Goal: Check status: Check status

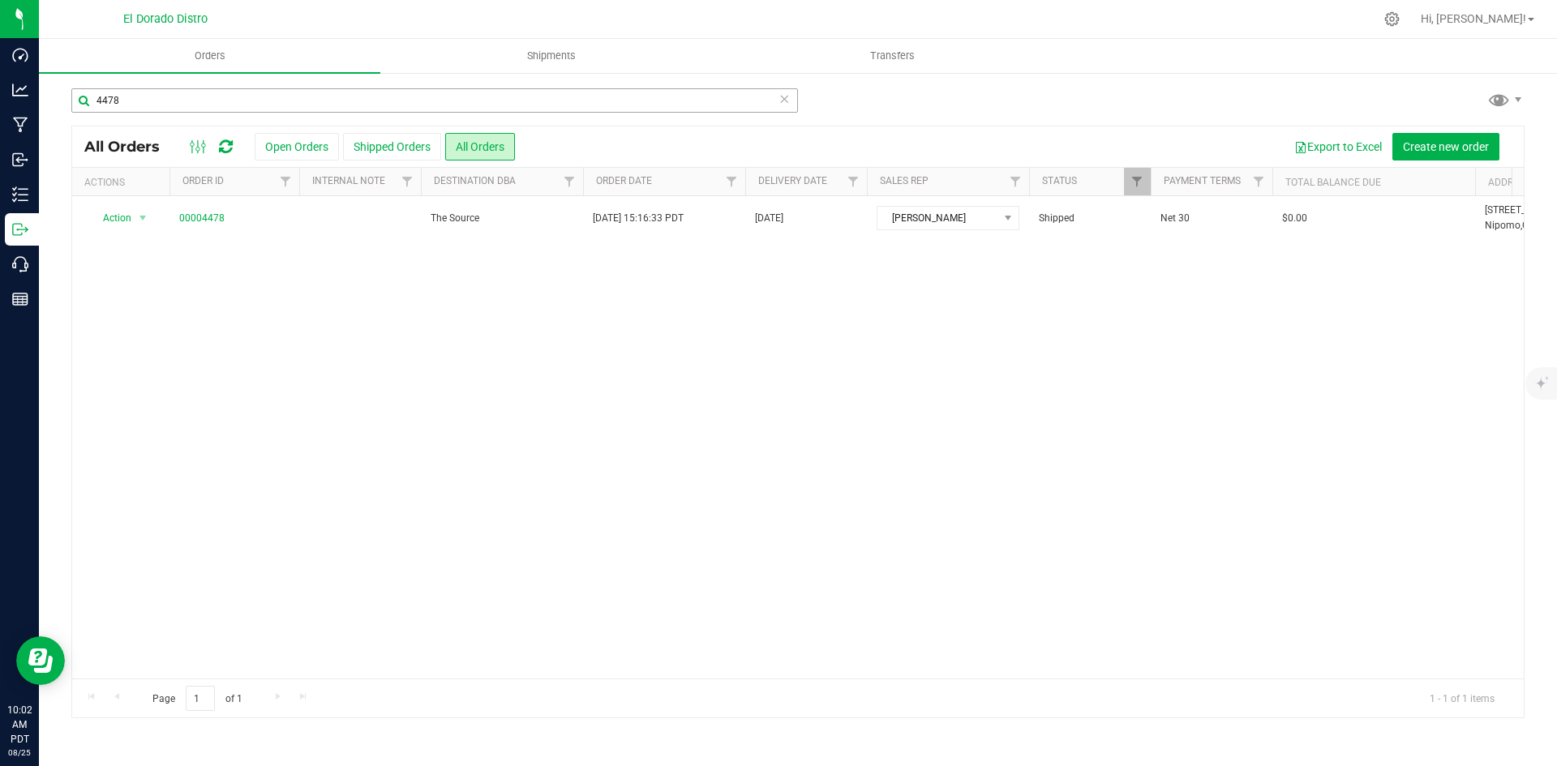
drag, startPoint x: 208, startPoint y: 125, endPoint x: 212, endPoint y: 98, distance: 27.1
click at [208, 126] on div "All Orders Open Orders Shipped Orders All Orders Export to Excel Create new ord…" at bounding box center [797, 422] width 1453 height 593
click at [212, 97] on input "4478" at bounding box center [434, 100] width 727 height 24
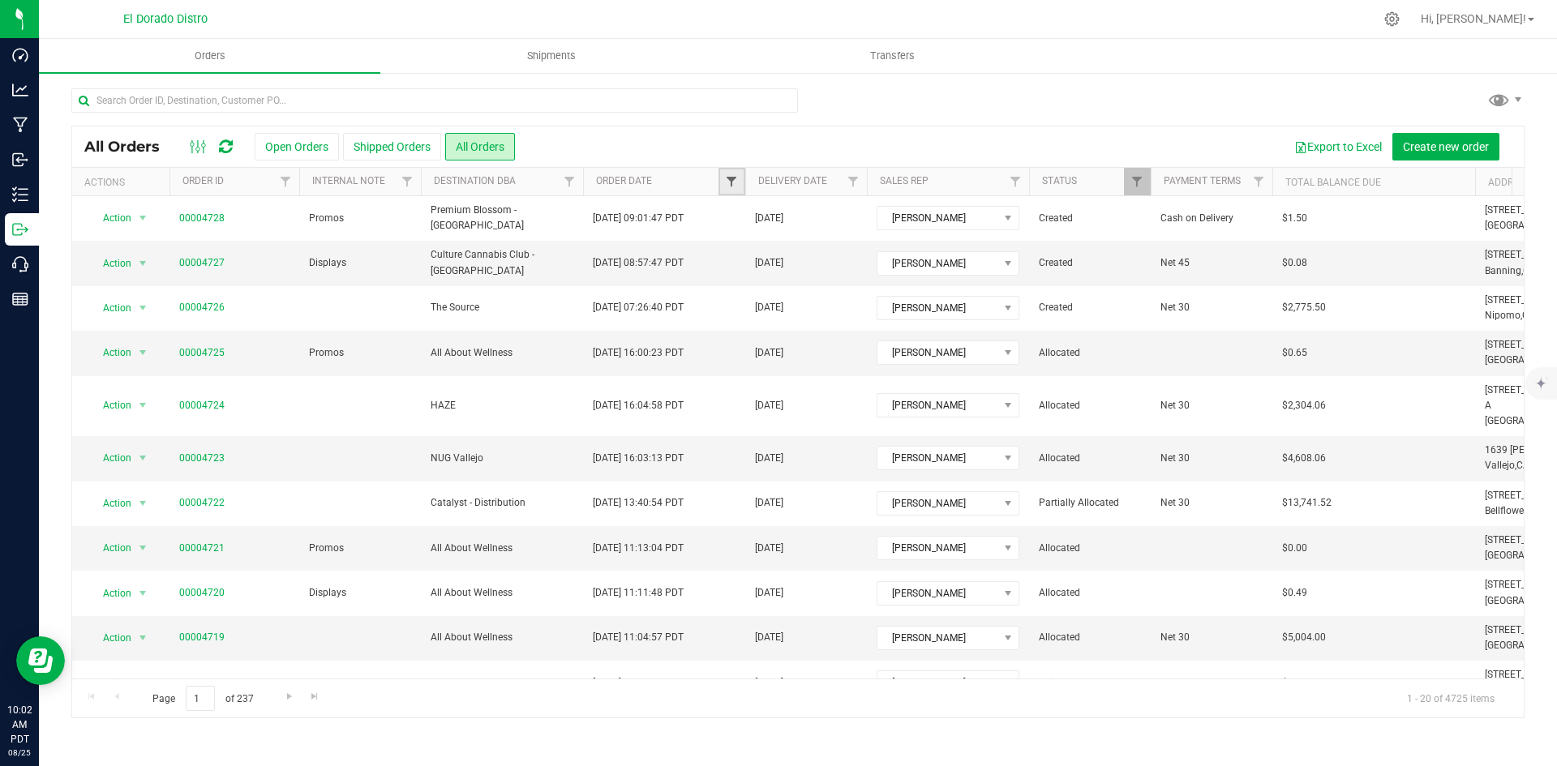
click at [725, 180] on span "Filter" at bounding box center [731, 181] width 13 height 13
click at [809, 242] on span "Equal to" at bounding box center [801, 239] width 145 height 23
click at [811, 294] on li "Is after" at bounding box center [811, 290] width 165 height 24
click at [876, 280] on span "select" at bounding box center [882, 279] width 13 height 13
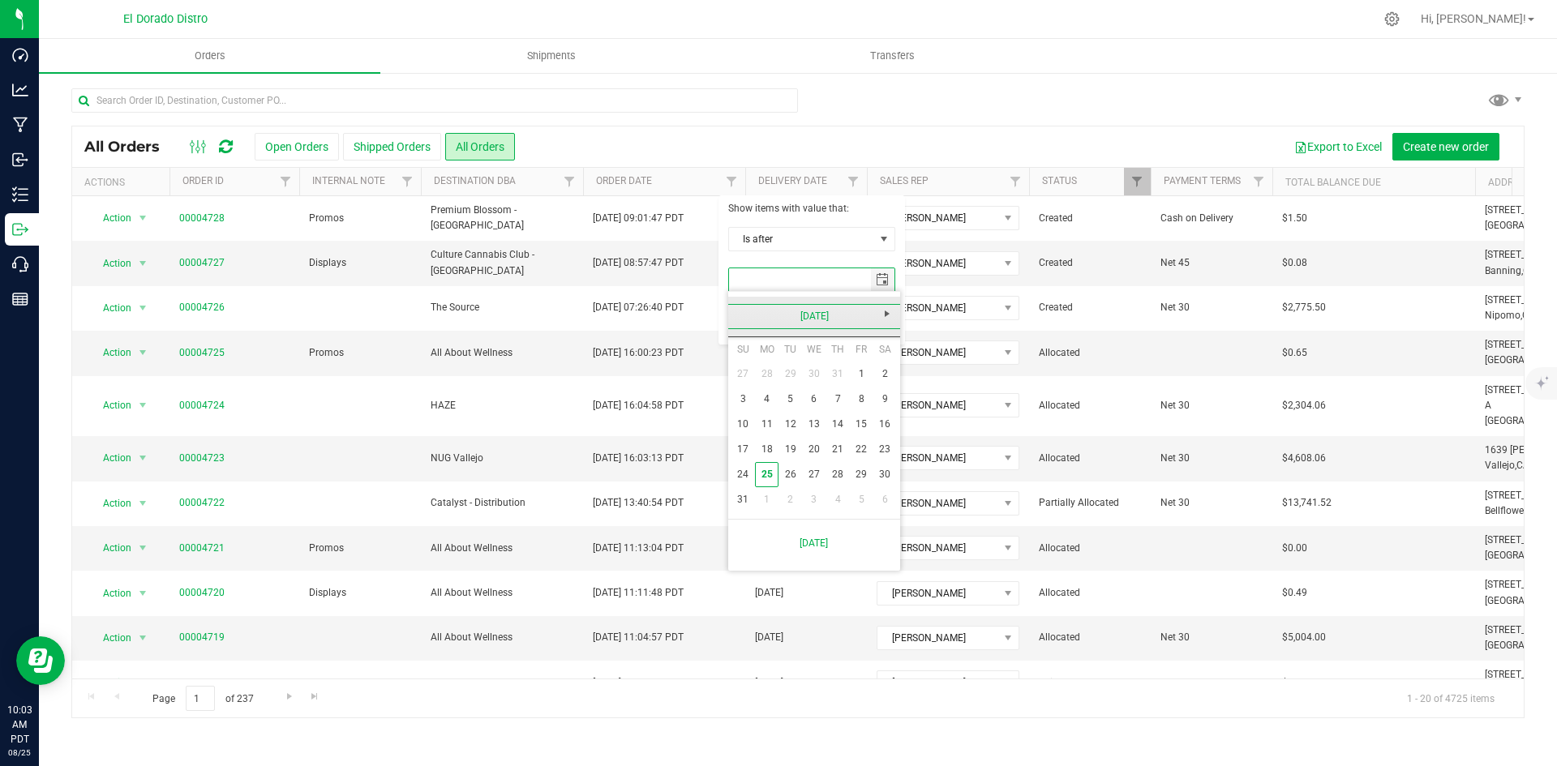
click at [828, 314] on link "[DATE]" at bounding box center [815, 316] width 174 height 25
click at [790, 410] on link "Jun" at bounding box center [793, 406] width 41 height 41
click at [773, 470] on link "30" at bounding box center [767, 474] width 24 height 25
click at [767, 324] on button "Filter" at bounding box center [767, 322] width 78 height 36
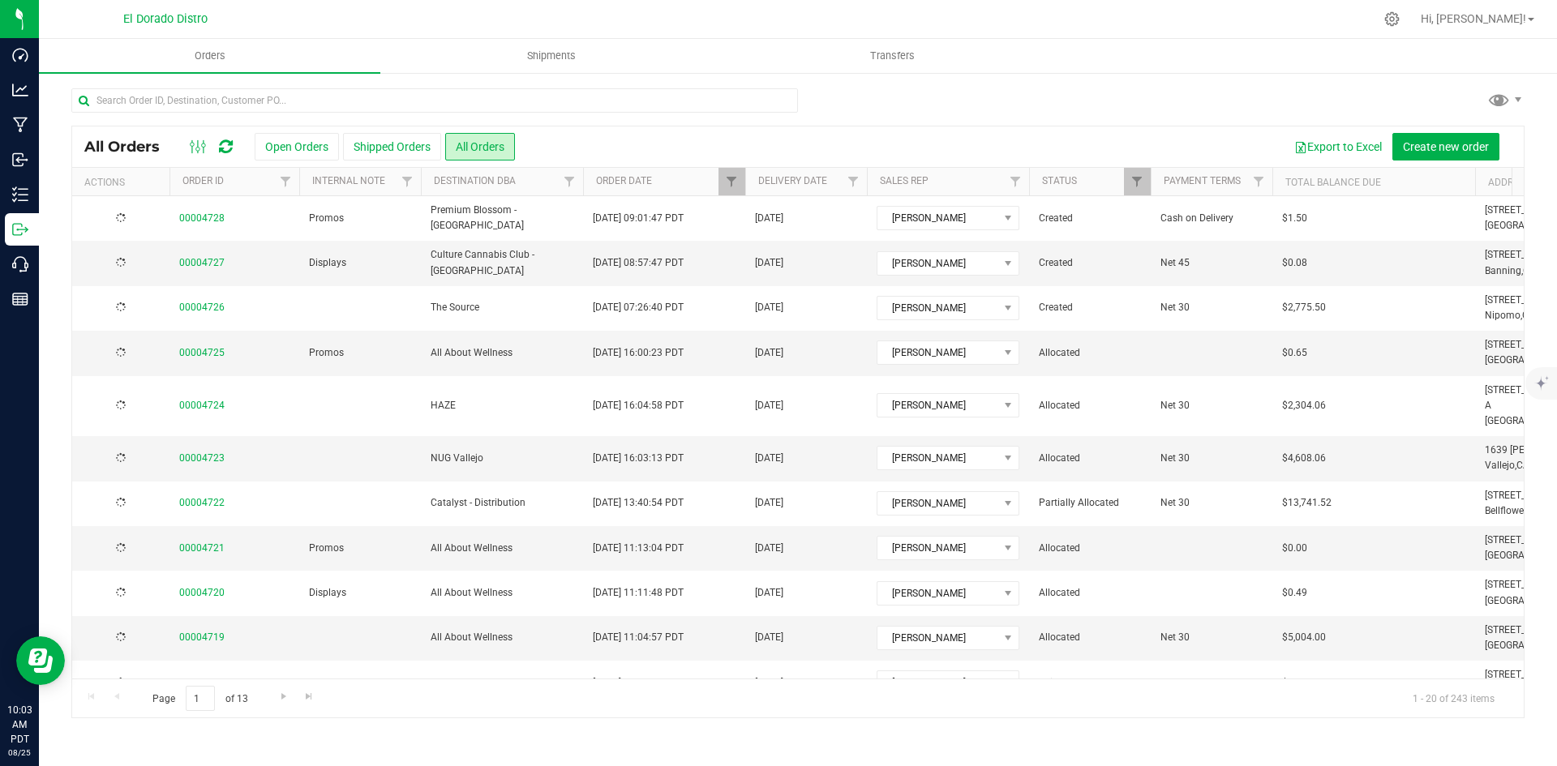
type input "[DATE]"
click at [739, 184] on link "Filter" at bounding box center [732, 182] width 27 height 28
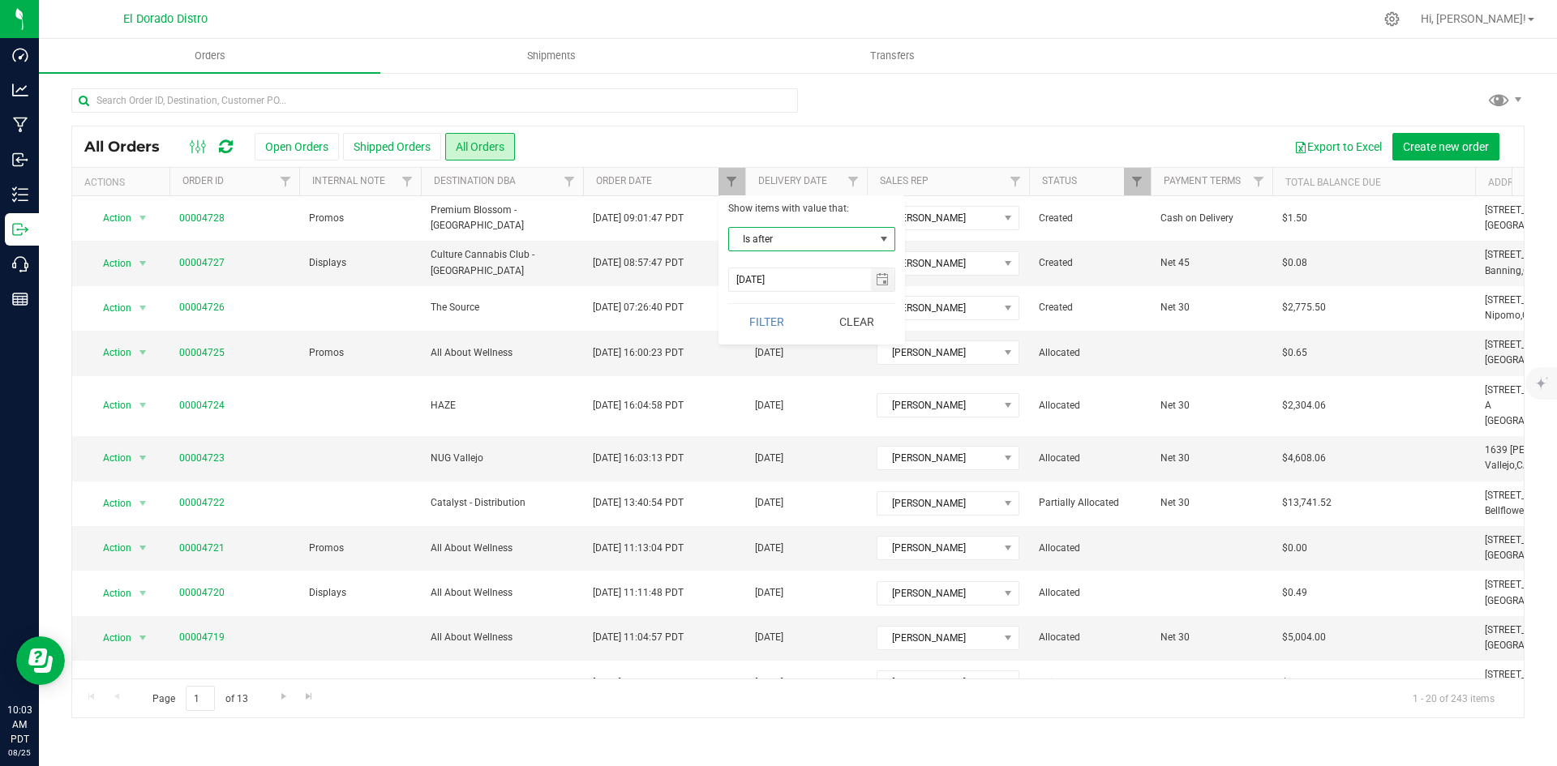
click at [1052, 102] on div at bounding box center [797, 106] width 1453 height 37
click at [1352, 144] on button "Export to Excel" at bounding box center [1338, 147] width 109 height 28
click at [733, 180] on span "Filter" at bounding box center [731, 181] width 13 height 13
click at [840, 314] on button "Clear" at bounding box center [857, 322] width 78 height 36
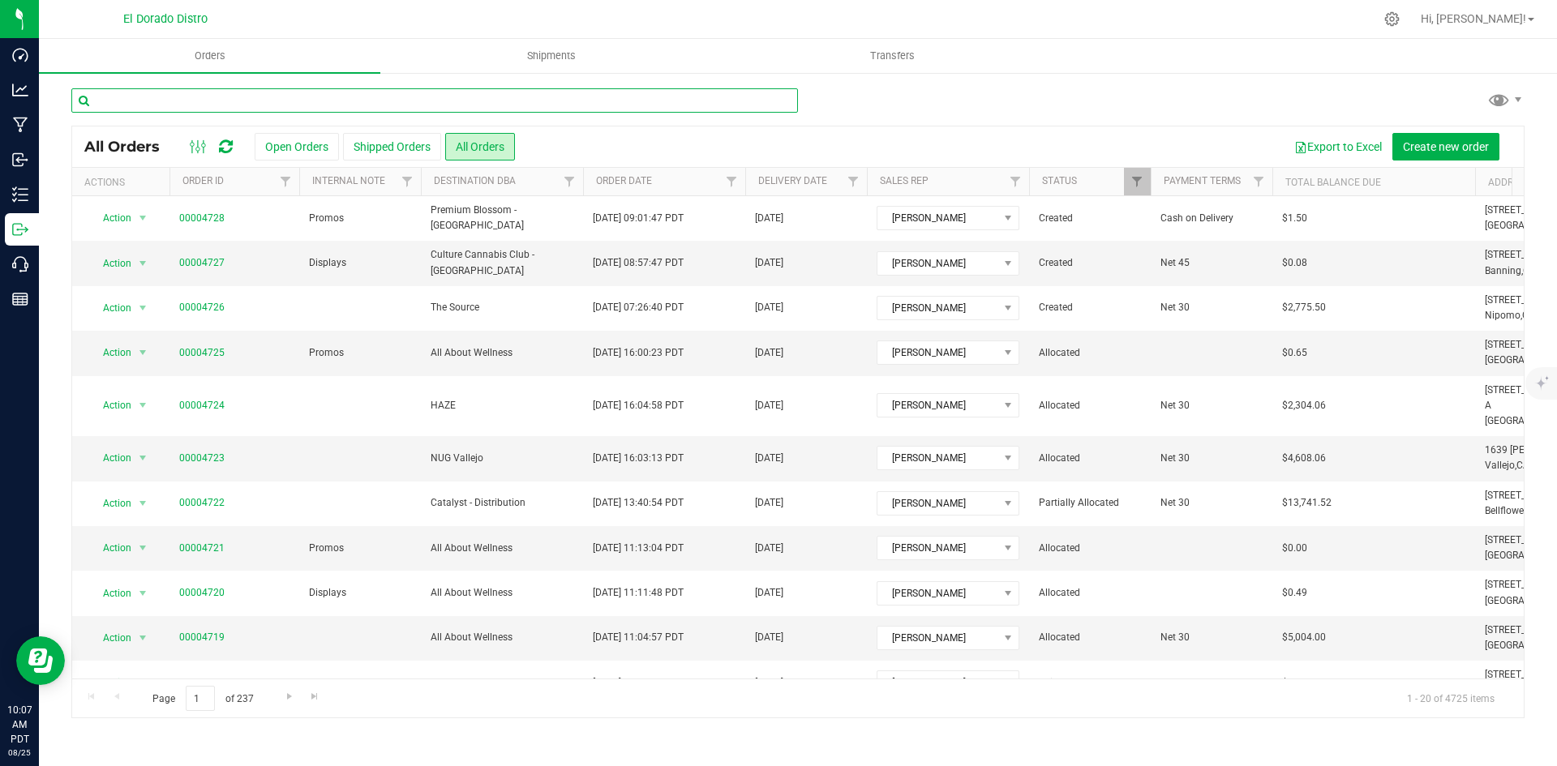
click at [507, 101] on input "text" at bounding box center [434, 100] width 727 height 24
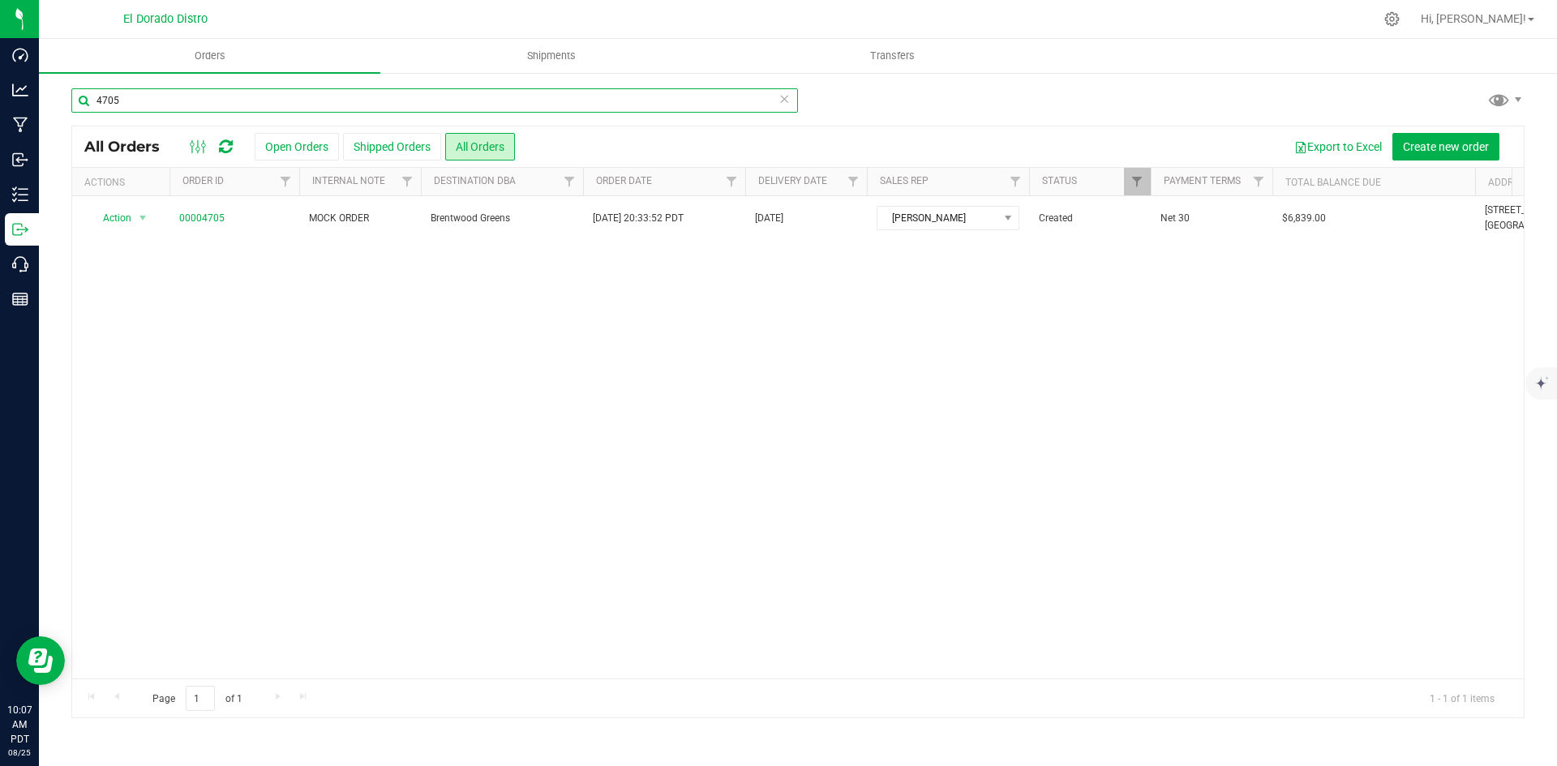
click at [507, 101] on input "4705" at bounding box center [434, 100] width 727 height 24
click at [494, 105] on input "4673" at bounding box center [434, 100] width 727 height 24
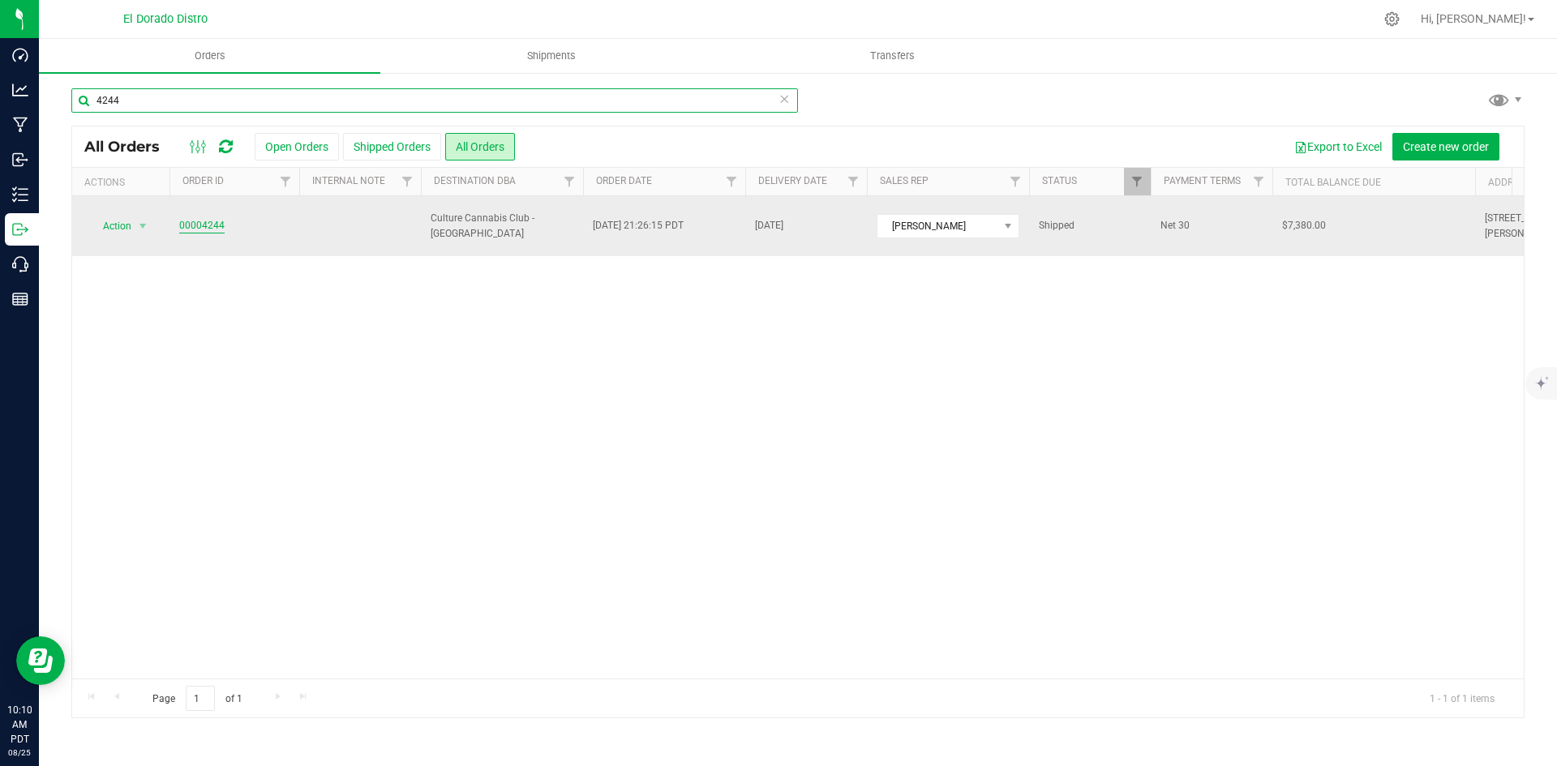
type input "4244"
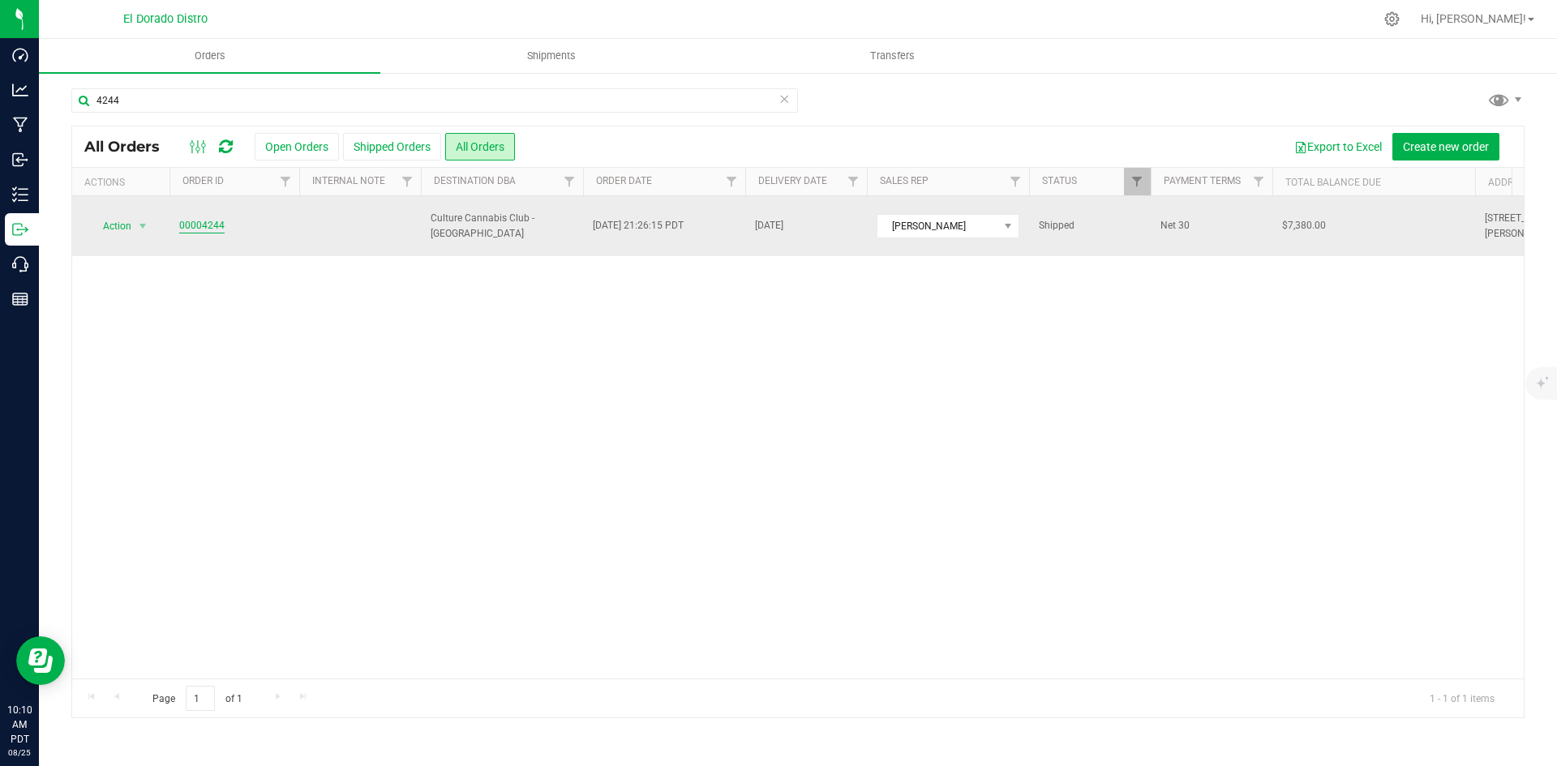
click at [195, 228] on link "00004244" at bounding box center [201, 225] width 45 height 15
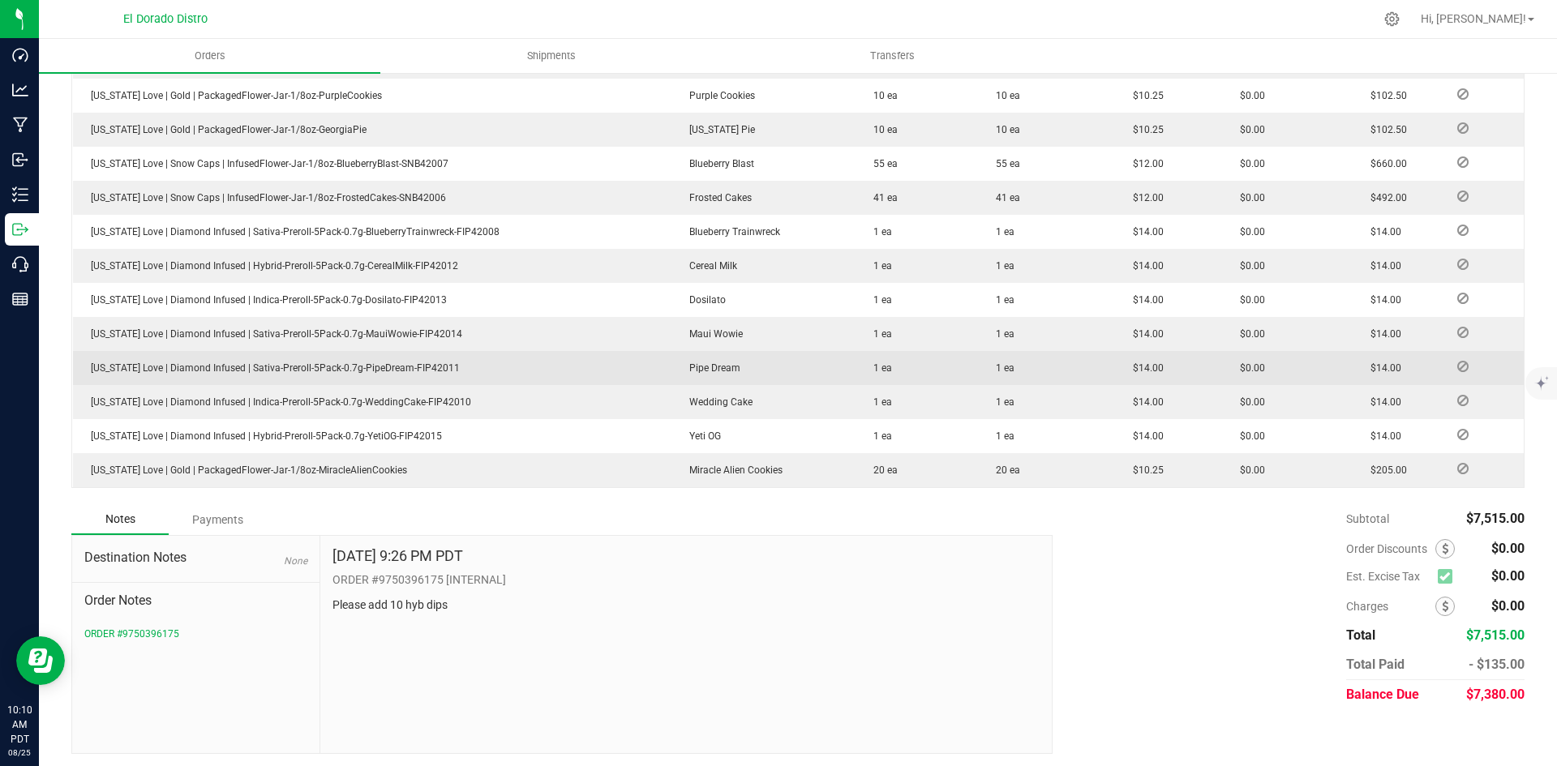
scroll to position [1515, 0]
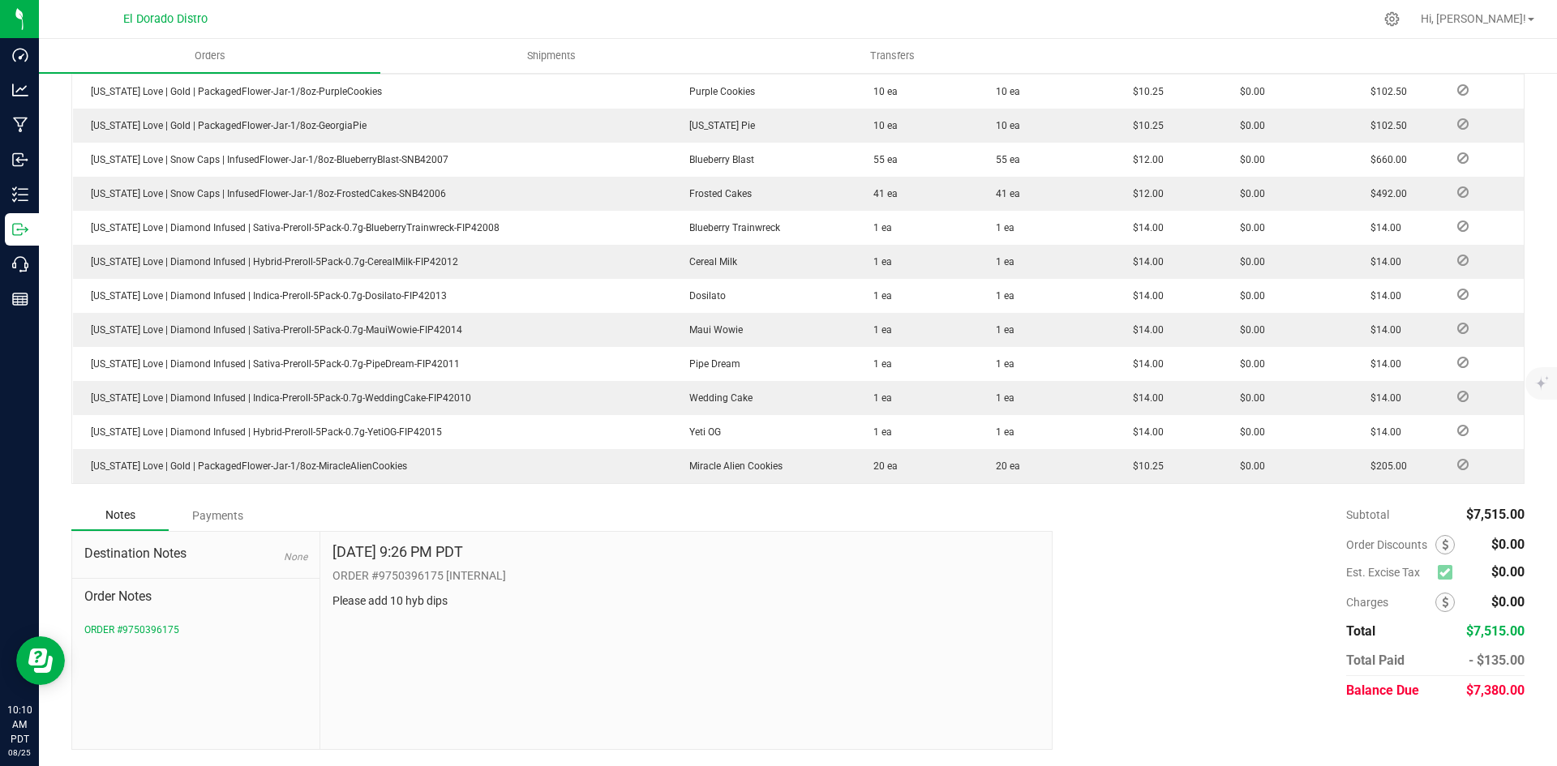
click at [237, 523] on div "Payments" at bounding box center [217, 515] width 97 height 29
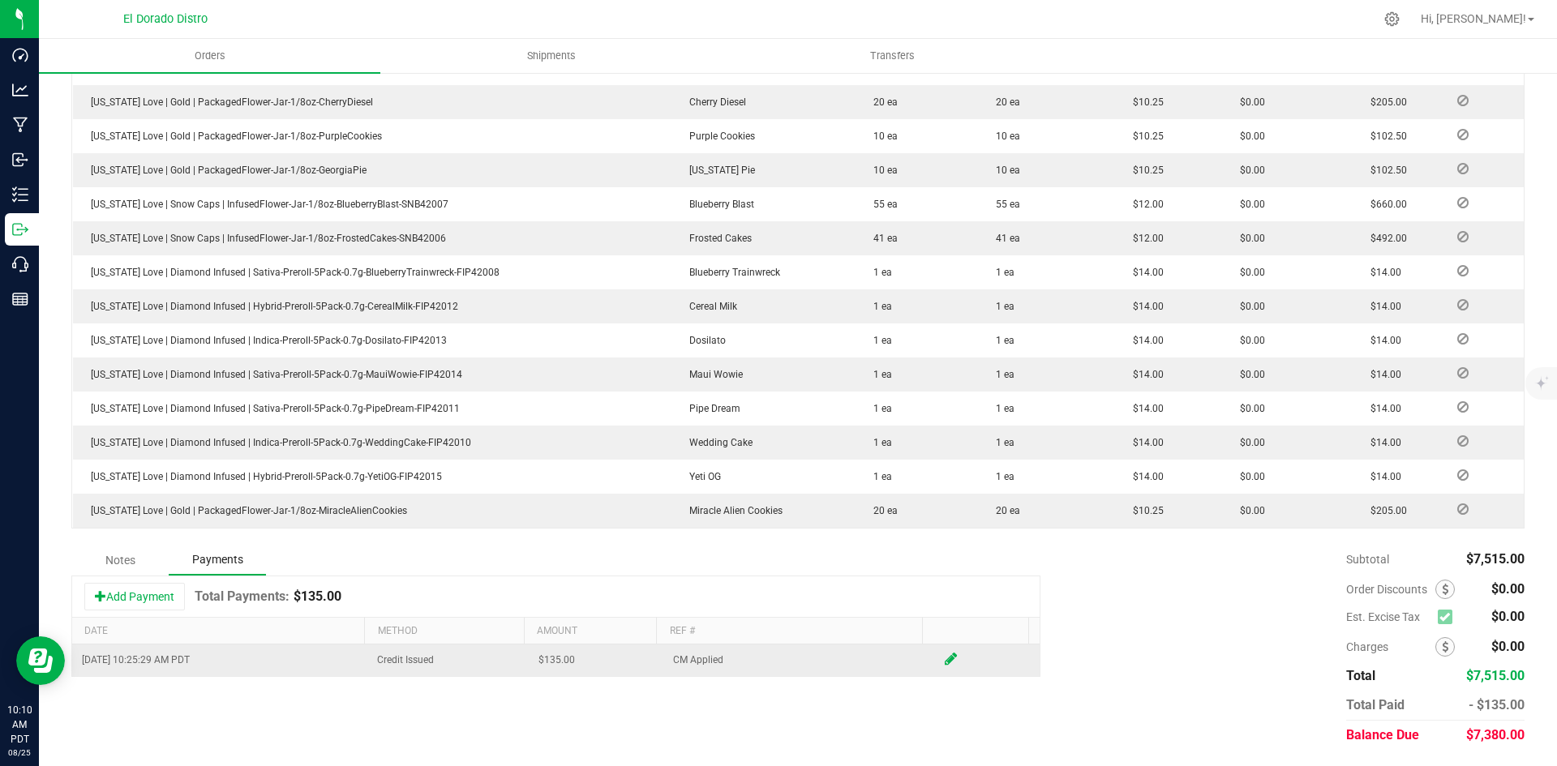
scroll to position [1470, 0]
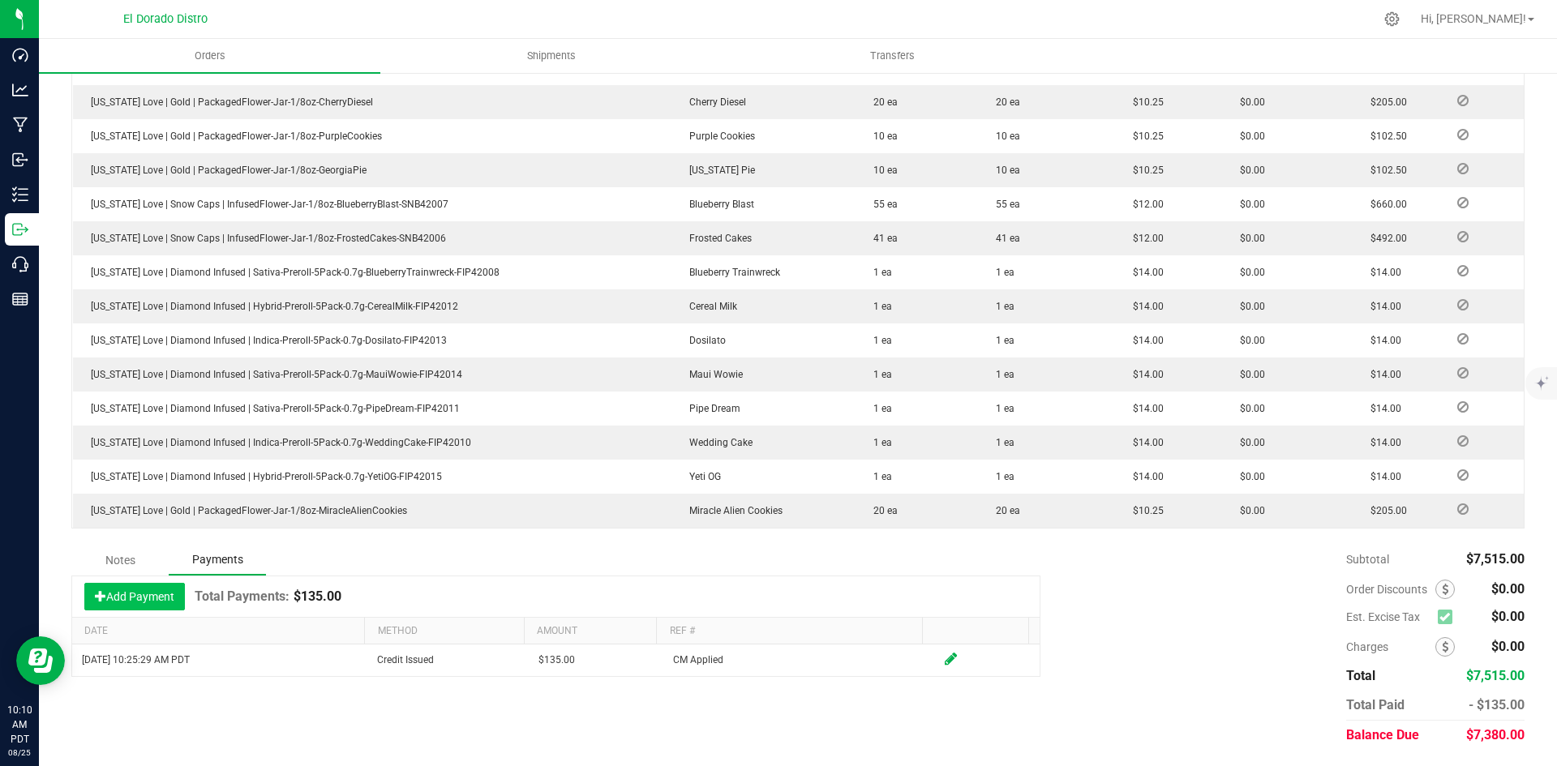
click at [127, 587] on button "Add Payment" at bounding box center [134, 597] width 101 height 28
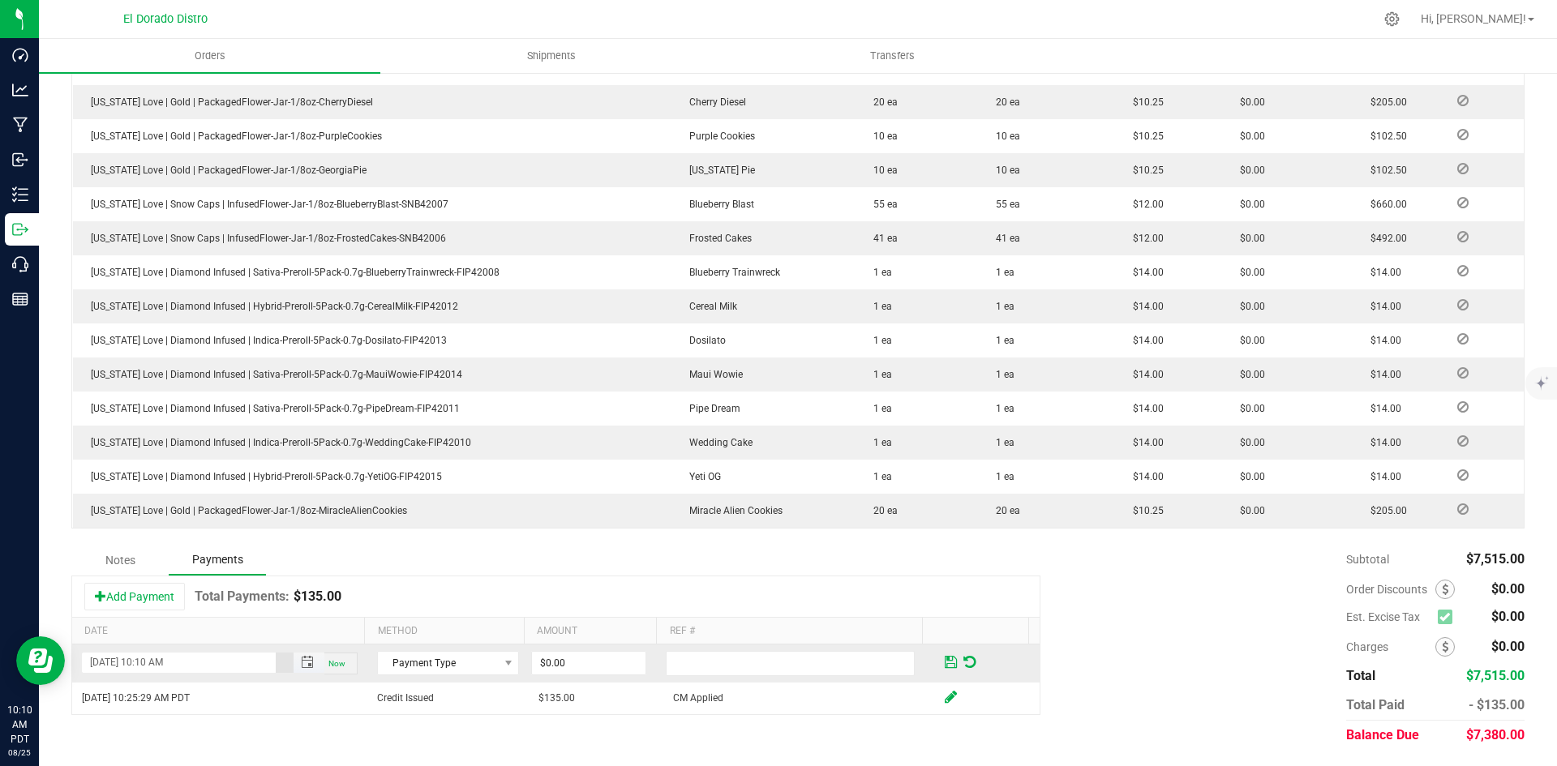
click at [90, 661] on input "[DATE] 10:10 AM" at bounding box center [179, 663] width 194 height 20
type input "[DATE] 10:10 AM"
click at [602, 667] on input "0" at bounding box center [589, 663] width 114 height 23
type input "$7,380.00"
click at [502, 669] on span at bounding box center [508, 663] width 13 height 13
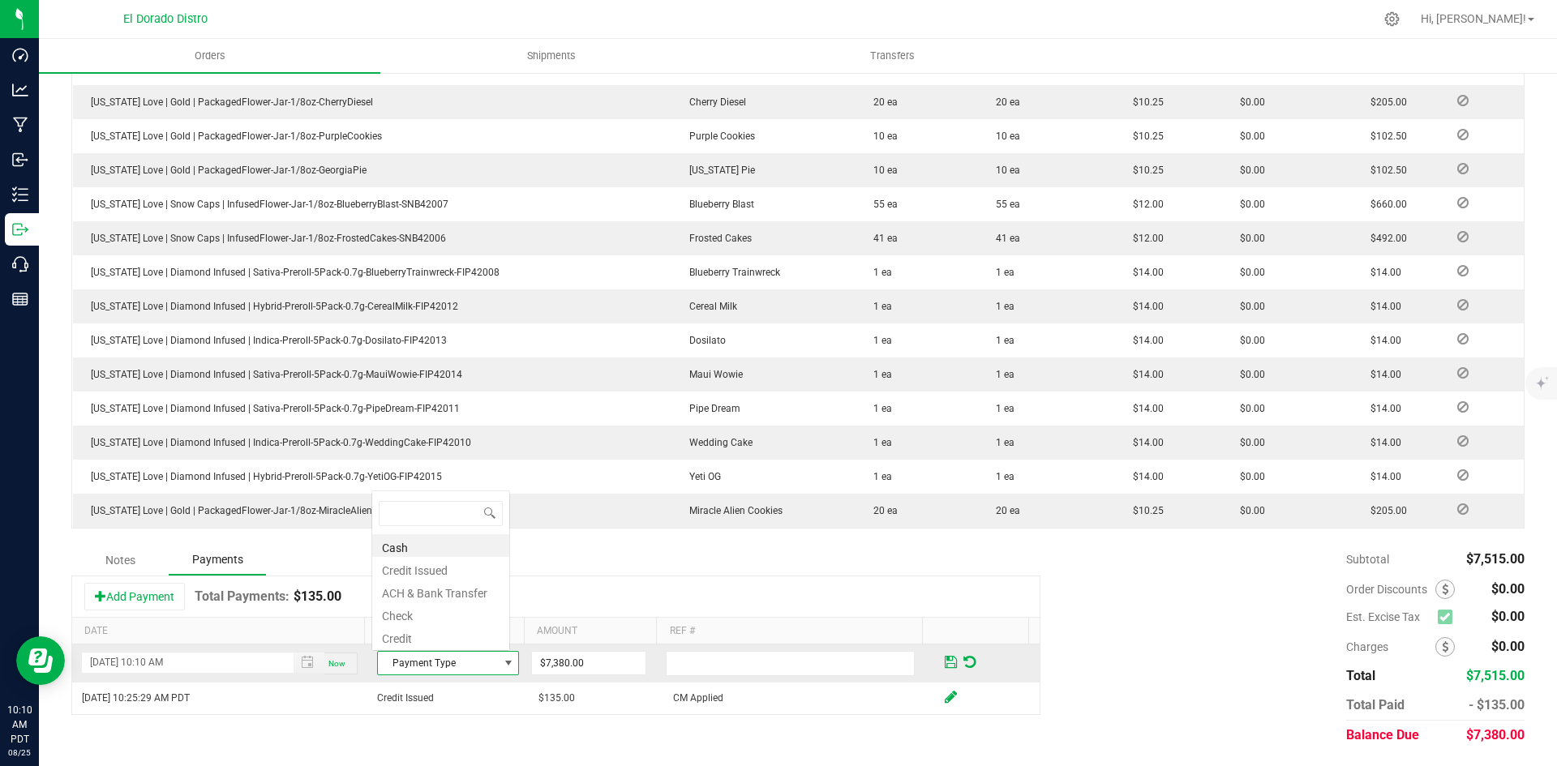
scroll to position [24, 137]
click at [444, 589] on li "ACH & Bank Transfer" at bounding box center [440, 591] width 137 height 23
click at [730, 667] on input "text" at bounding box center [790, 663] width 249 height 25
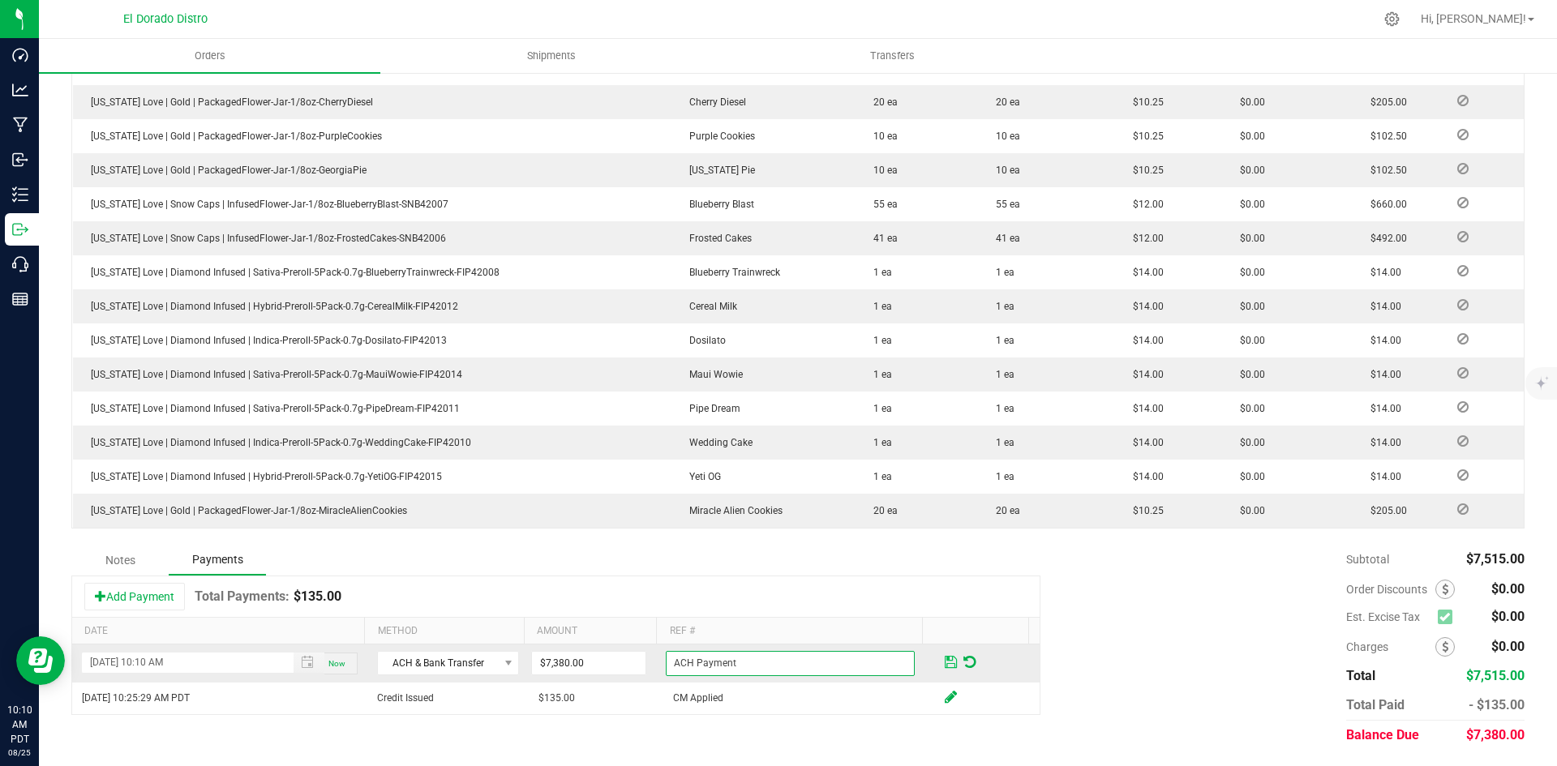
type input "ACH Payment"
click at [945, 656] on span at bounding box center [951, 662] width 12 height 15
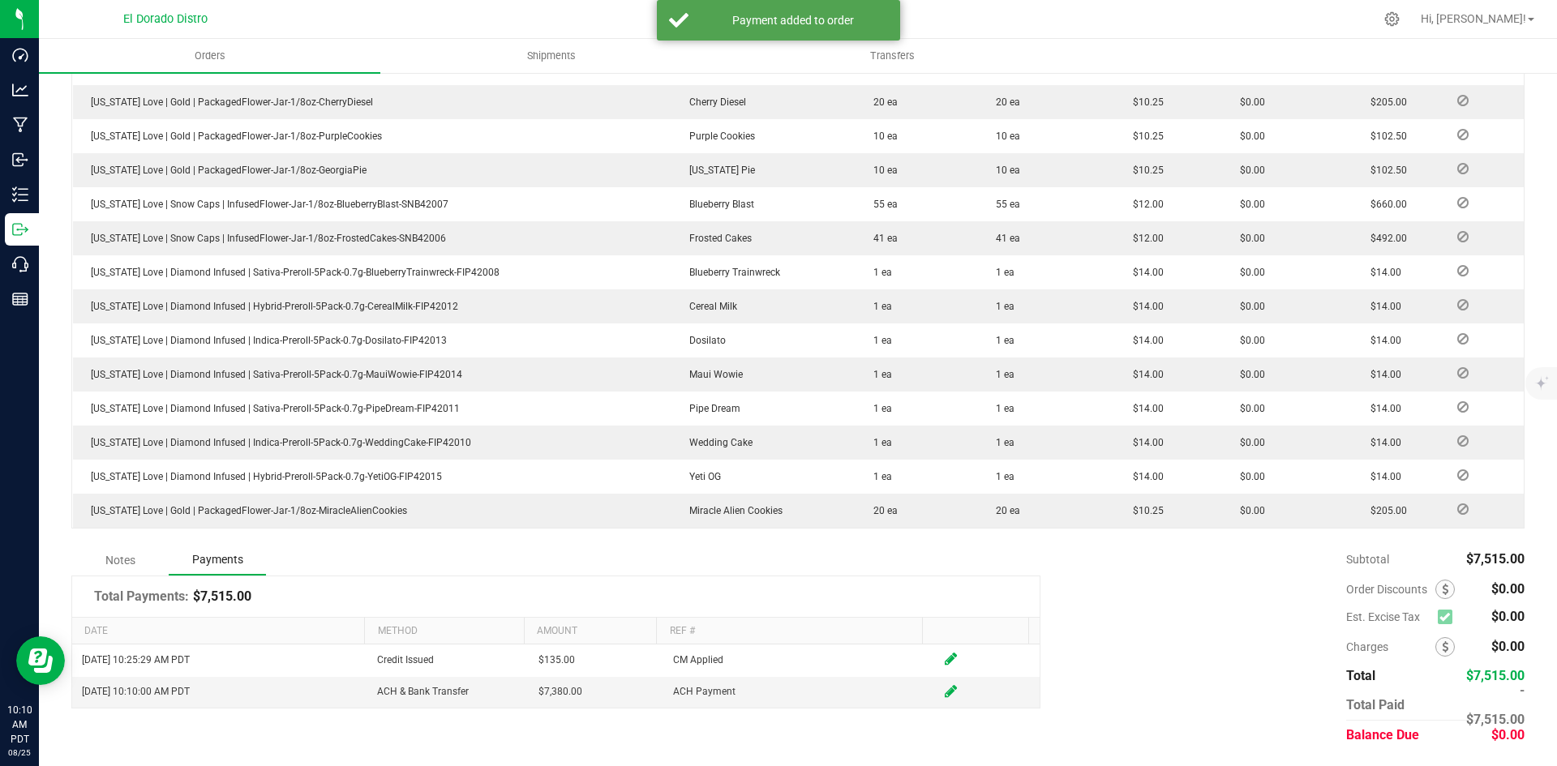
click at [1188, 559] on div "Subtotal $7,515.00 Est. Excise Tax $0.00" at bounding box center [1283, 647] width 484 height 205
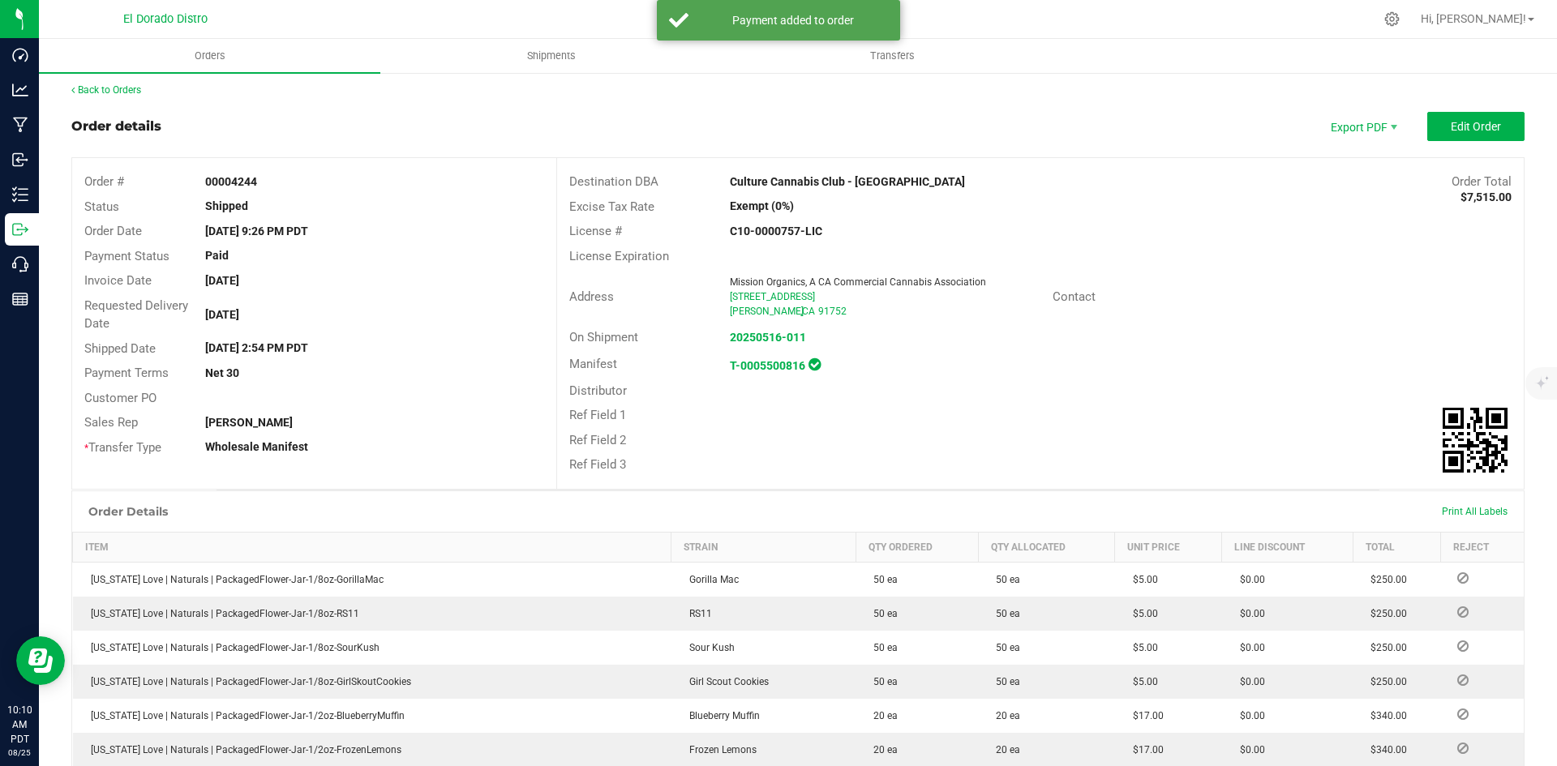
scroll to position [0, 0]
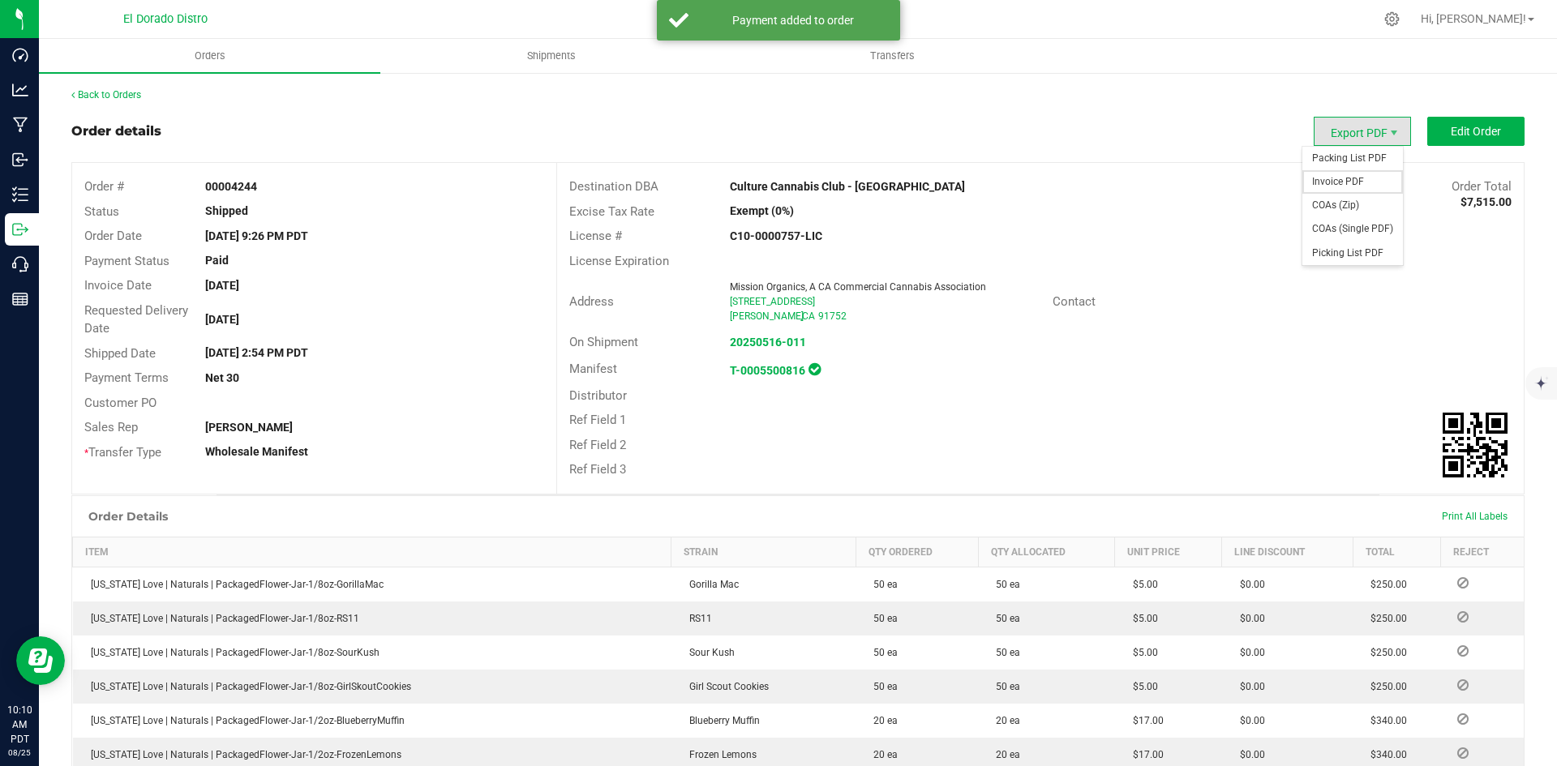
click at [1353, 177] on span "Invoice PDF" at bounding box center [1353, 182] width 101 height 24
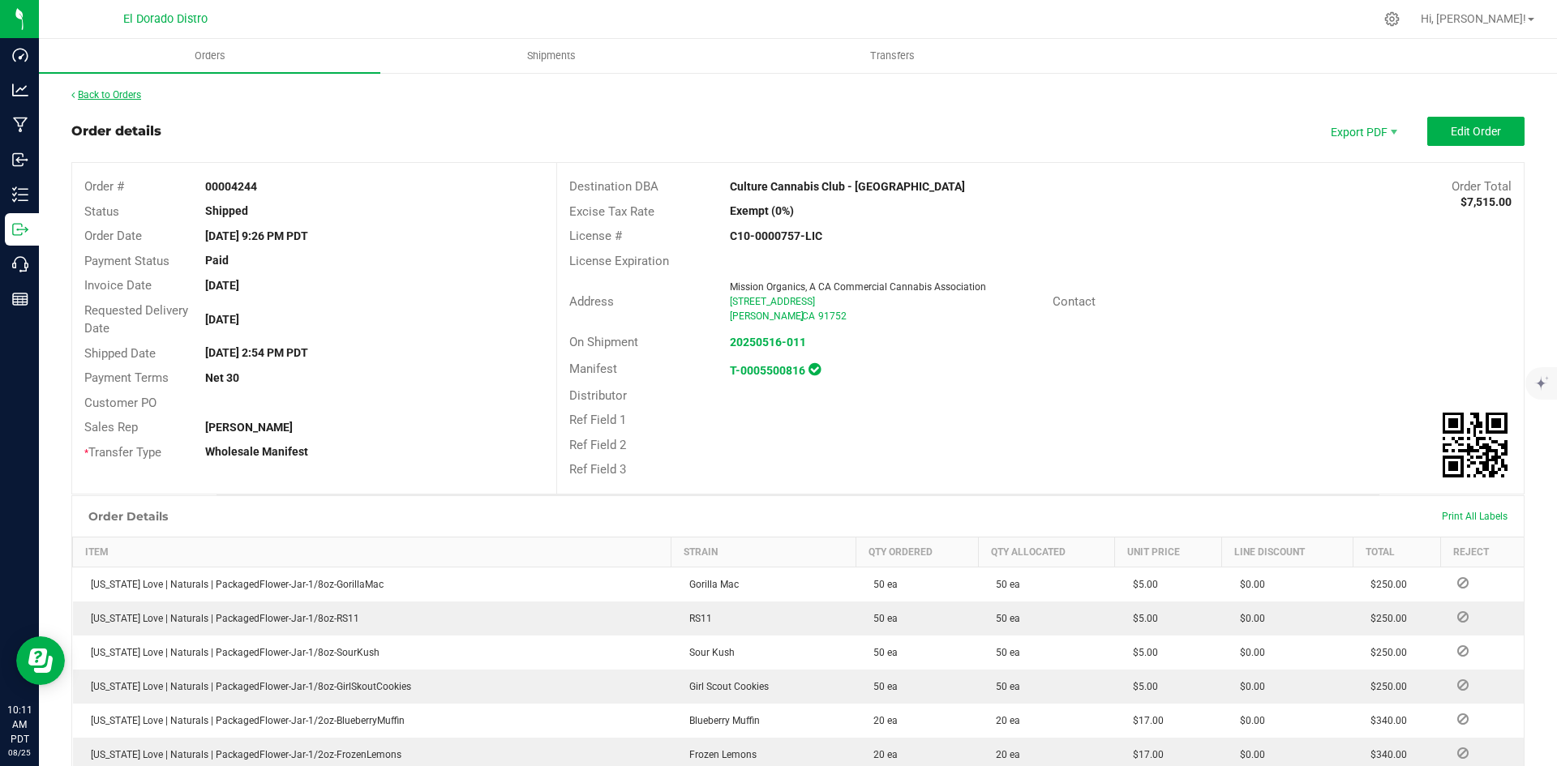
click at [125, 91] on link "Back to Orders" at bounding box center [106, 94] width 70 height 11
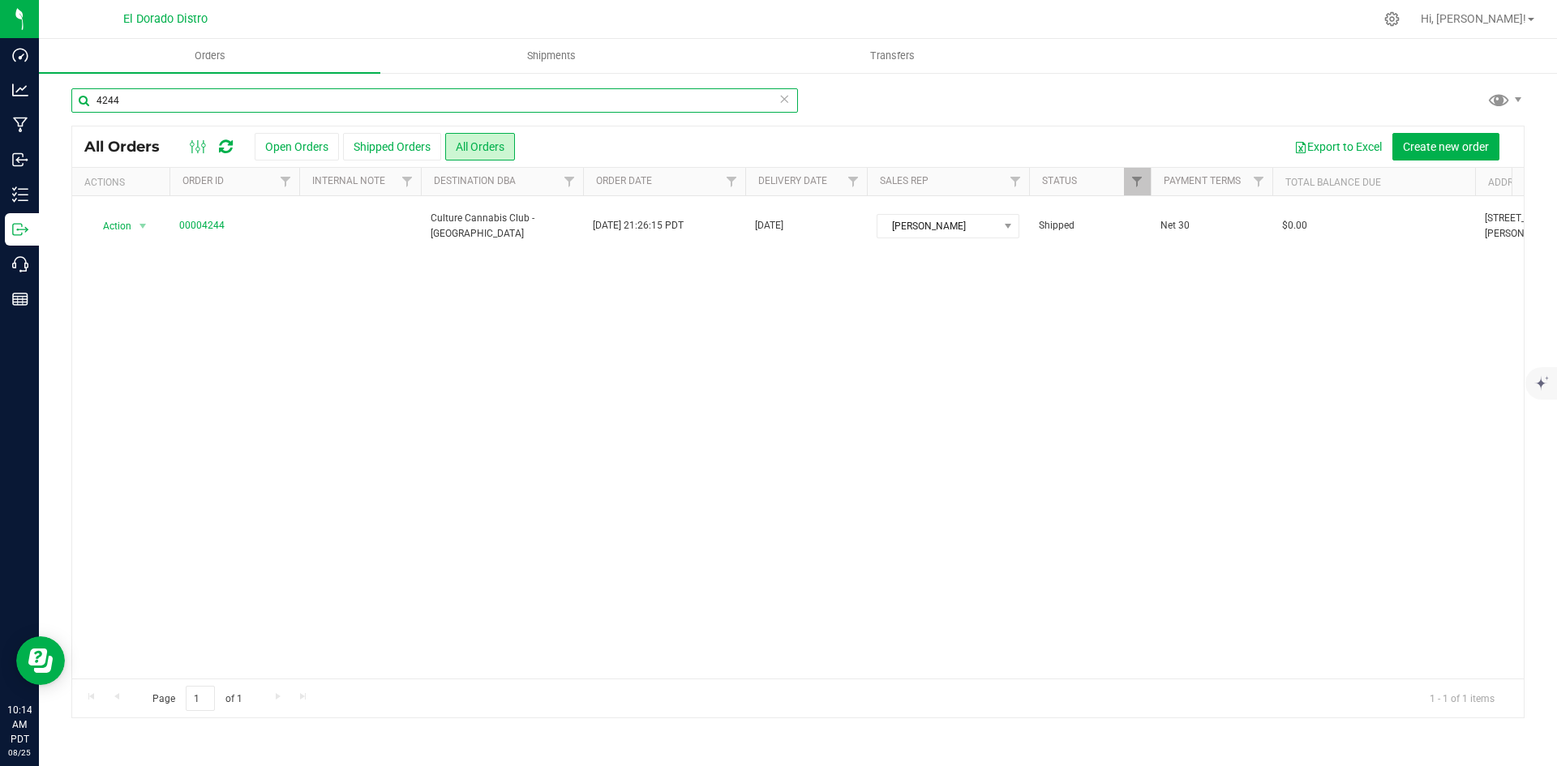
click at [268, 96] on input "4244" at bounding box center [434, 100] width 727 height 24
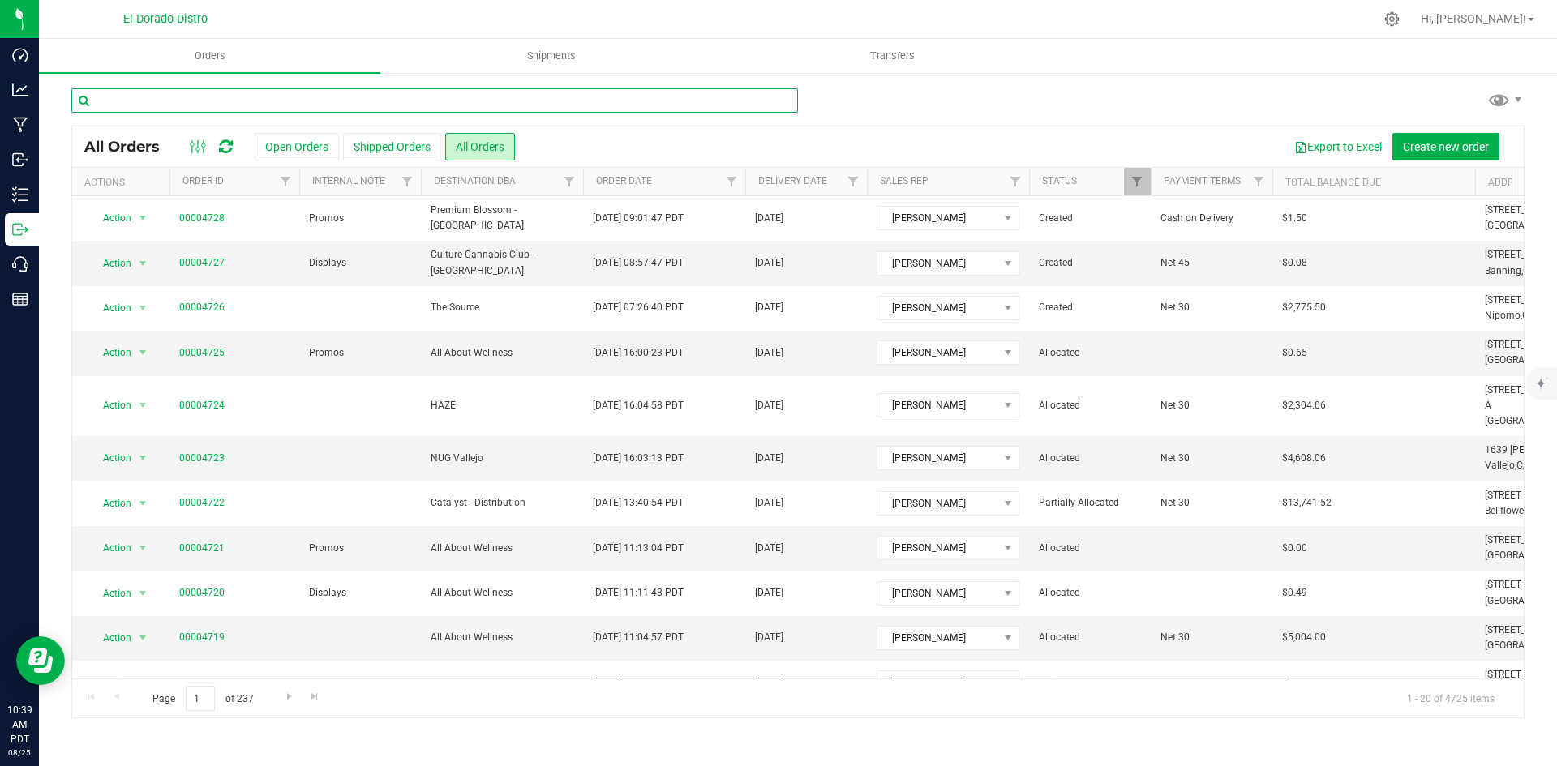
click at [632, 97] on input "text" at bounding box center [434, 100] width 727 height 24
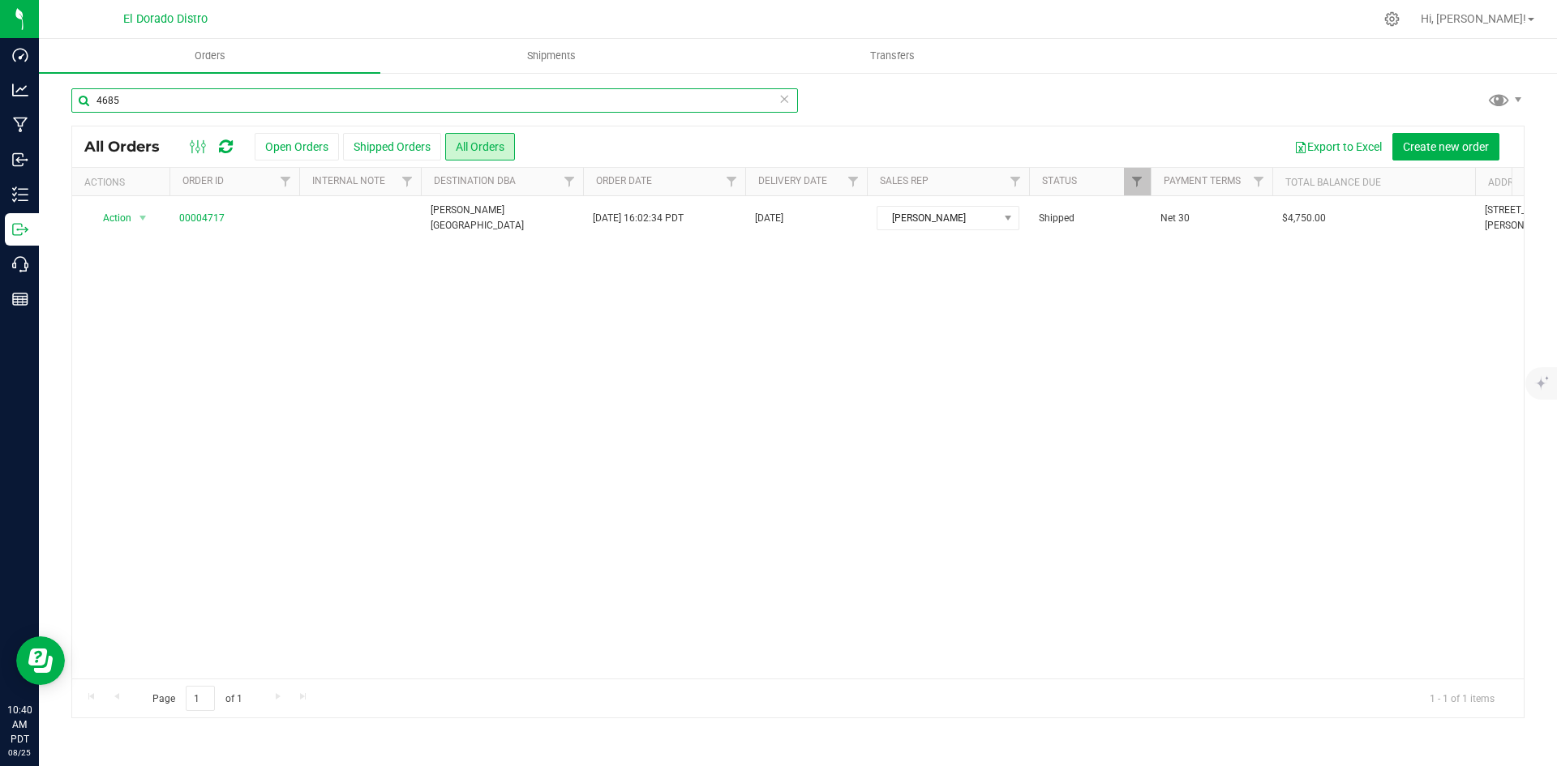
type input "4685"
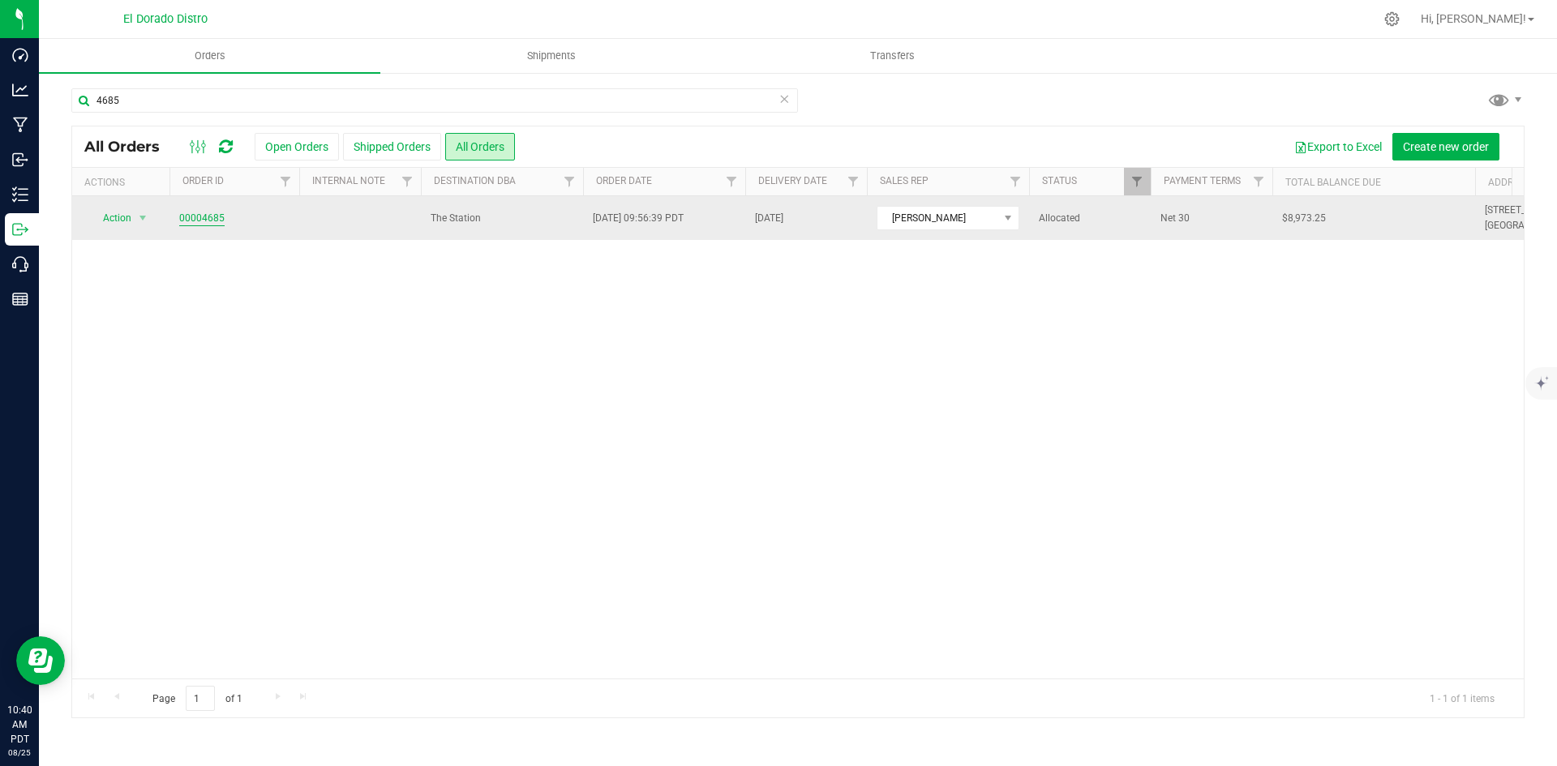
click at [203, 213] on link "00004685" at bounding box center [201, 218] width 45 height 15
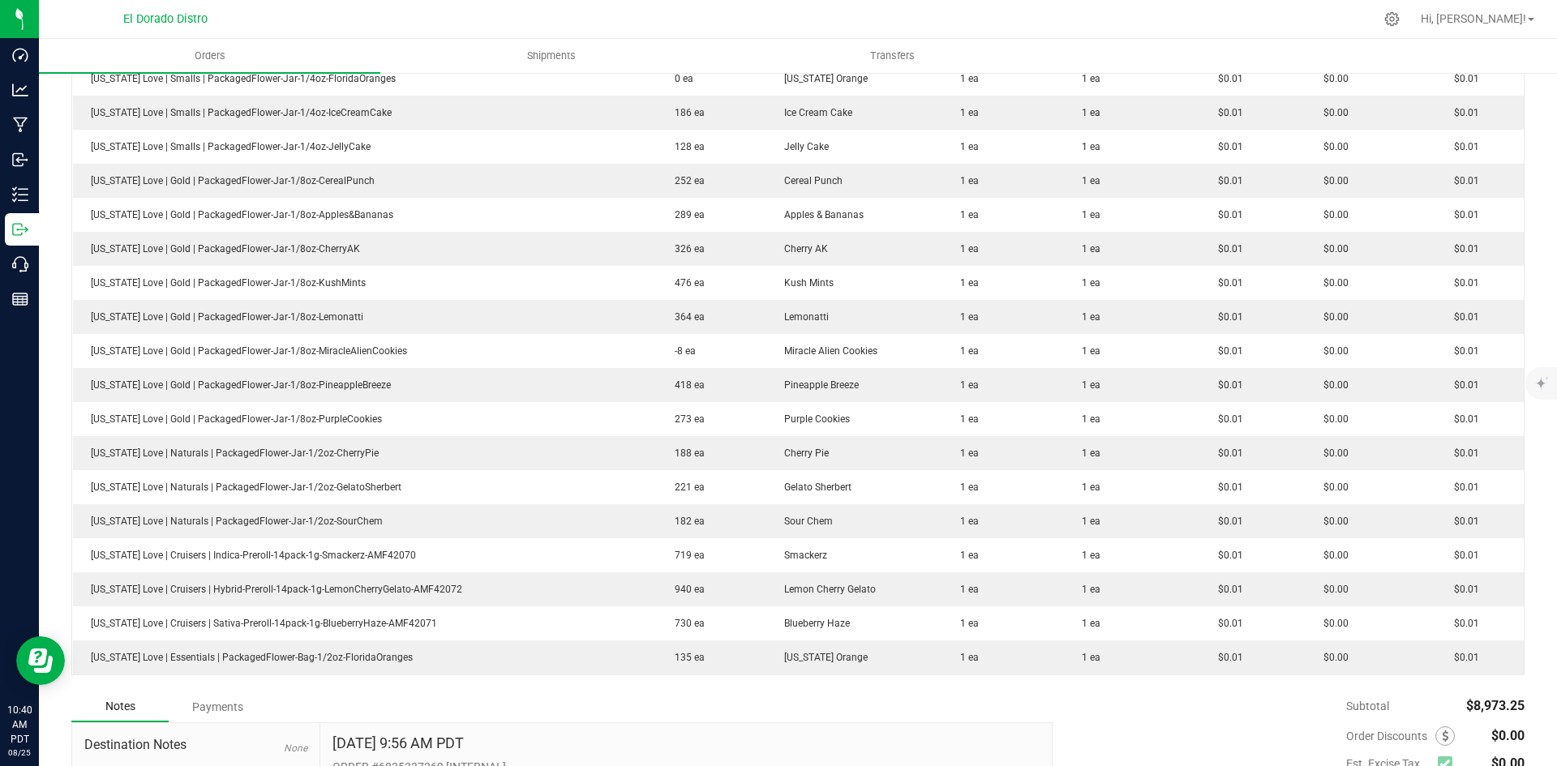
scroll to position [2190, 0]
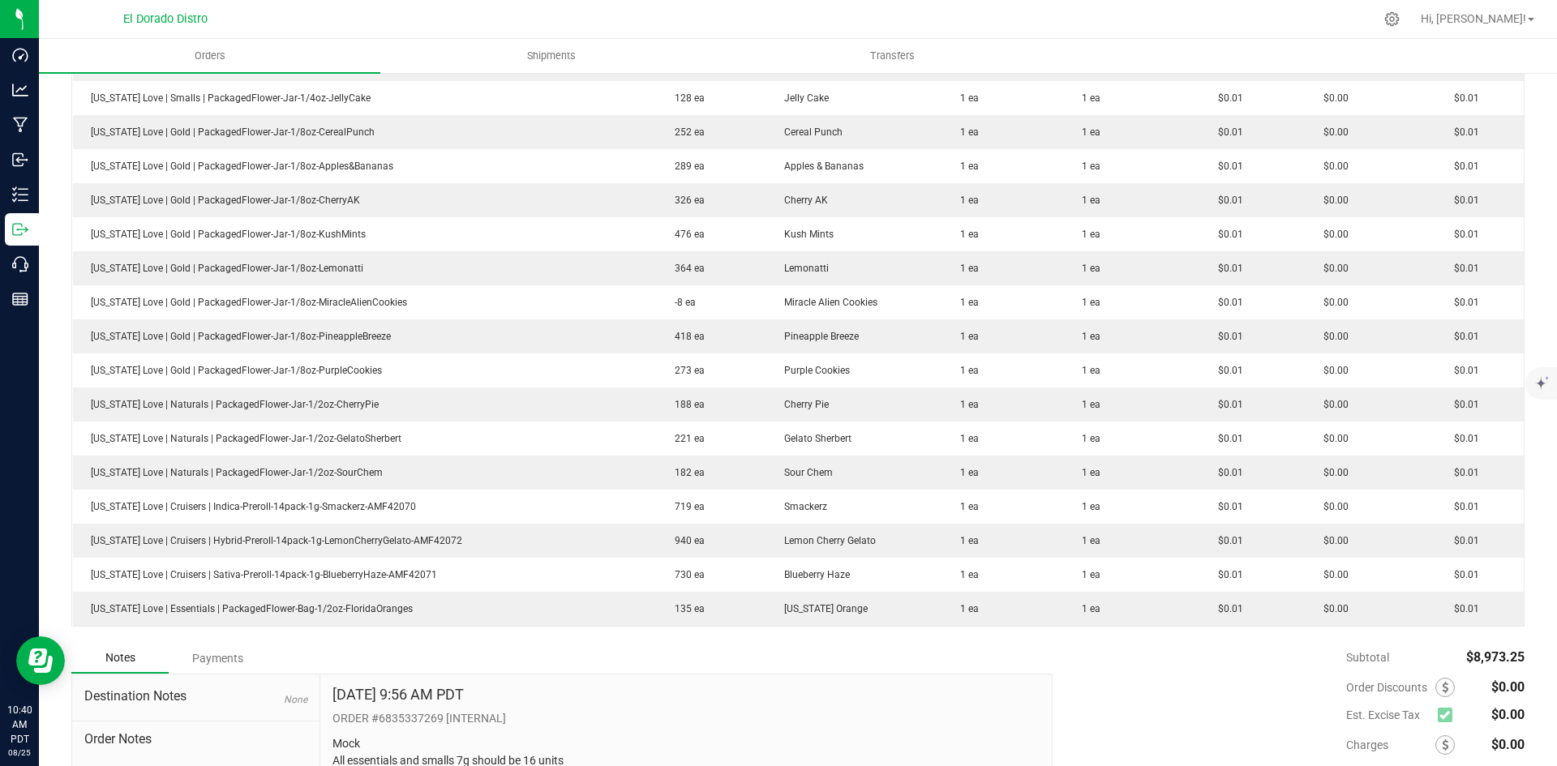
click at [896, 702] on div "[DATE] 9:56 AM PDT" at bounding box center [686, 699] width 707 height 24
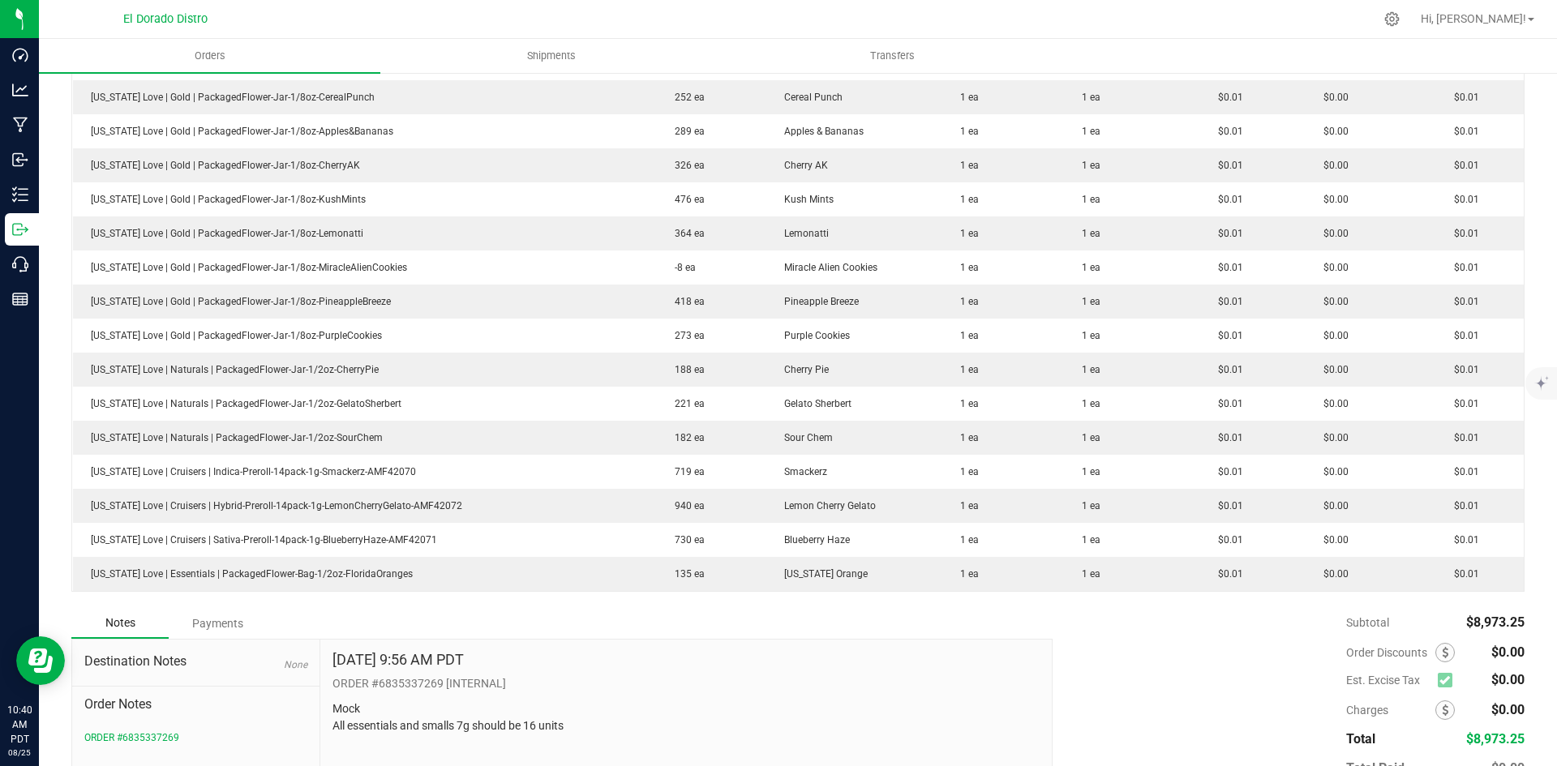
scroll to position [2333, 0]
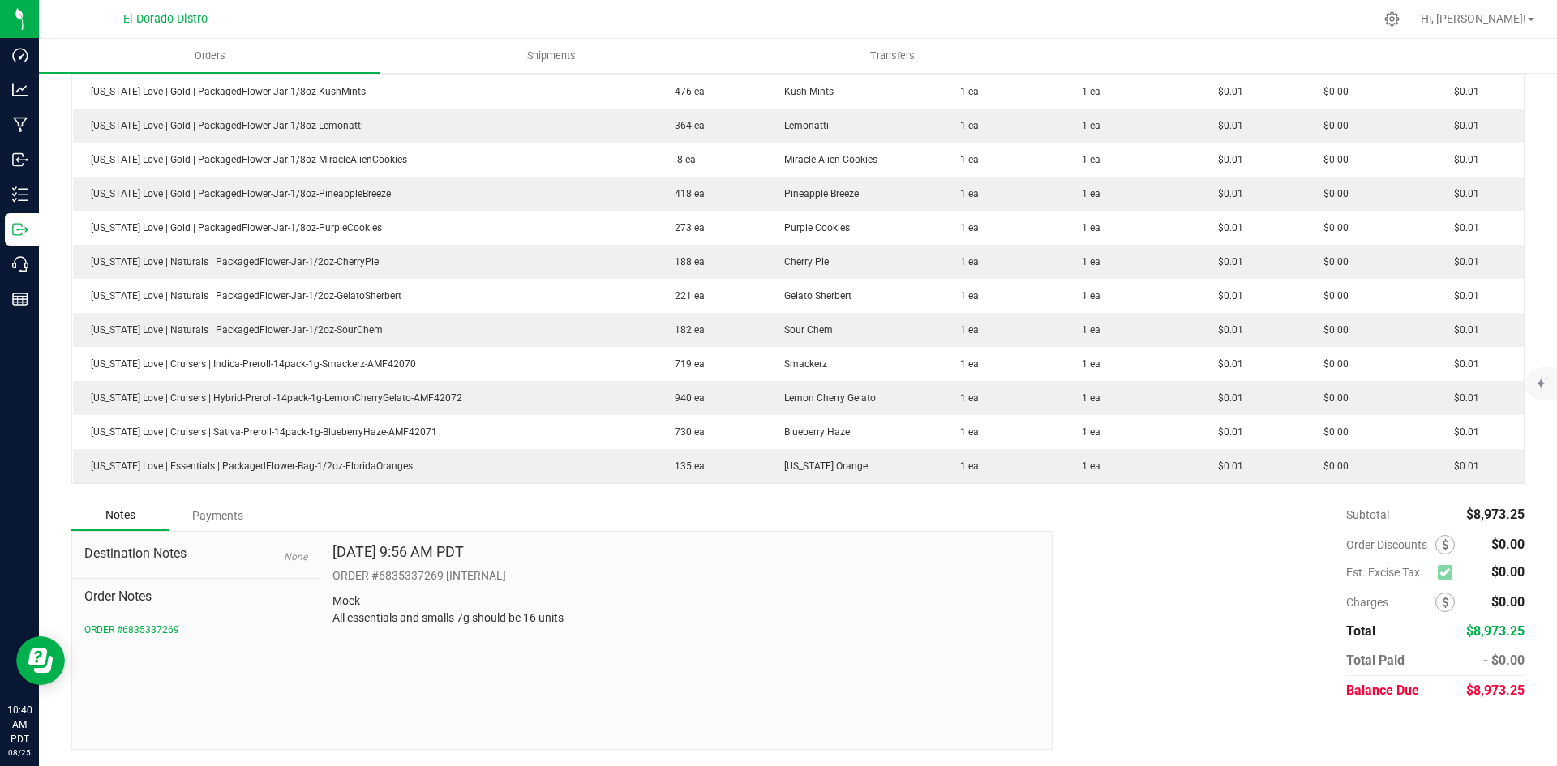
drag, startPoint x: 1165, startPoint y: 517, endPoint x: 1193, endPoint y: 531, distance: 30.8
click at [1165, 517] on div "Subtotal $8,973.25 Est. Excise Tax $0.00" at bounding box center [1283, 602] width 484 height 205
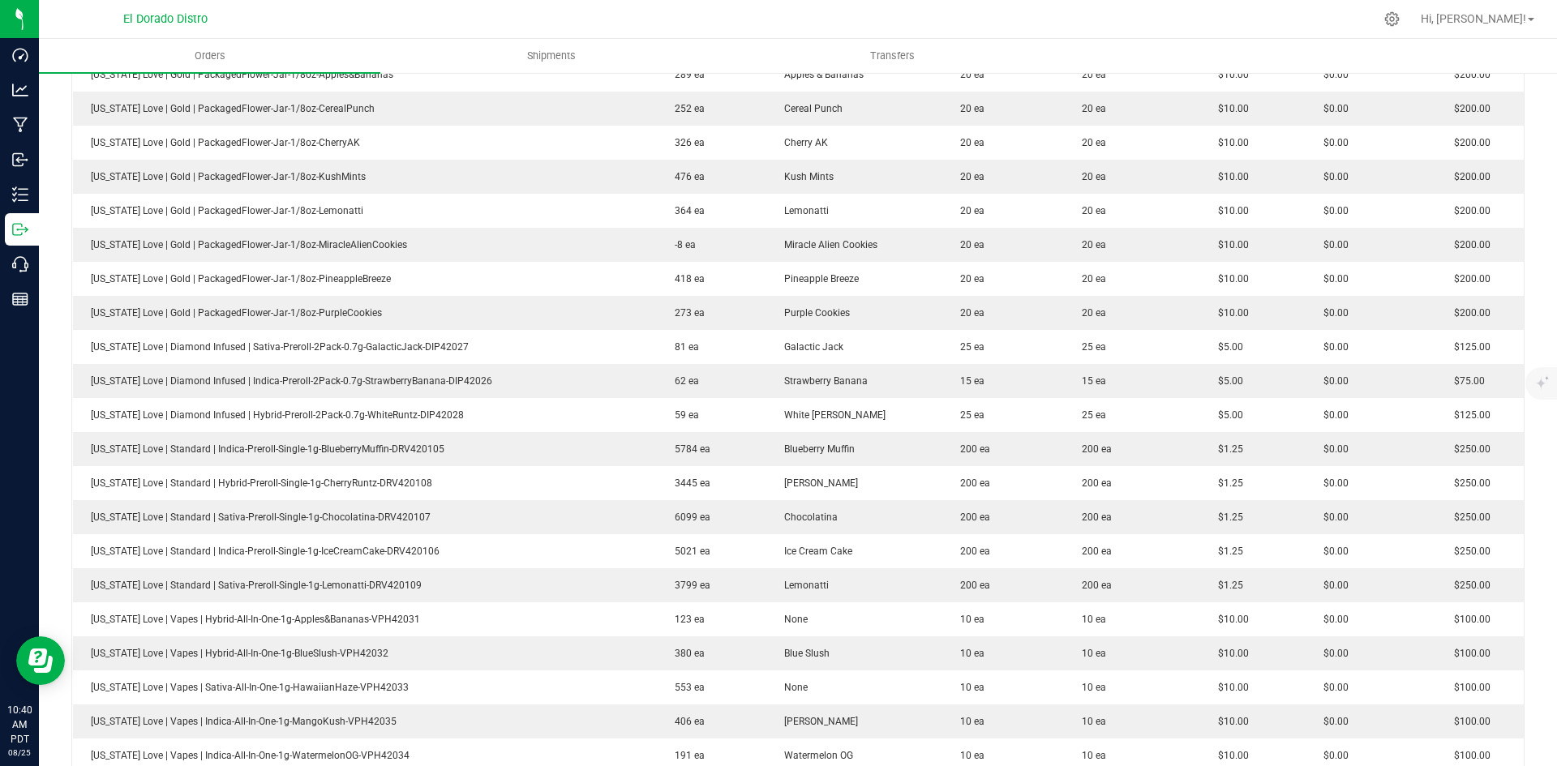
scroll to position [792, 0]
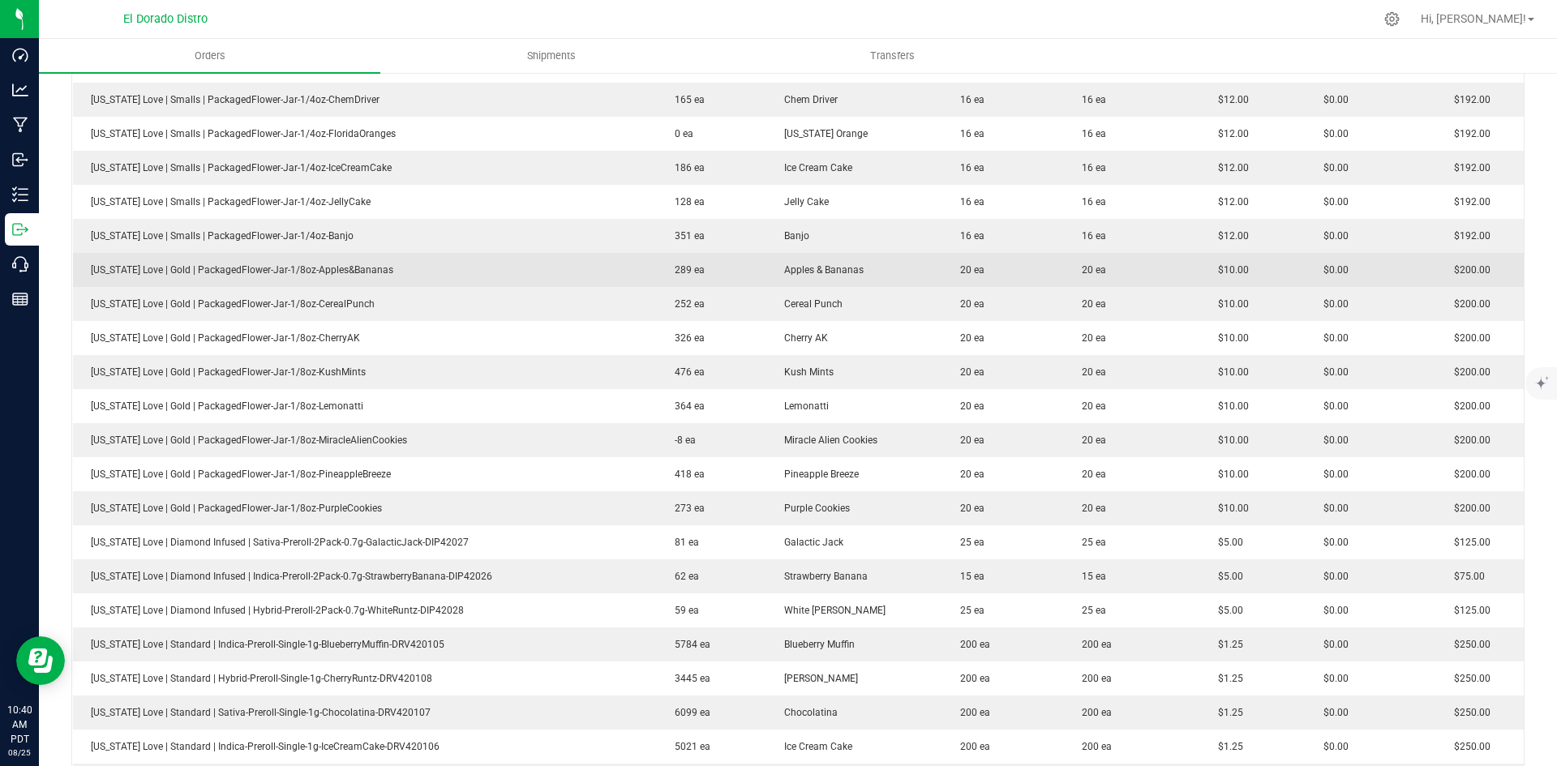
drag, startPoint x: 1509, startPoint y: 264, endPoint x: 1512, endPoint y: 256, distance: 8.7
click at [1509, 264] on td "$200.00" at bounding box center [1480, 270] width 88 height 34
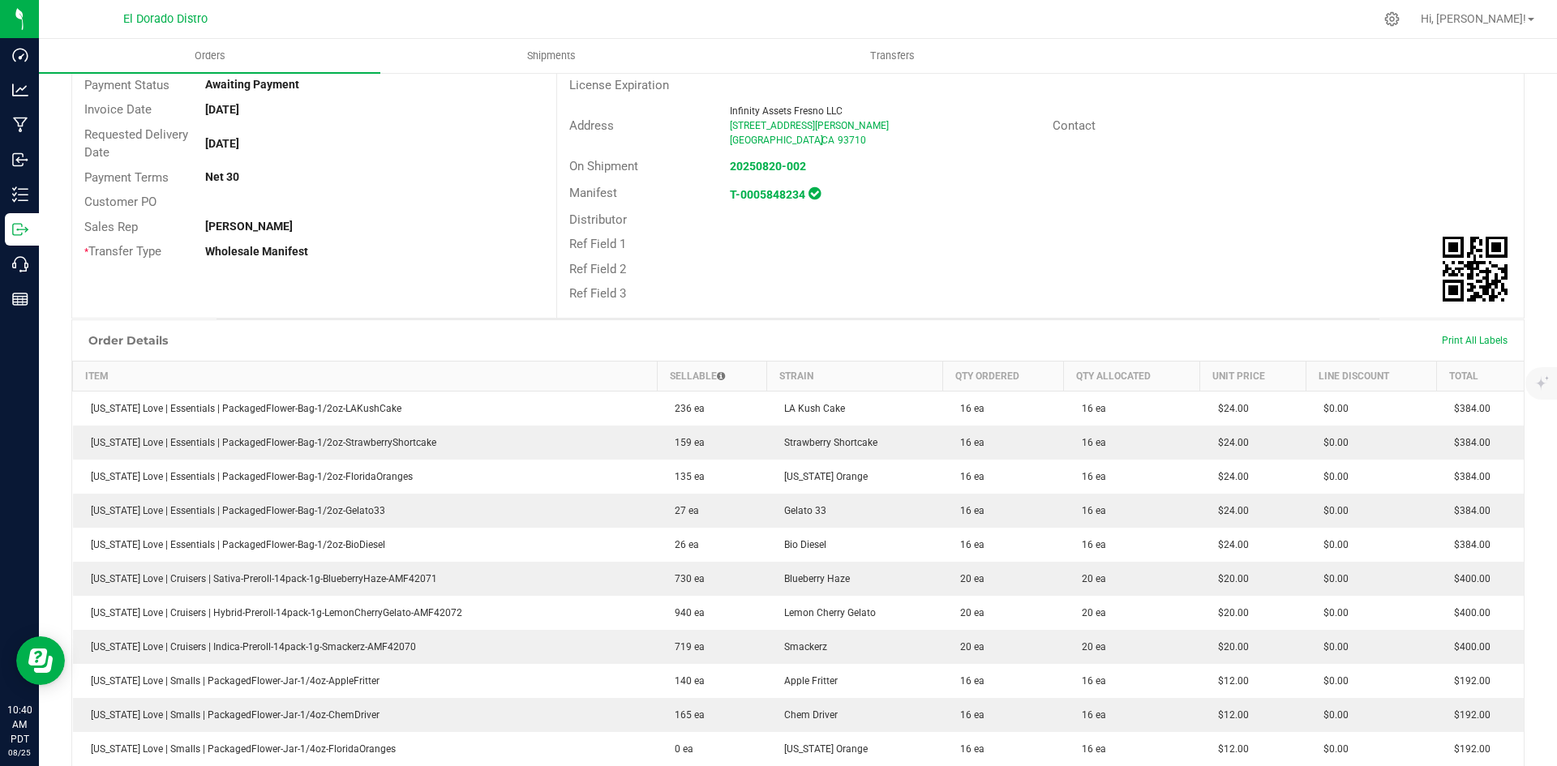
scroll to position [305, 0]
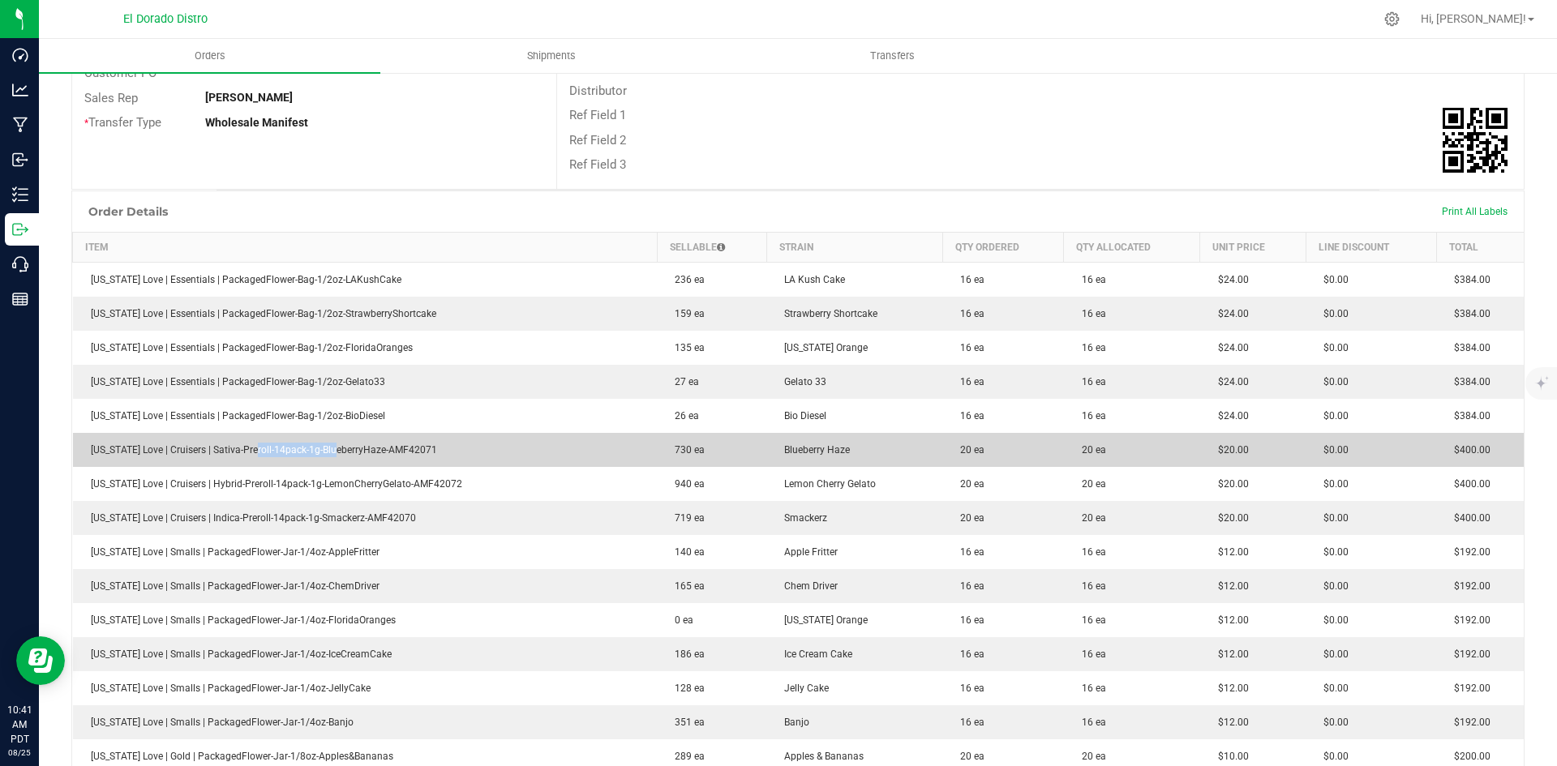
drag, startPoint x: 261, startPoint y: 447, endPoint x: 487, endPoint y: 435, distance: 226.6
click at [439, 436] on td "[US_STATE] Love | Cruisers | Sativa-Preroll-14pack-1g-BlueberryHaze-AMF42071" at bounding box center [365, 450] width 585 height 34
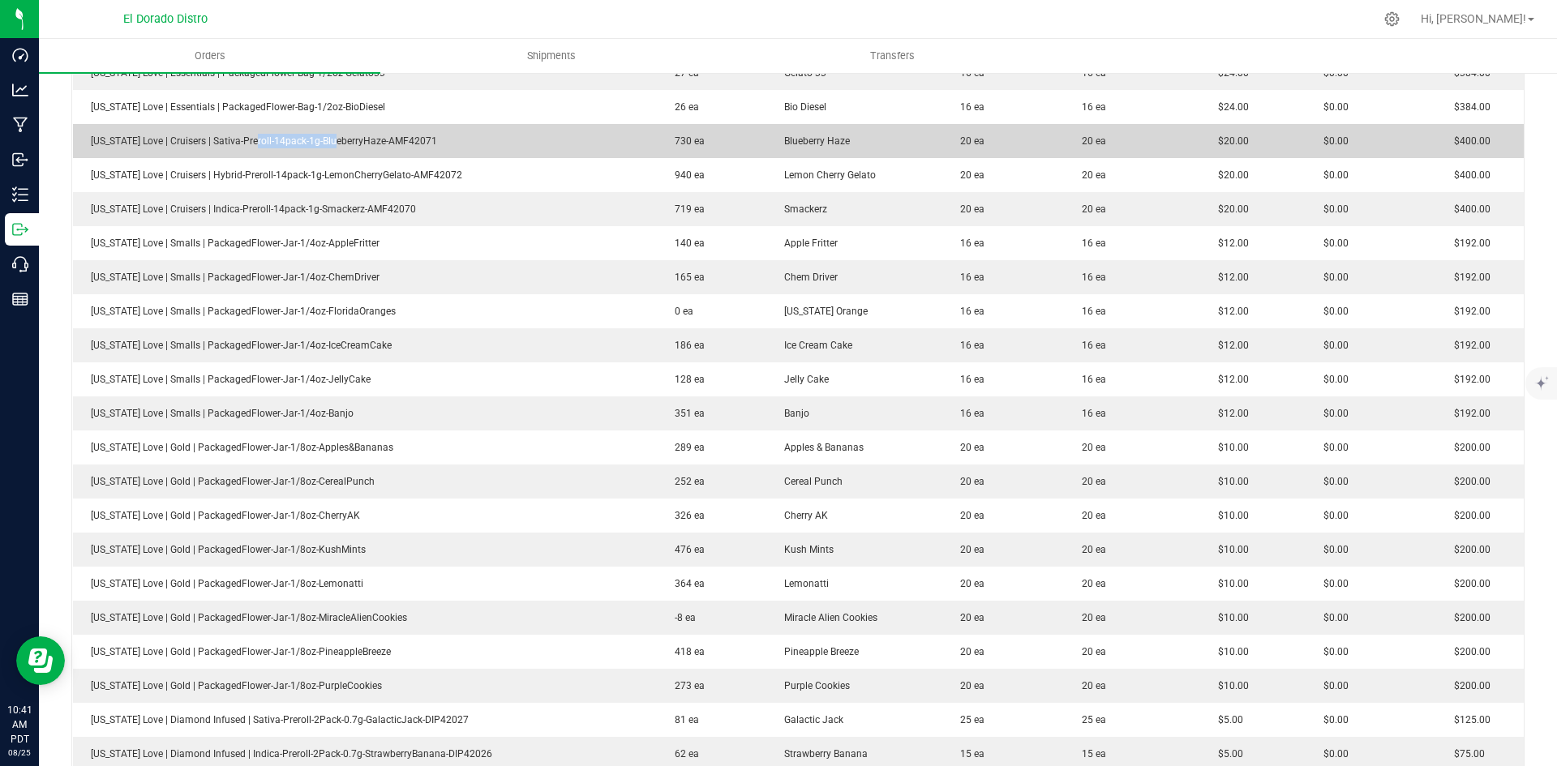
scroll to position [629, 0]
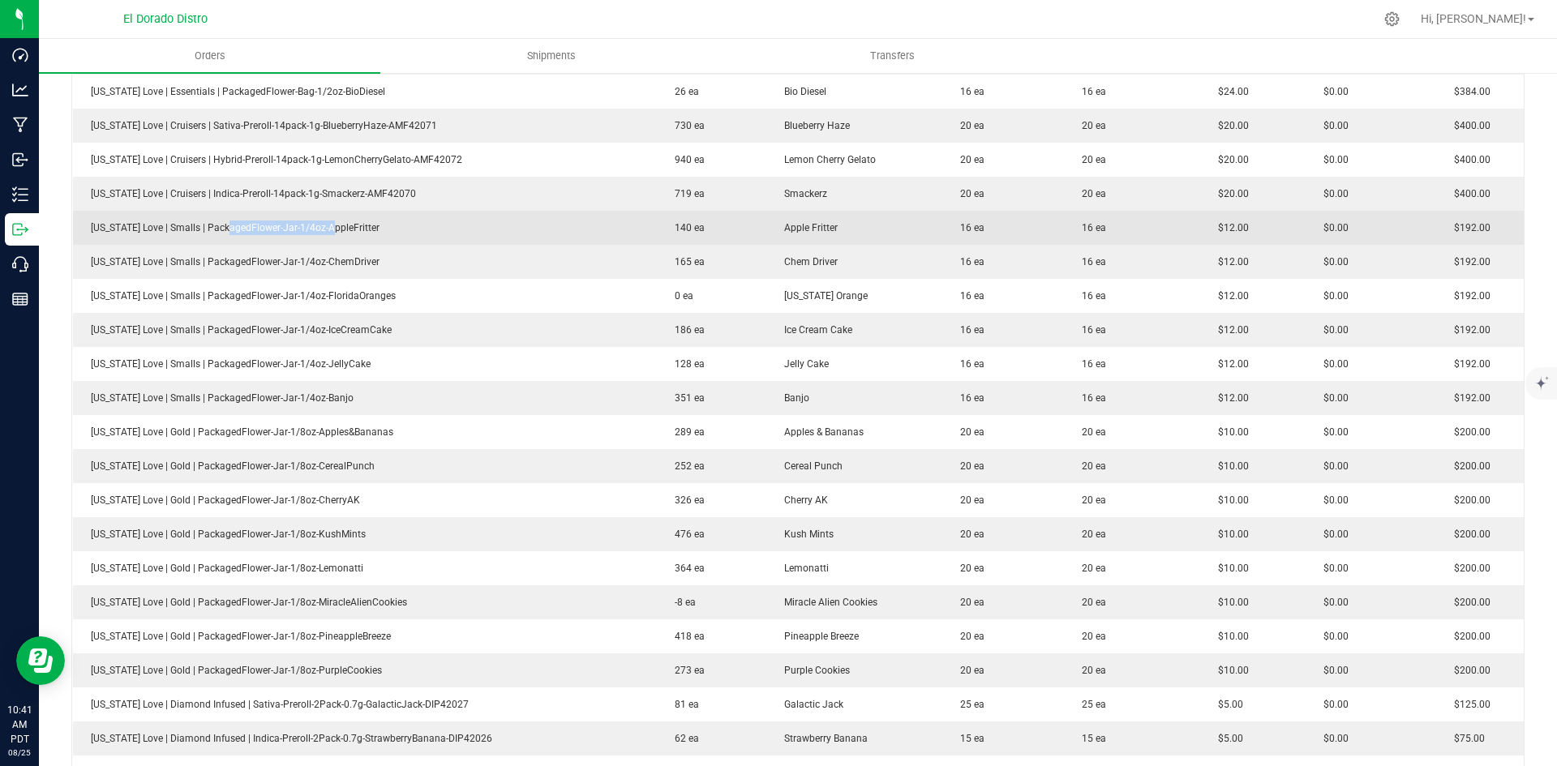
drag, startPoint x: 295, startPoint y: 221, endPoint x: 414, endPoint y: 221, distance: 118.4
click at [375, 222] on td "[US_STATE] Love | Smalls | PackagedFlower-Jar-1/4oz-AppleFritter" at bounding box center [365, 228] width 585 height 34
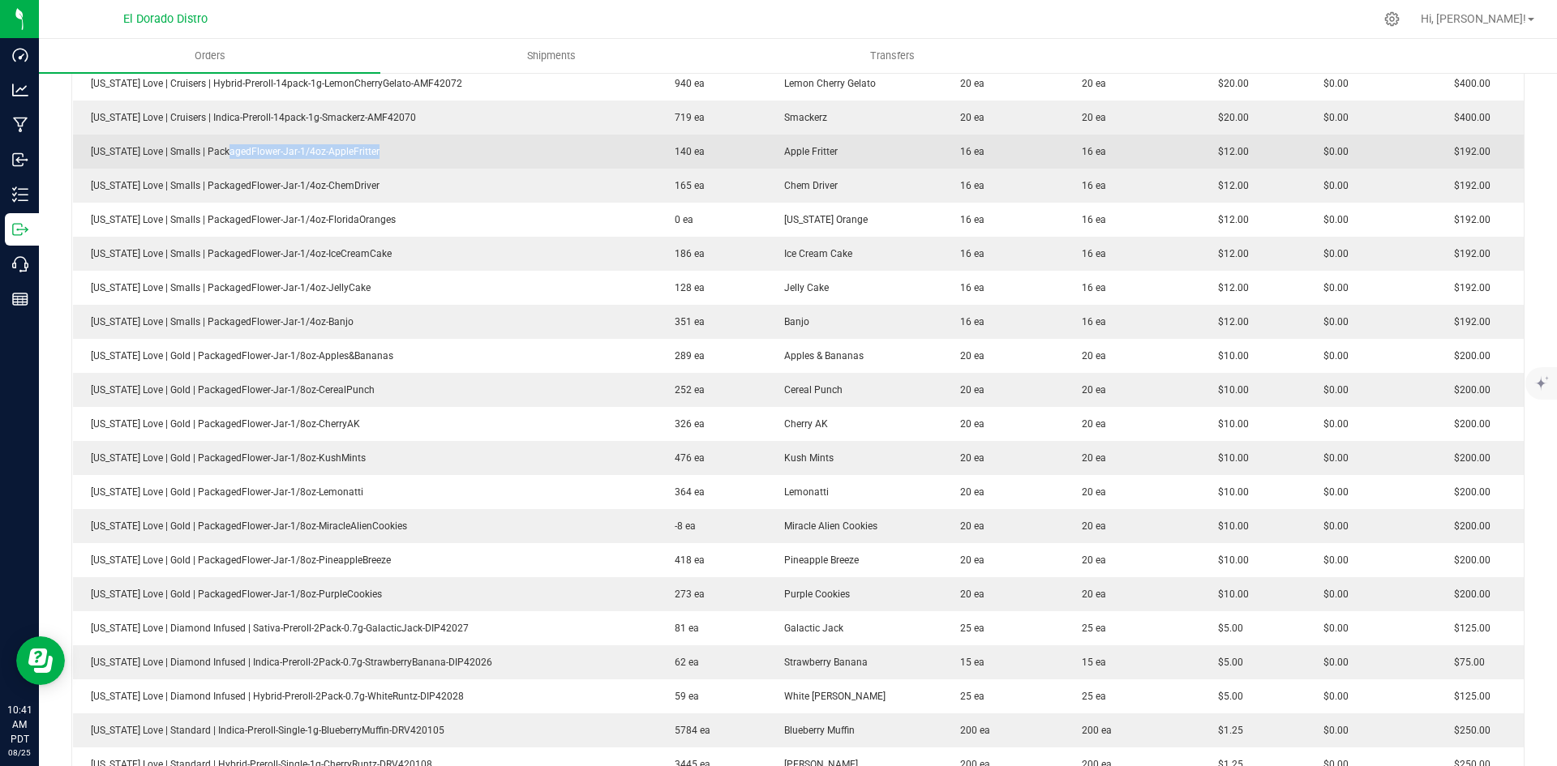
scroll to position [710, 0]
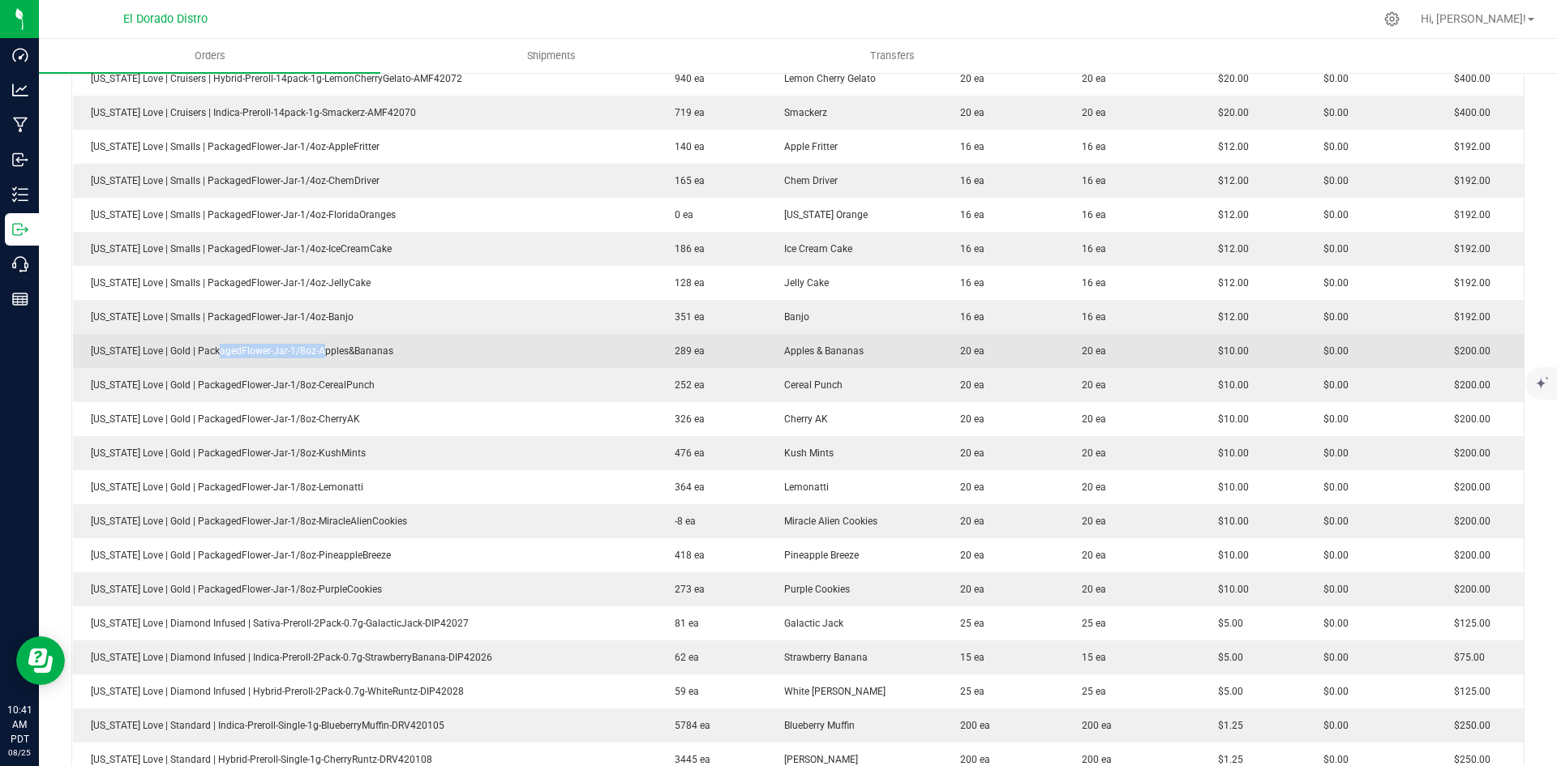
click at [384, 352] on td "[US_STATE] Love | Gold | PackagedFlower-Jar-1/8oz-Apples&Bananas" at bounding box center [365, 351] width 585 height 34
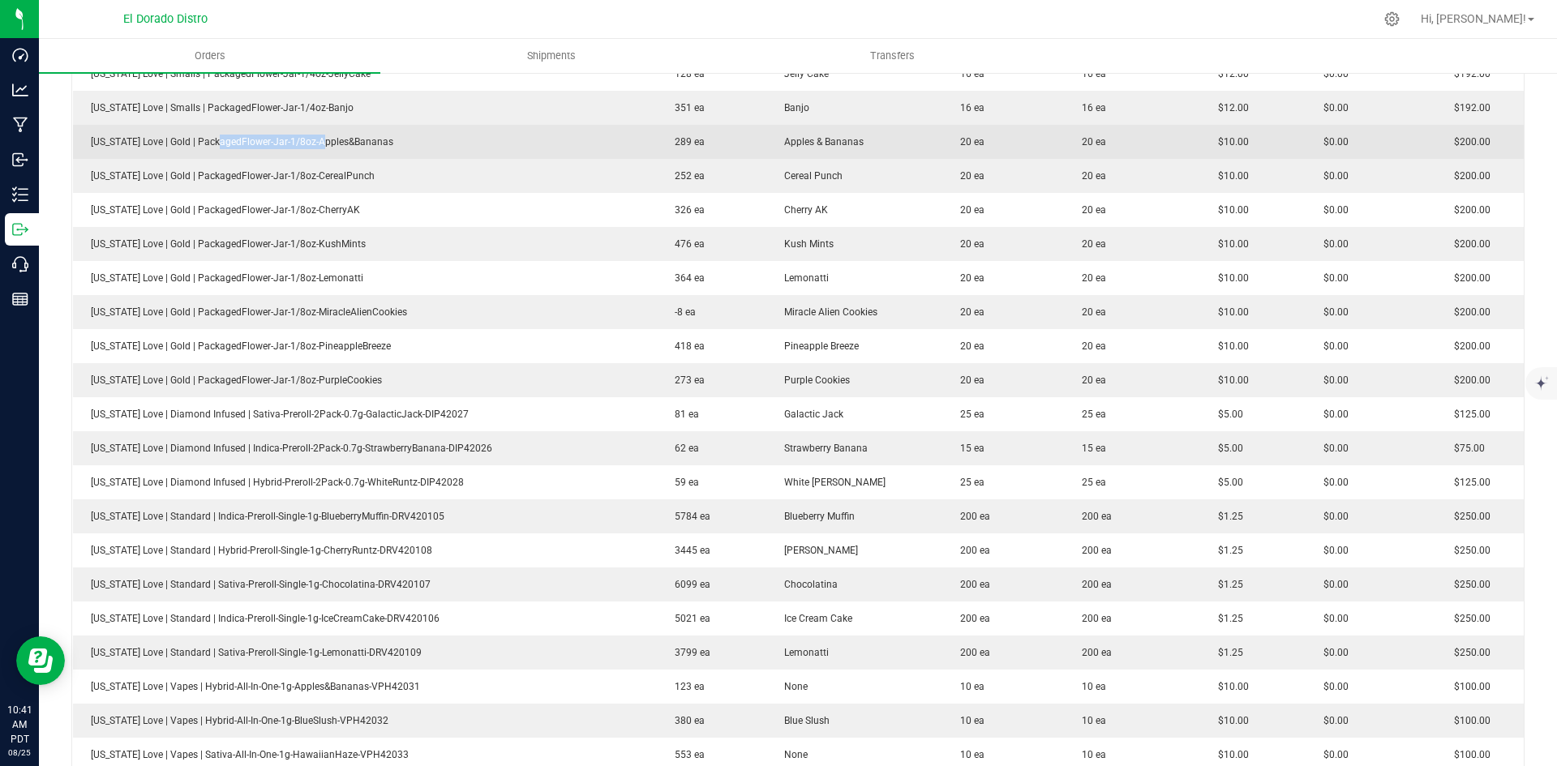
scroll to position [954, 0]
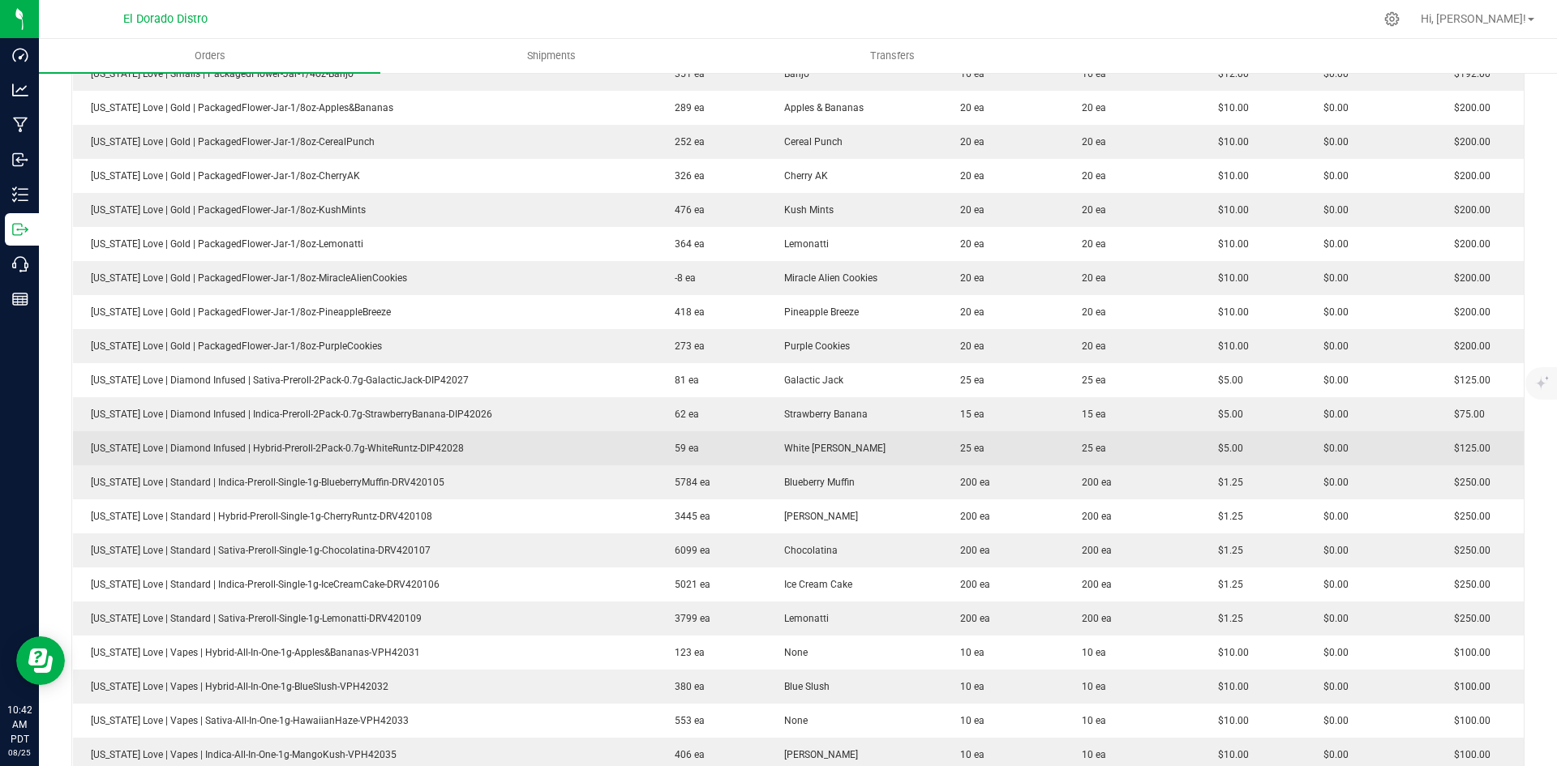
click at [1200, 445] on td "$5.00" at bounding box center [1253, 448] width 106 height 34
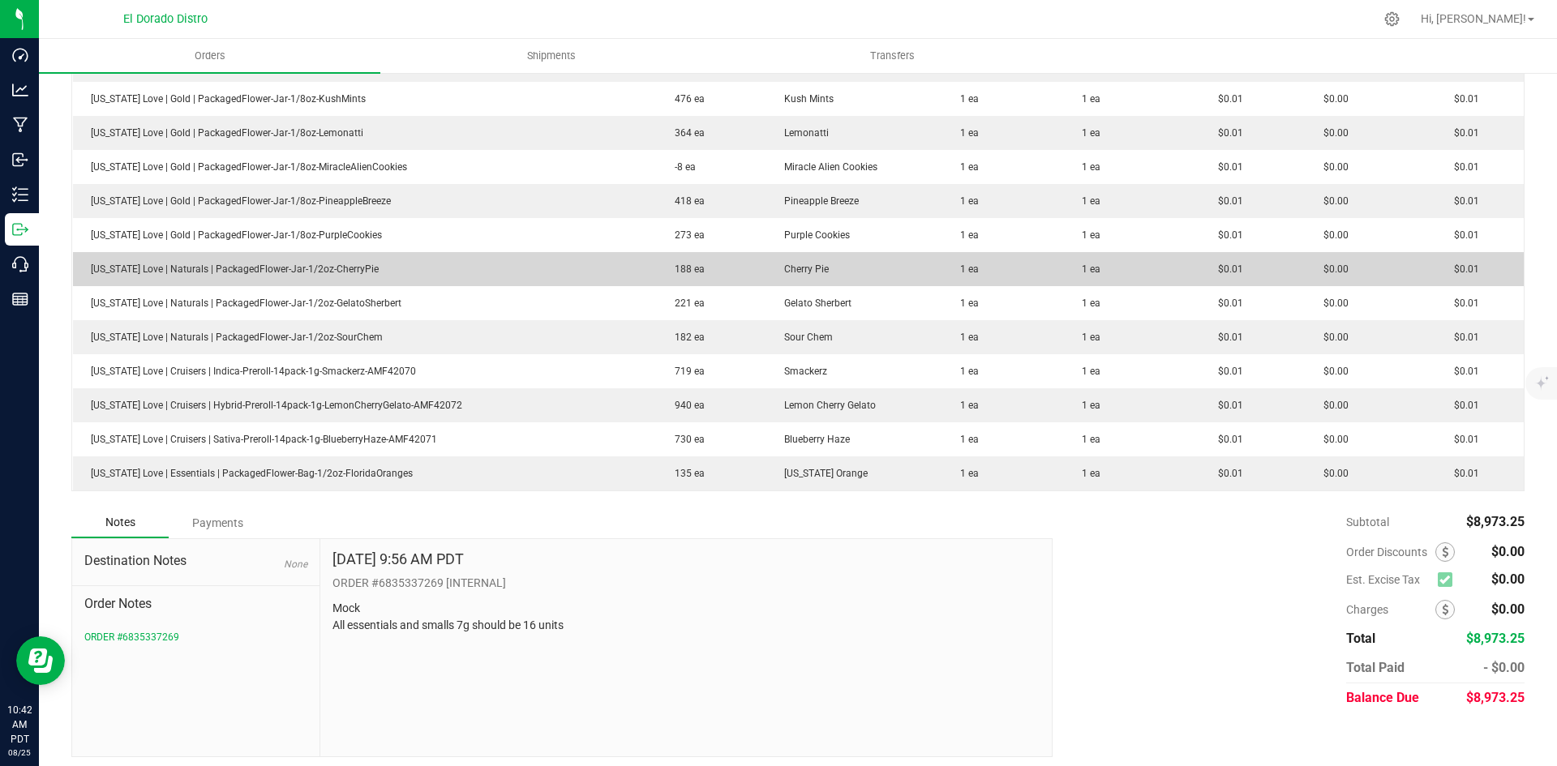
scroll to position [2333, 0]
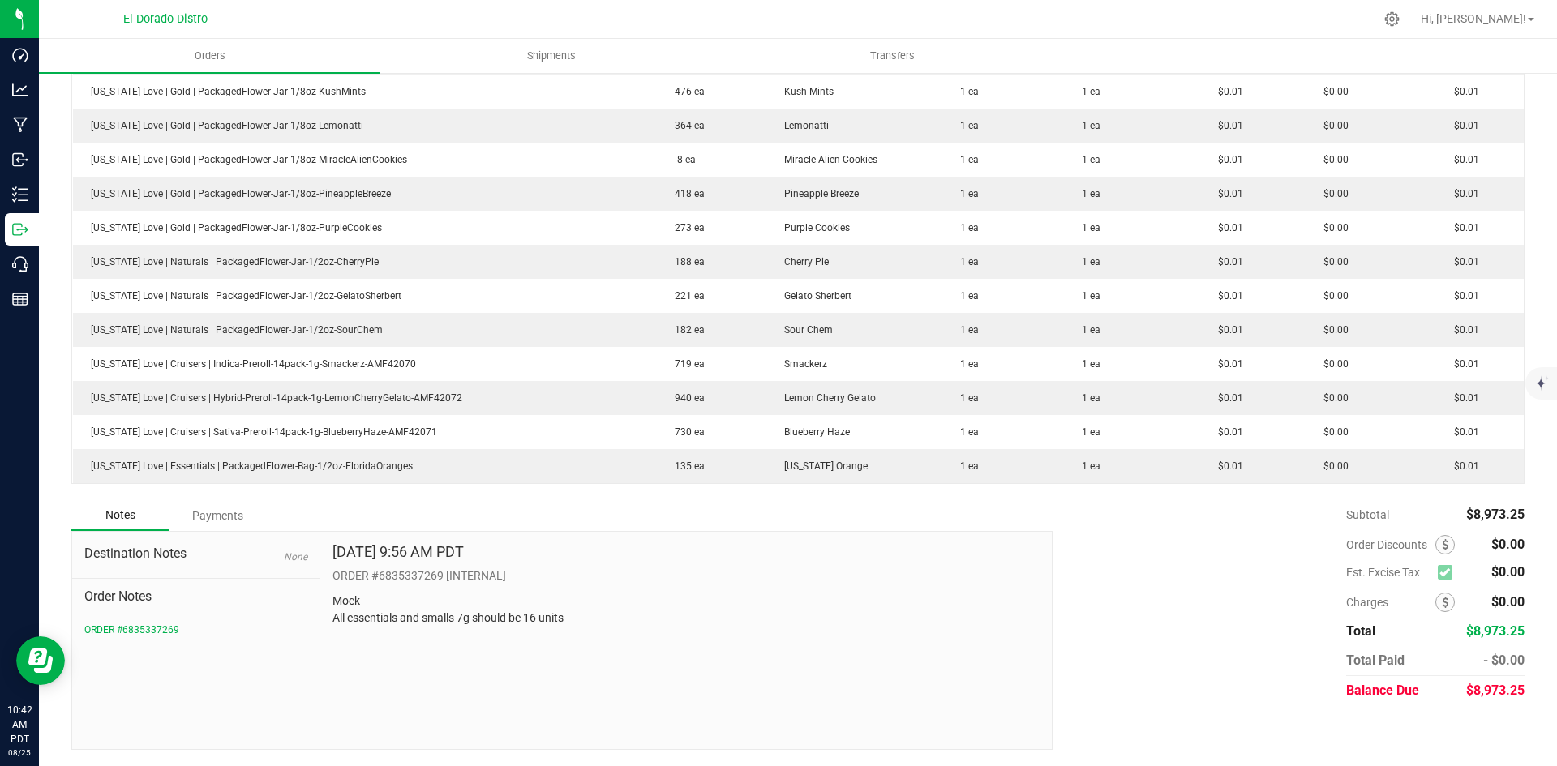
click at [1231, 513] on div "Subtotal $8,973.25 Est. Excise Tax $0.00" at bounding box center [1283, 602] width 484 height 205
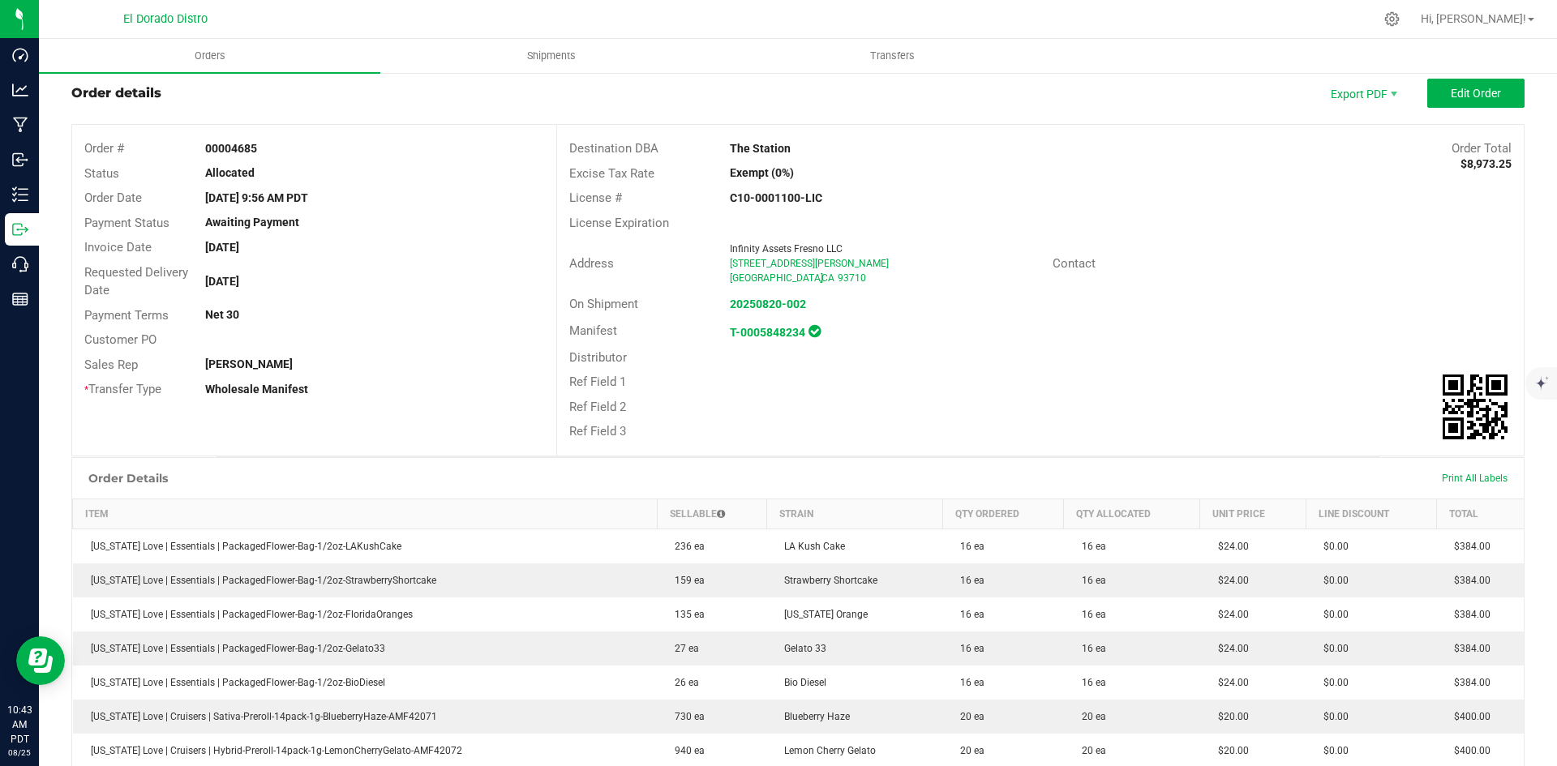
scroll to position [0, 0]
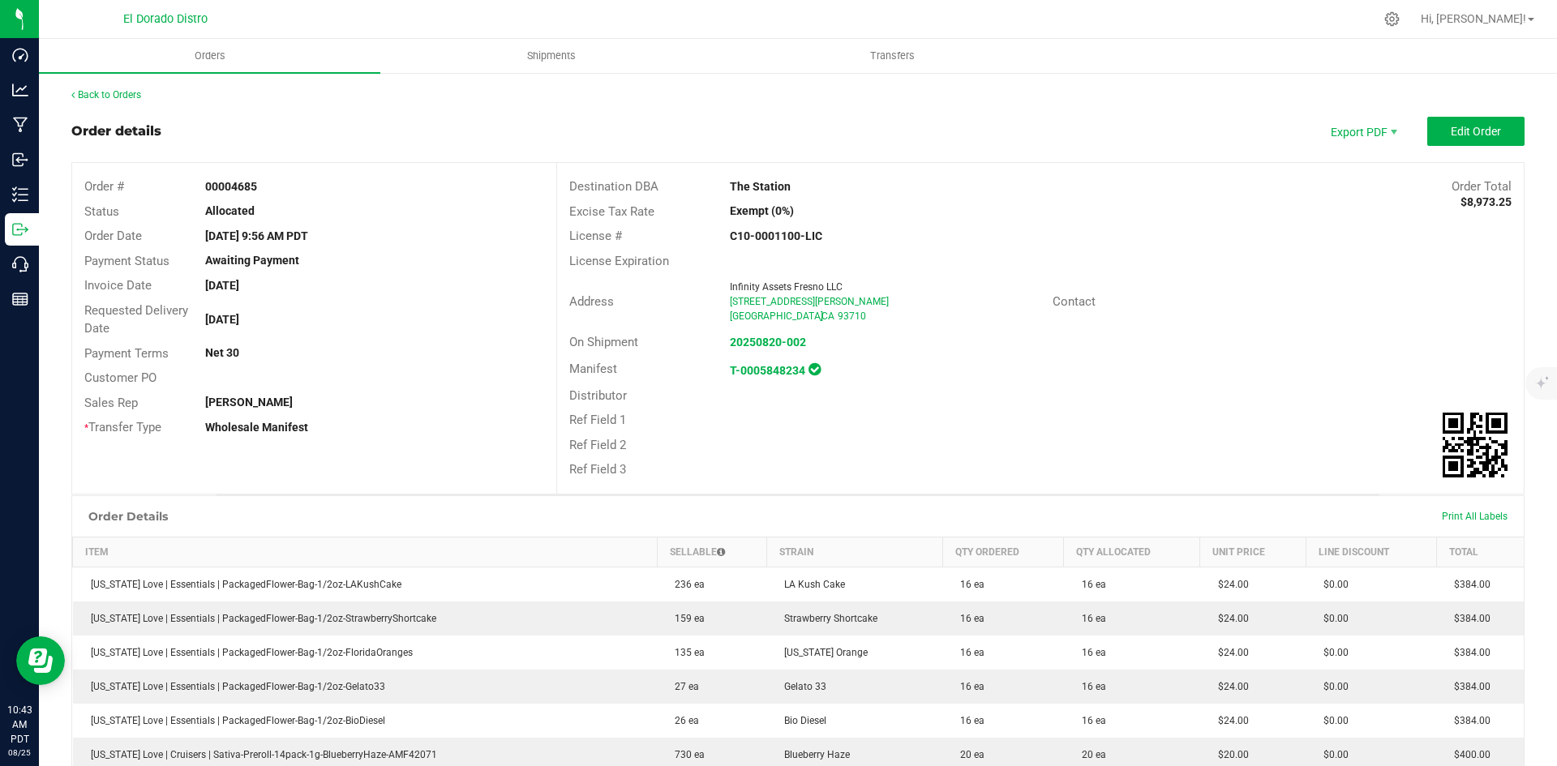
click at [134, 101] on div "Back to Orders" at bounding box center [797, 95] width 1453 height 15
click at [134, 99] on link "Back to Orders" at bounding box center [106, 94] width 70 height 11
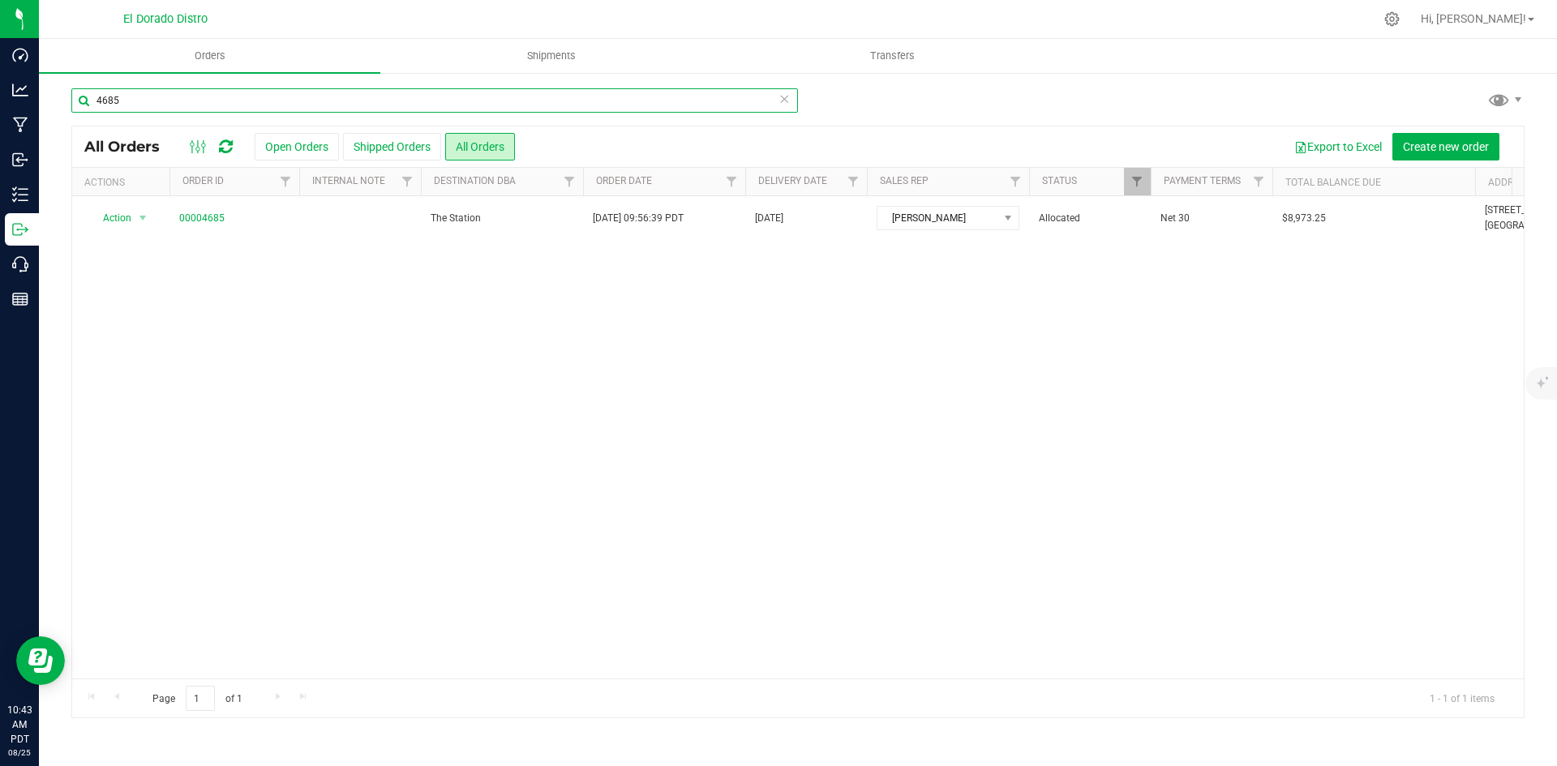
click at [292, 99] on input "4685" at bounding box center [434, 100] width 727 height 24
type input "4718"
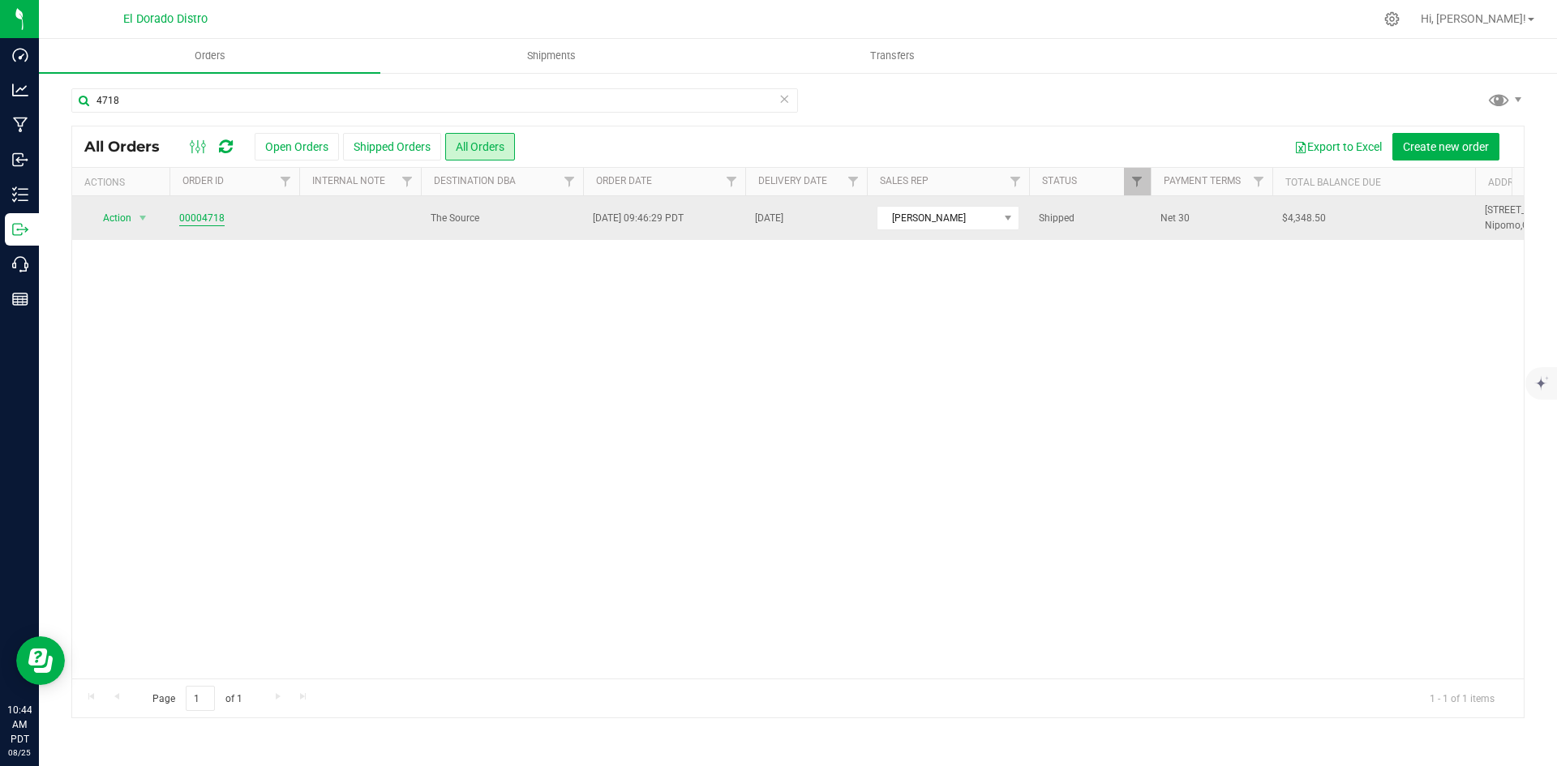
click at [206, 223] on link "00004718" at bounding box center [201, 218] width 45 height 15
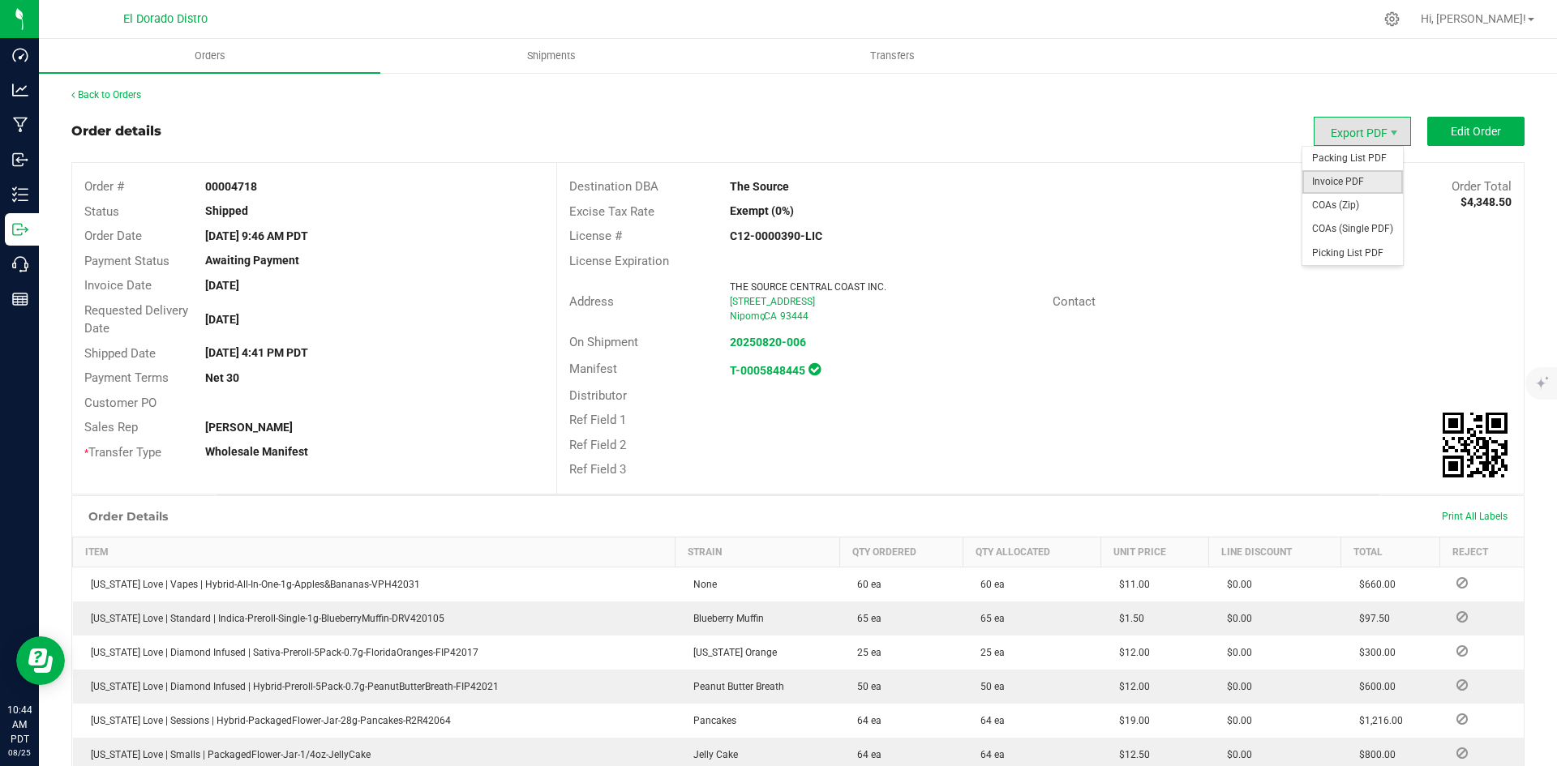
click at [1334, 185] on span "Invoice PDF" at bounding box center [1353, 182] width 101 height 24
click at [112, 90] on link "Back to Orders" at bounding box center [106, 94] width 70 height 11
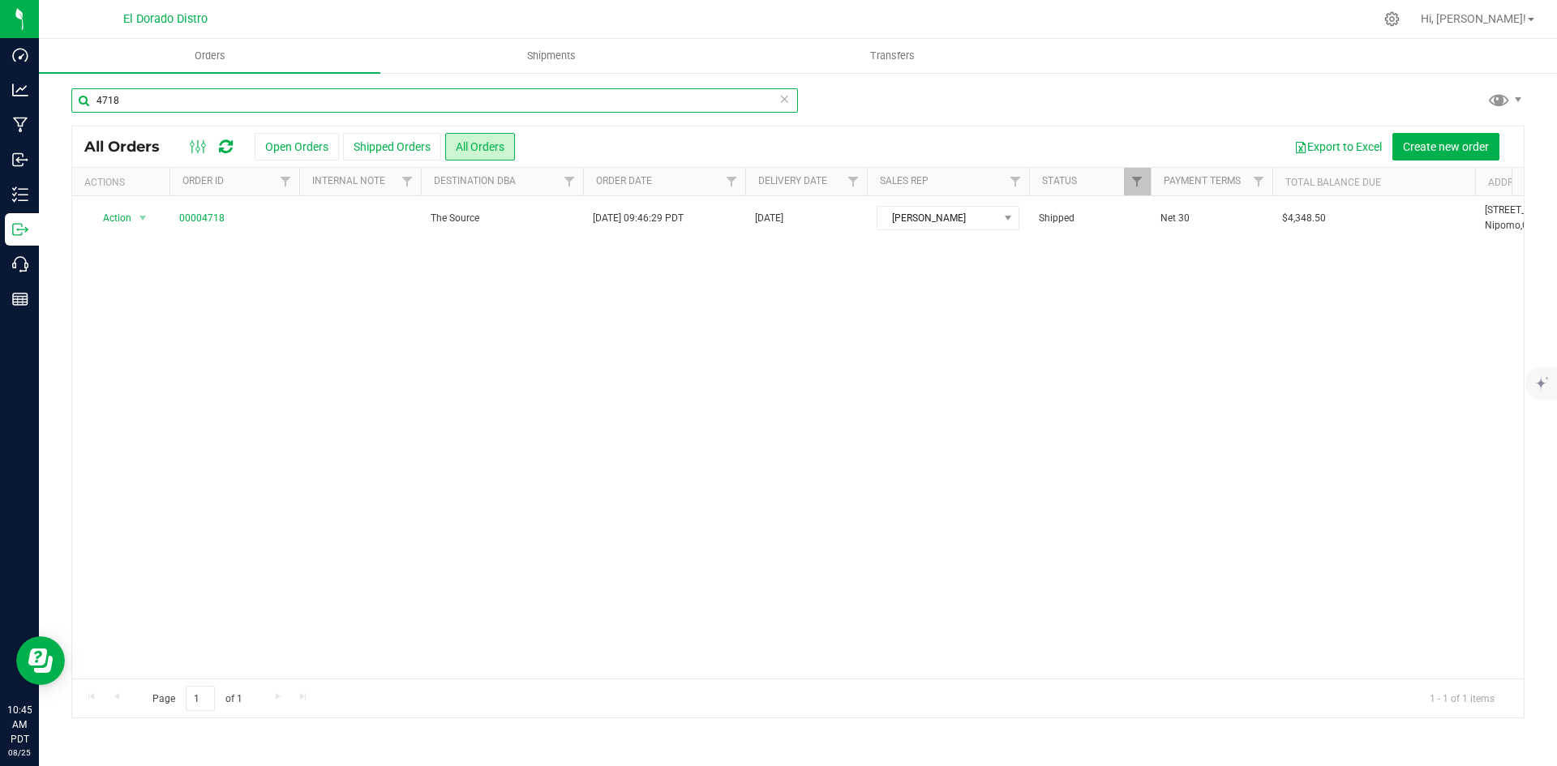
click at [345, 101] on input "4718" at bounding box center [434, 100] width 727 height 24
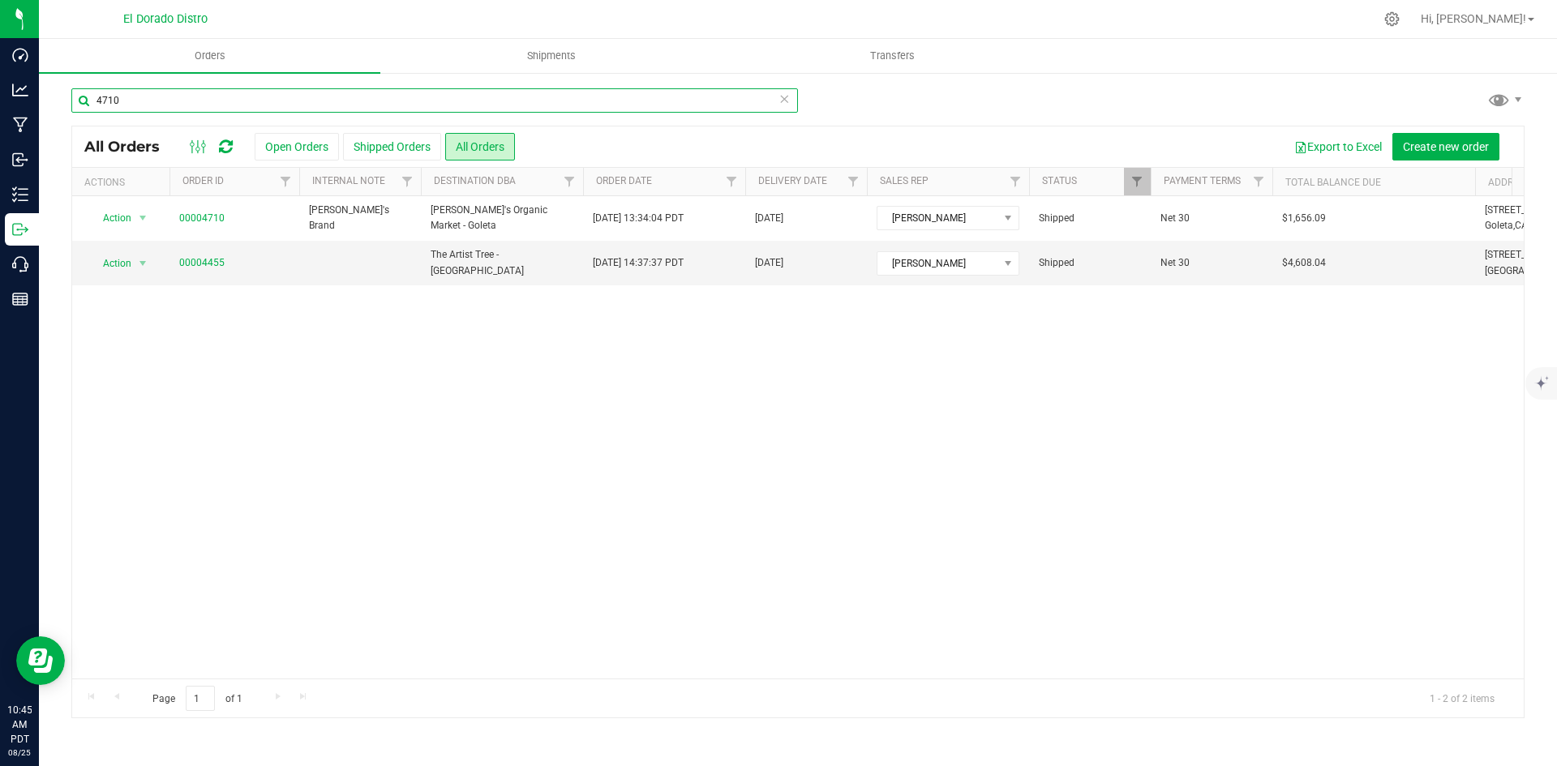
click at [186, 97] on input "4710" at bounding box center [434, 100] width 727 height 24
drag, startPoint x: 186, startPoint y: 97, endPoint x: 108, endPoint y: 85, distance: 78.8
click at [108, 85] on div "4711 All Orders Open Orders Shipped Orders All Orders Export to Excel Create ne…" at bounding box center [798, 402] width 1518 height 663
type input "4"
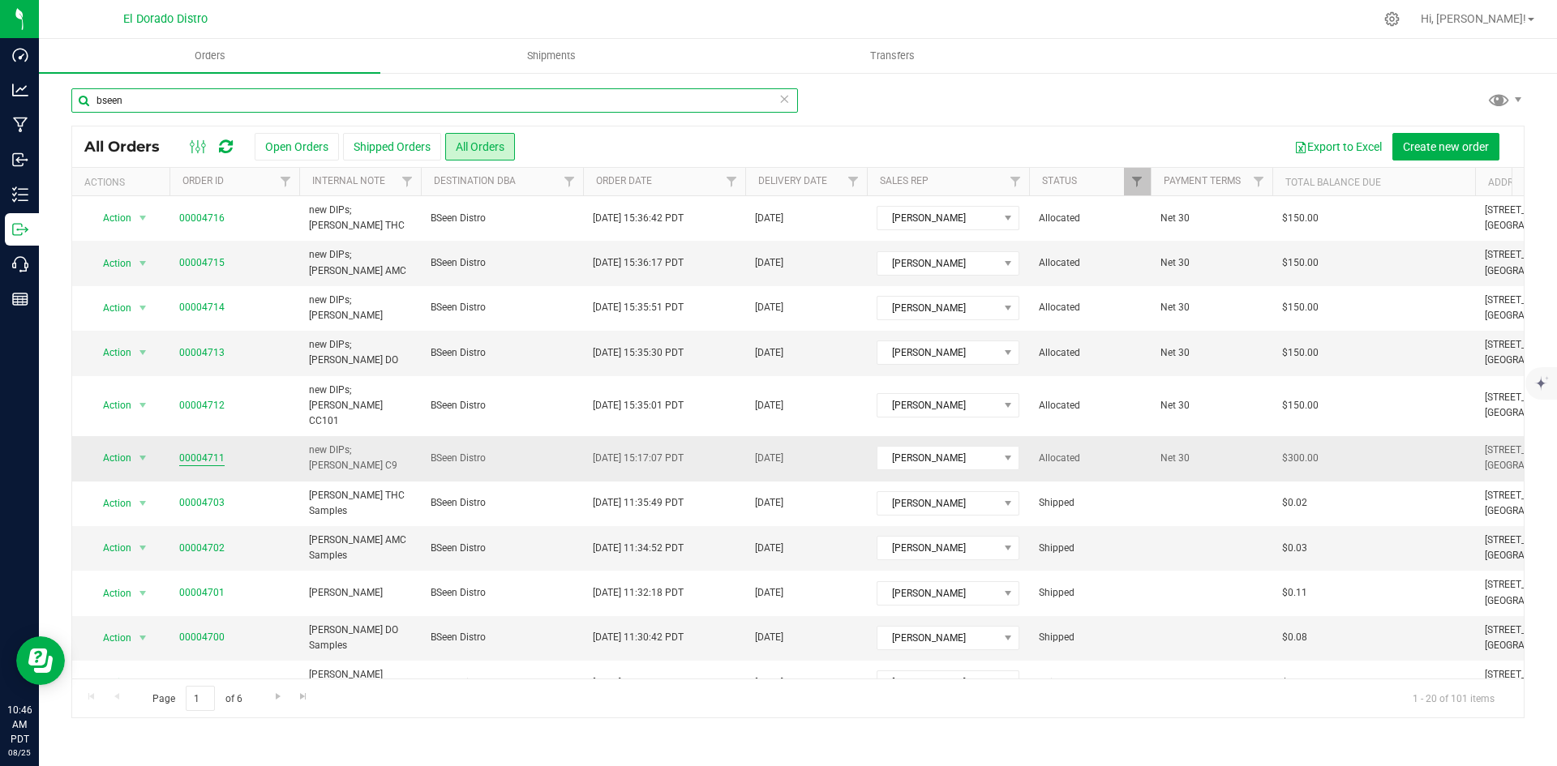
type input "bseen"
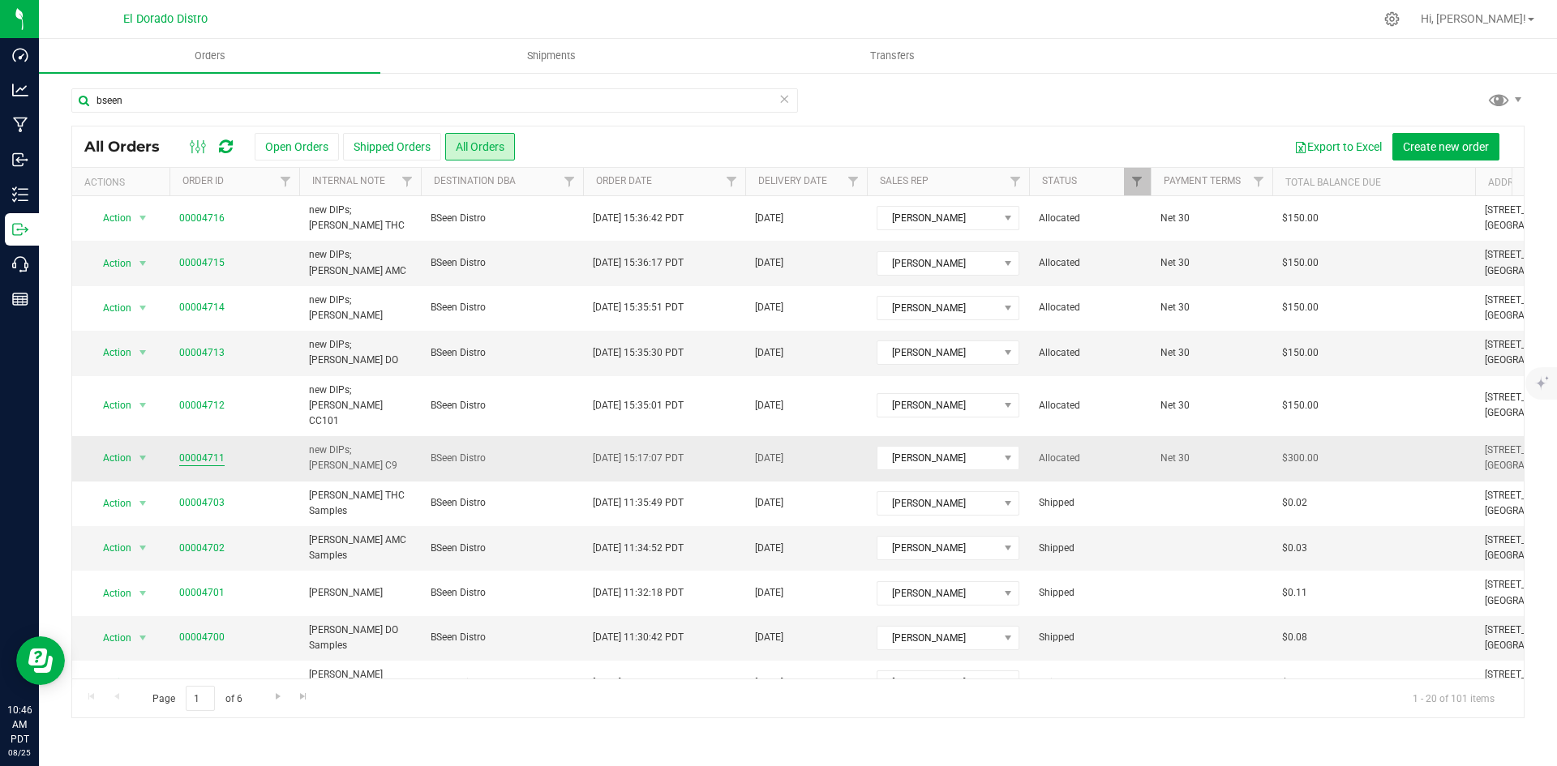
click at [212, 451] on link "00004711" at bounding box center [201, 458] width 45 height 15
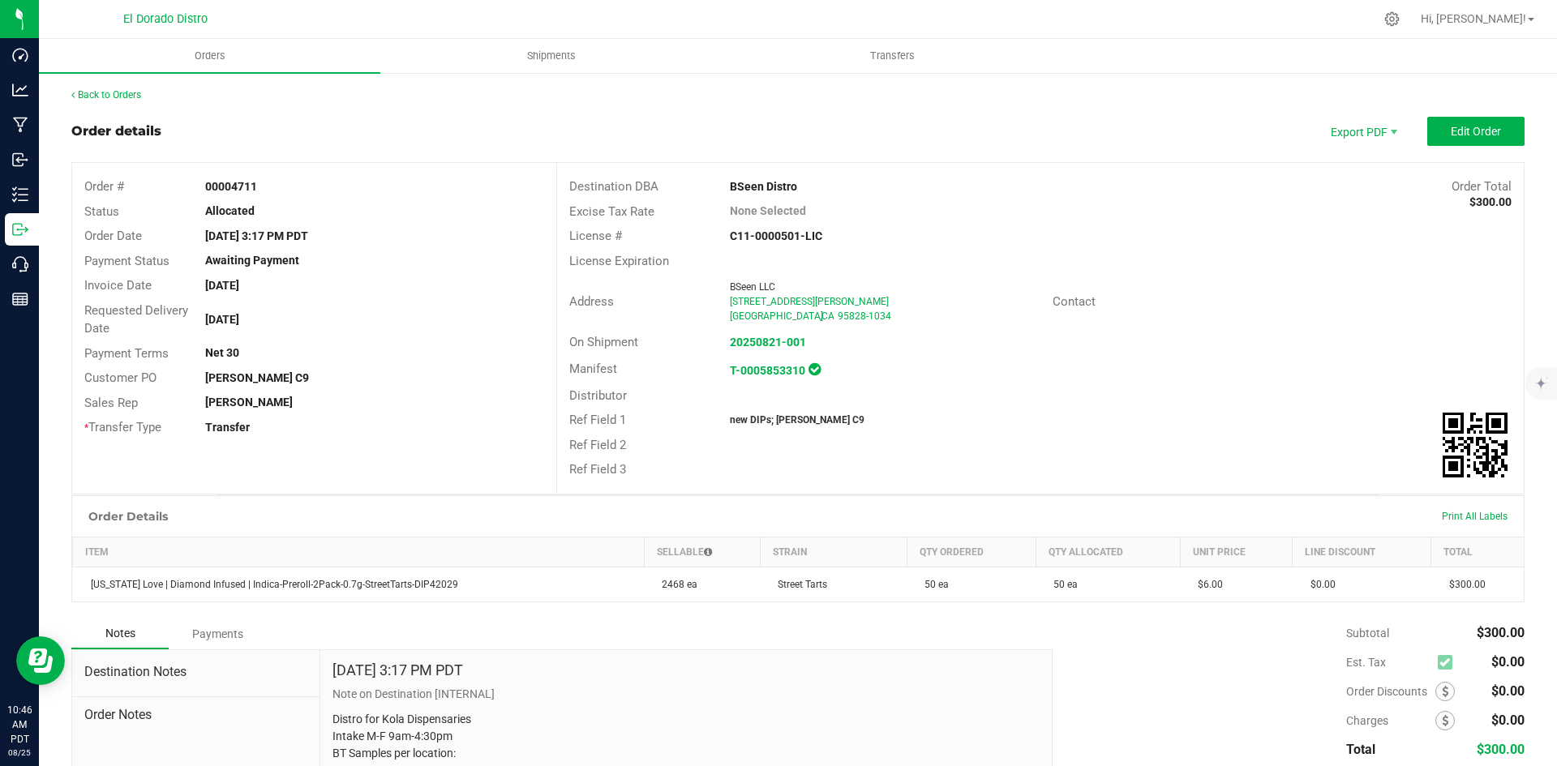
click at [1118, 377] on div "Manifest T-0005853310" at bounding box center [1040, 369] width 967 height 28
click at [119, 94] on link "Back to Orders" at bounding box center [106, 94] width 70 height 11
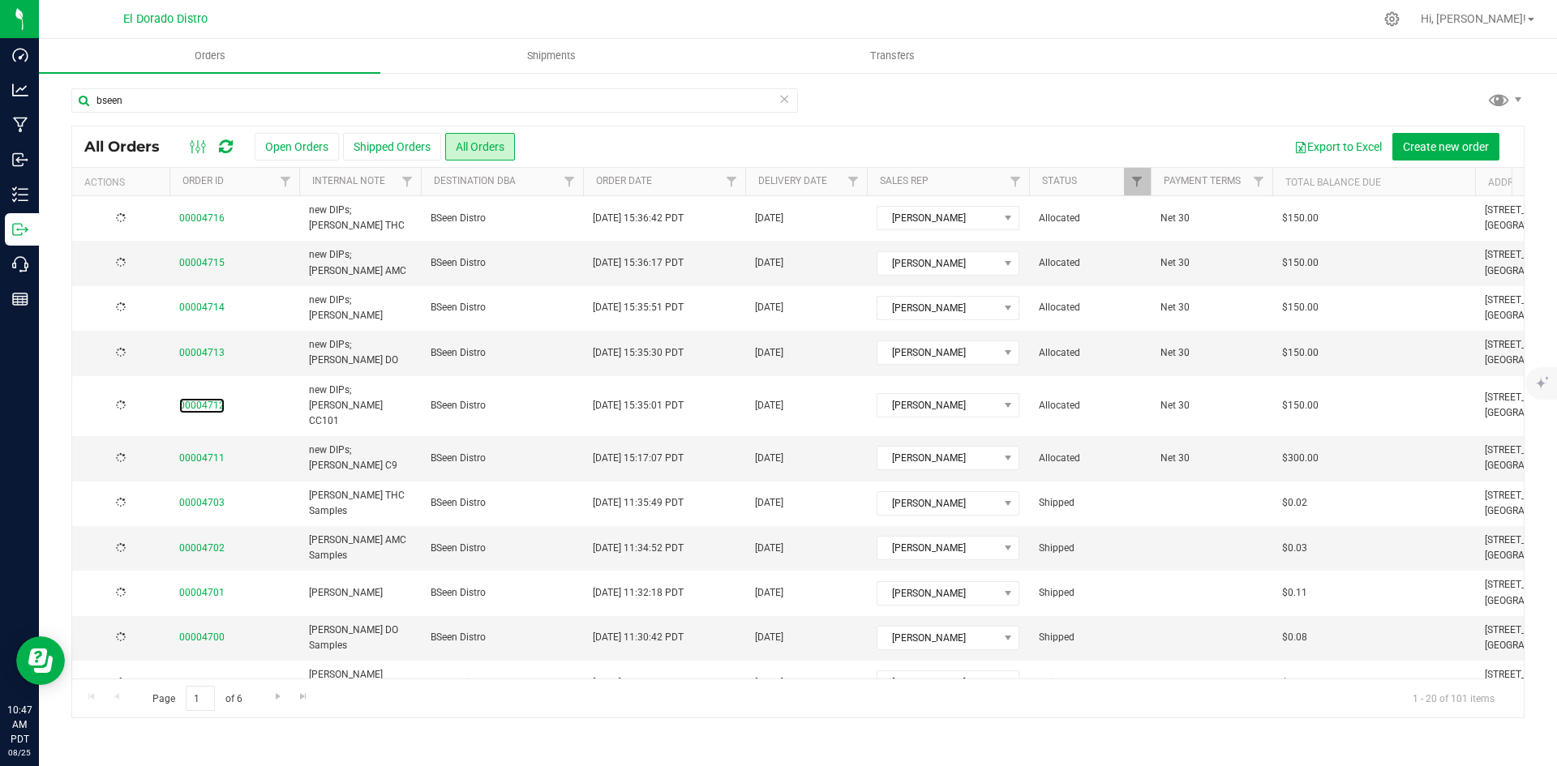
click at [206, 398] on link "00004712" at bounding box center [201, 405] width 45 height 15
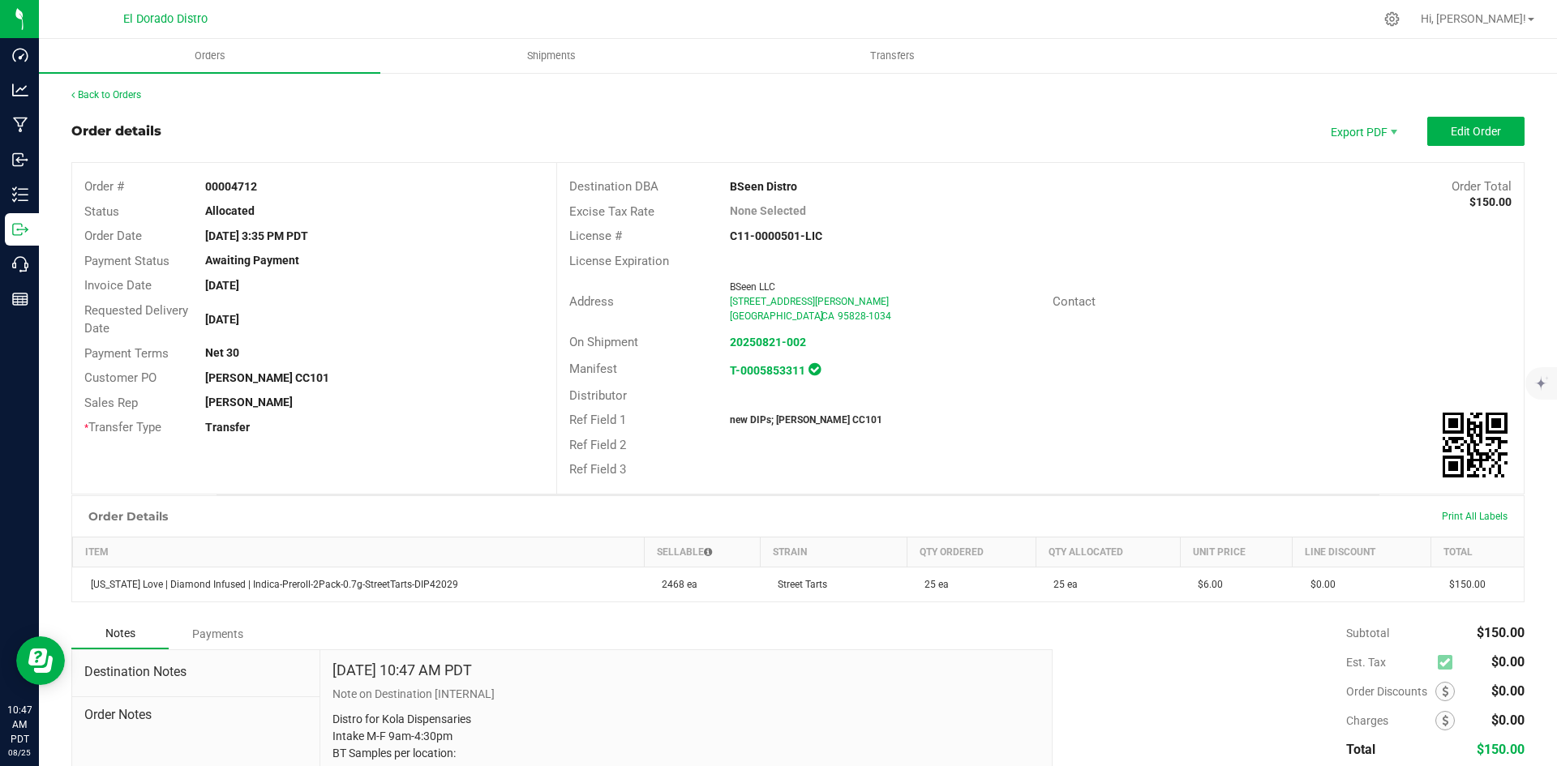
click at [1290, 311] on div "Contact" at bounding box center [1282, 302] width 483 height 25
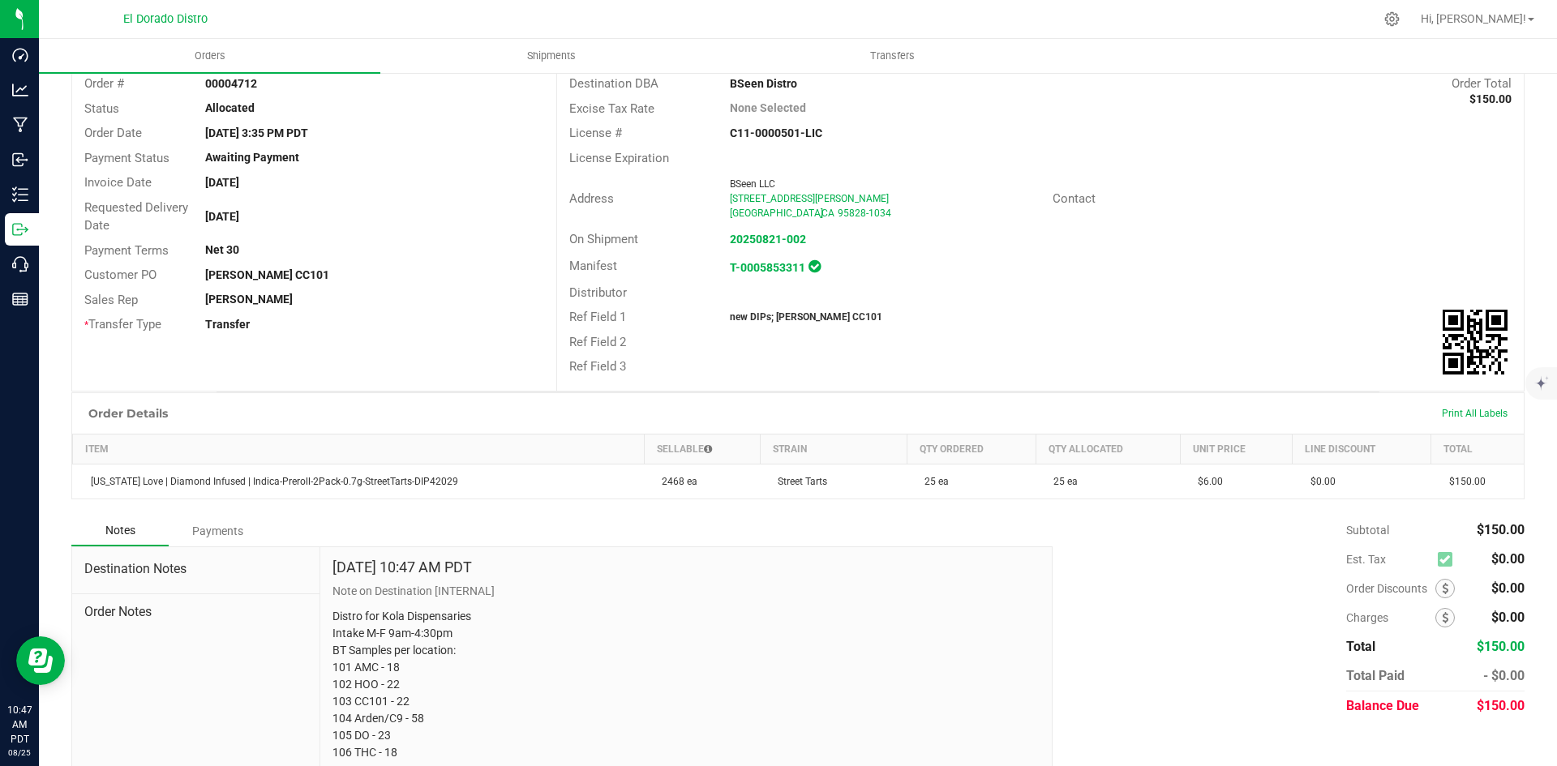
scroll to position [127, 0]
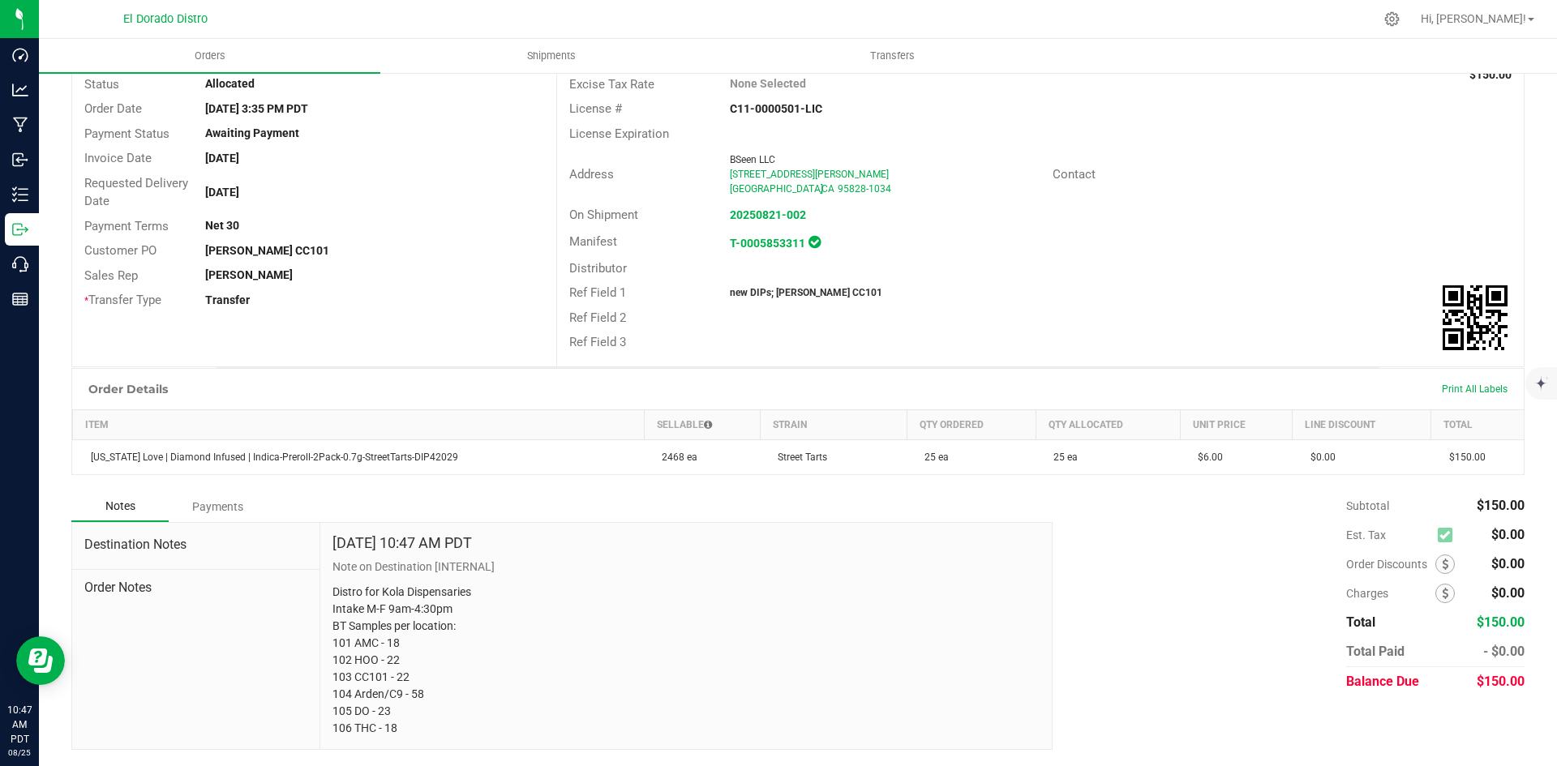
click at [388, 146] on div "Order # 00004712 Status Allocated Order Date [DATE] 3:35 PM PDT Payment Status …" at bounding box center [314, 180] width 484 height 289
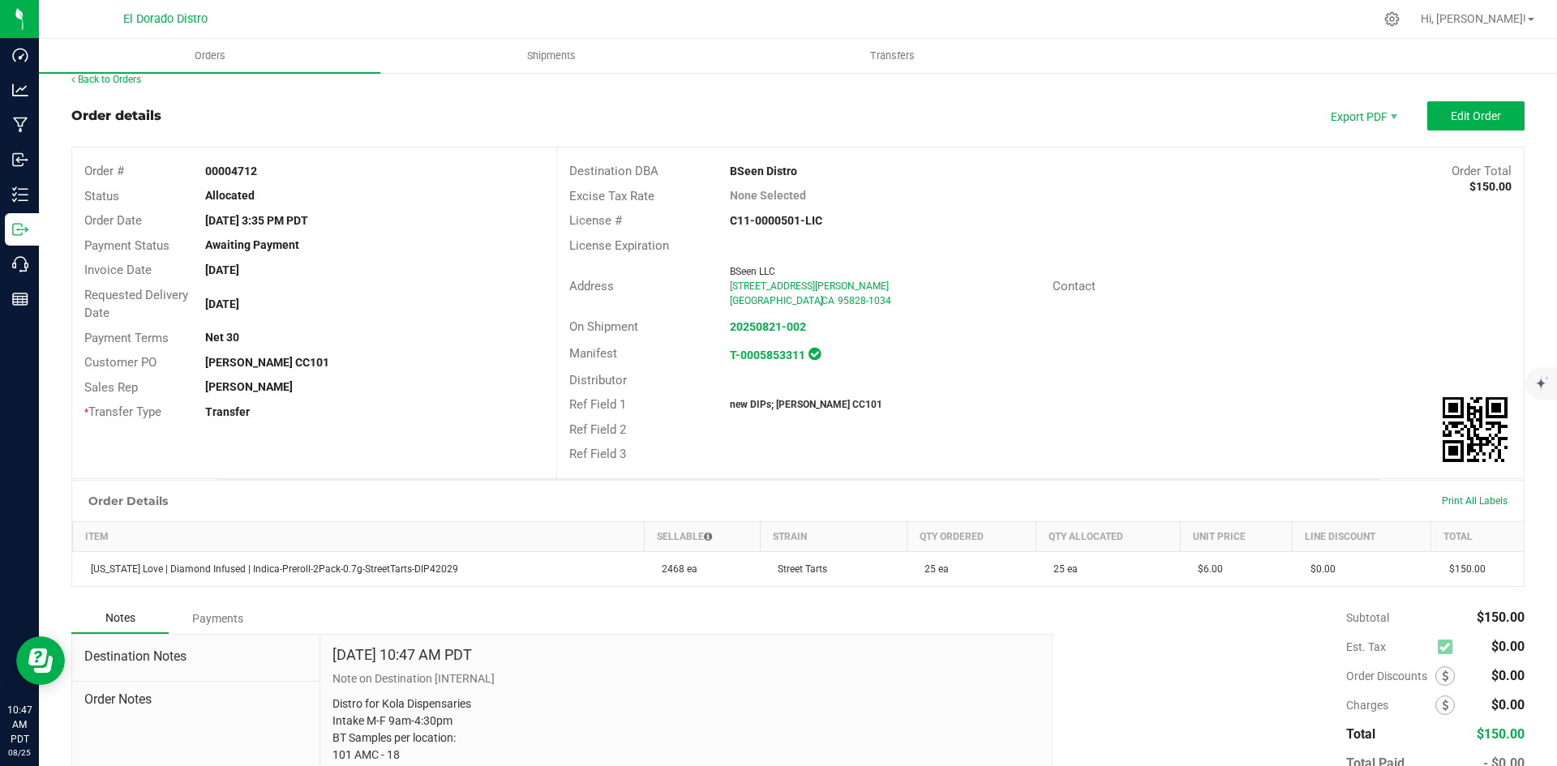
scroll to position [0, 0]
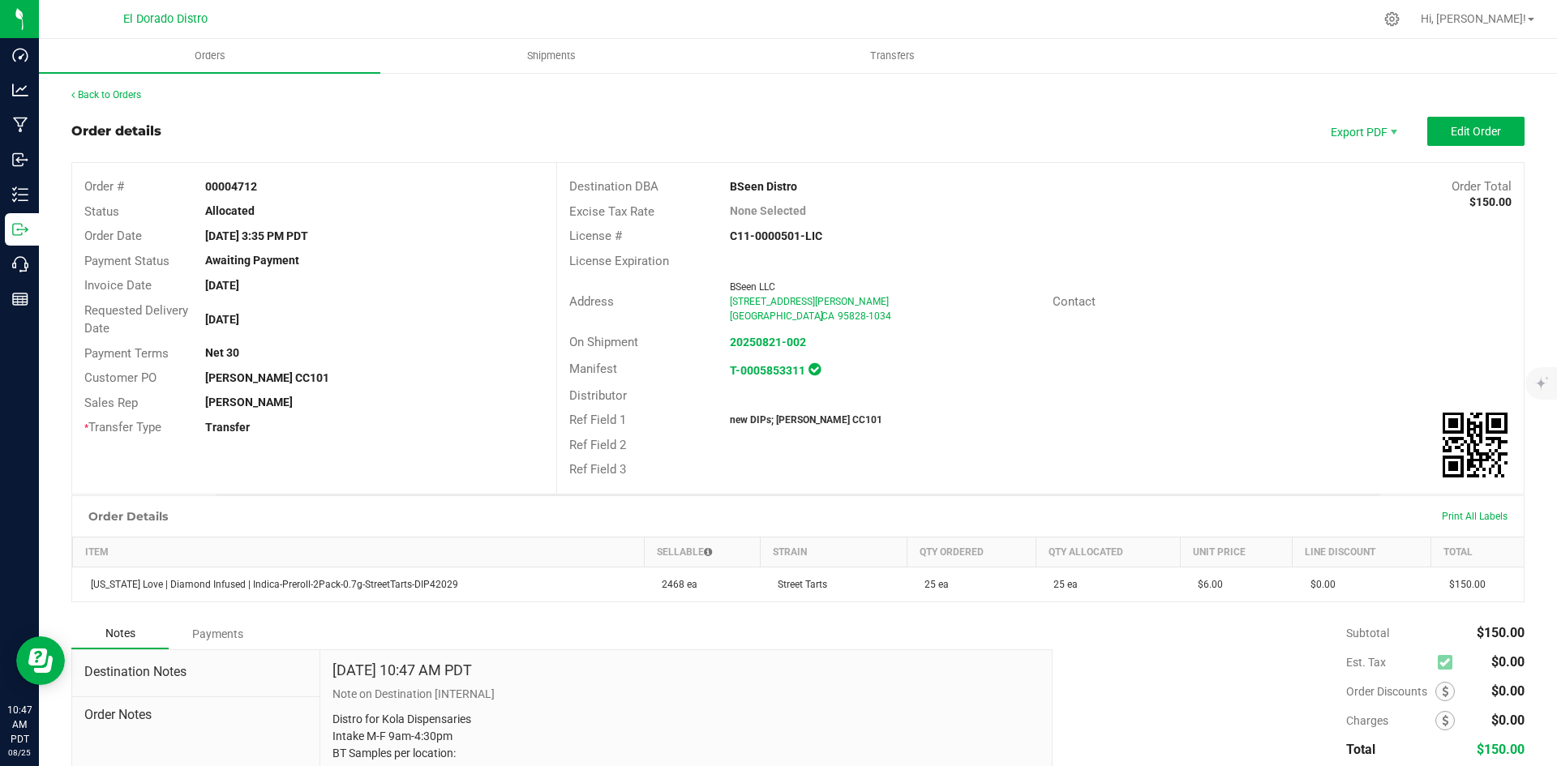
click at [108, 84] on div "Back to Orders Order details Export PDF Edit Order Order # 00004712 Status Allo…" at bounding box center [798, 482] width 1518 height 822
click at [122, 96] on link "Back to Orders" at bounding box center [106, 94] width 70 height 11
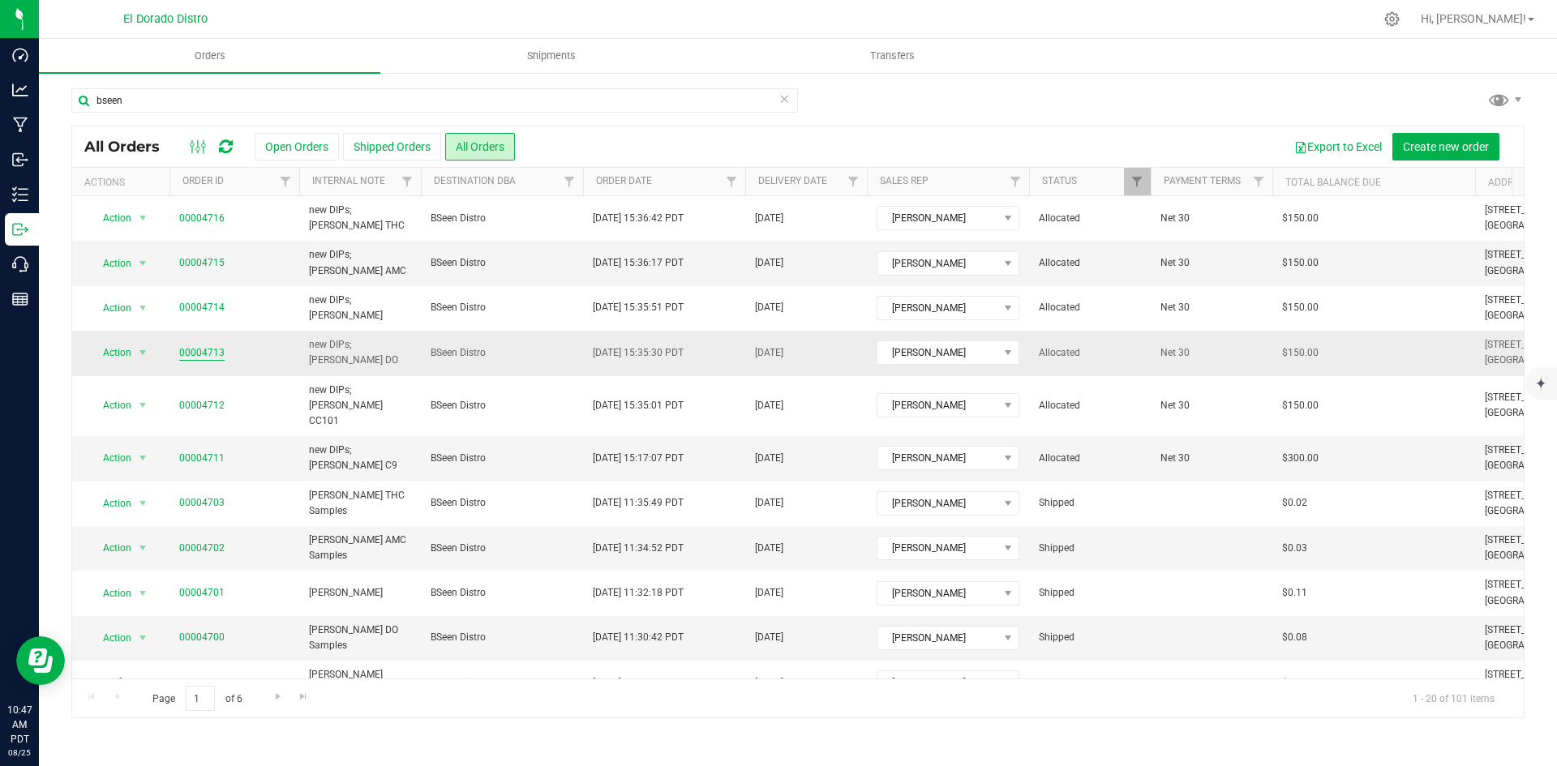
click at [205, 350] on link "00004713" at bounding box center [201, 353] width 45 height 15
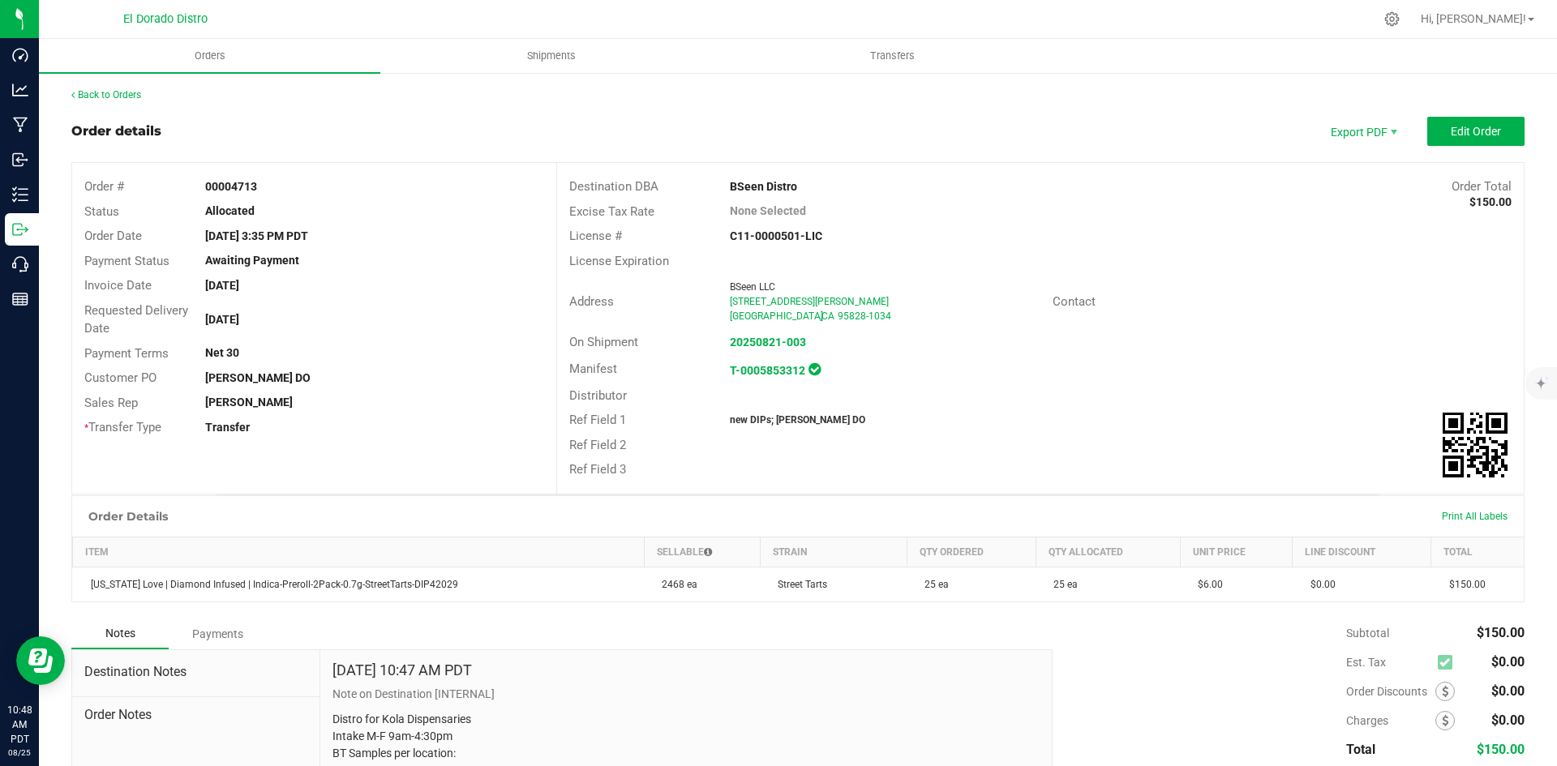
click at [115, 84] on div "Back to Orders Order details Export PDF Edit Order Order # 00004713 Status Allo…" at bounding box center [798, 482] width 1518 height 822
click at [115, 87] on div "Back to Orders Order details Export PDF Edit Order Order # 00004713 Status Allo…" at bounding box center [798, 482] width 1518 height 822
click at [116, 90] on link "Back to Orders" at bounding box center [106, 94] width 70 height 11
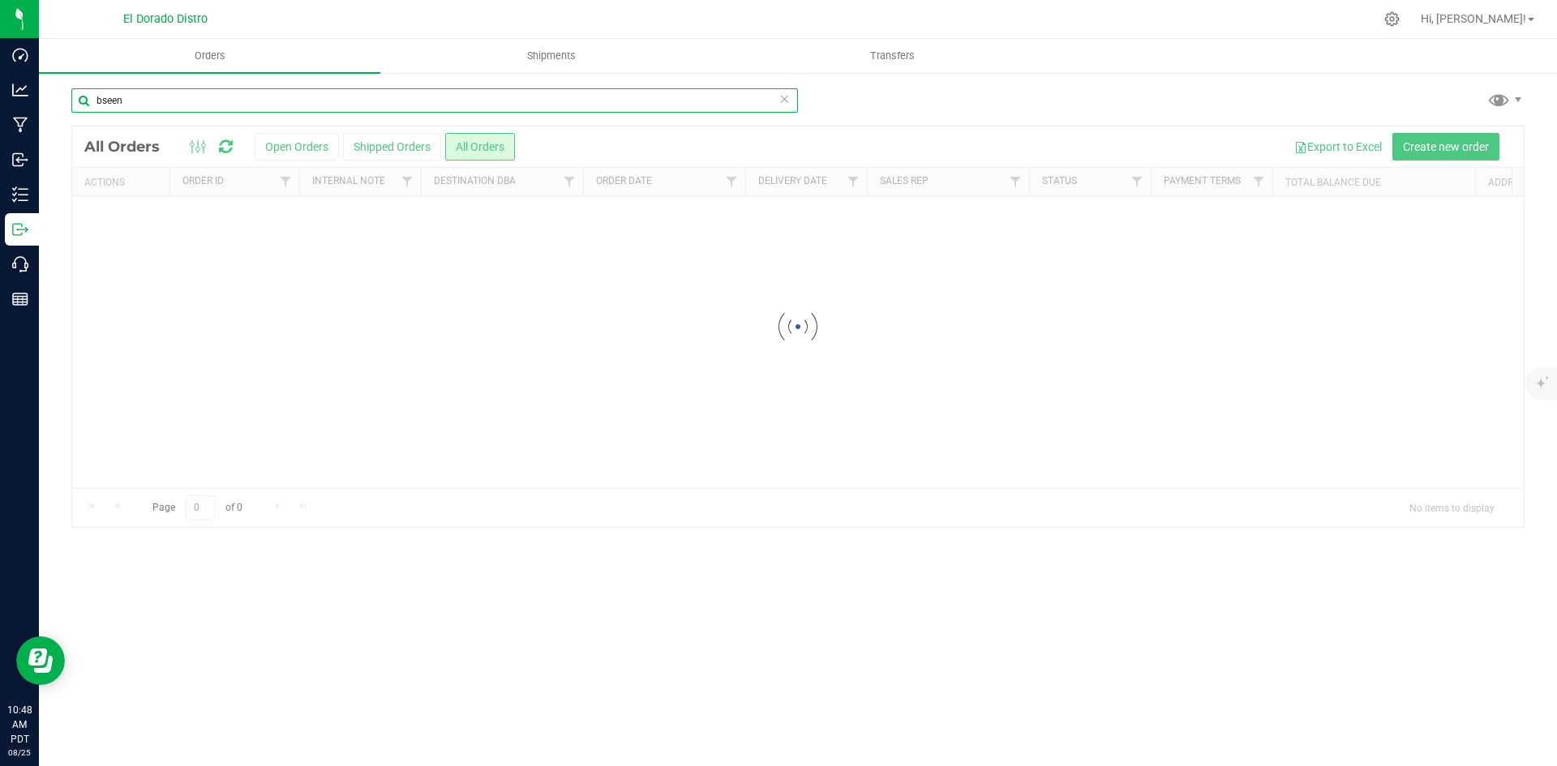
click at [156, 96] on input "bseen" at bounding box center [434, 100] width 727 height 24
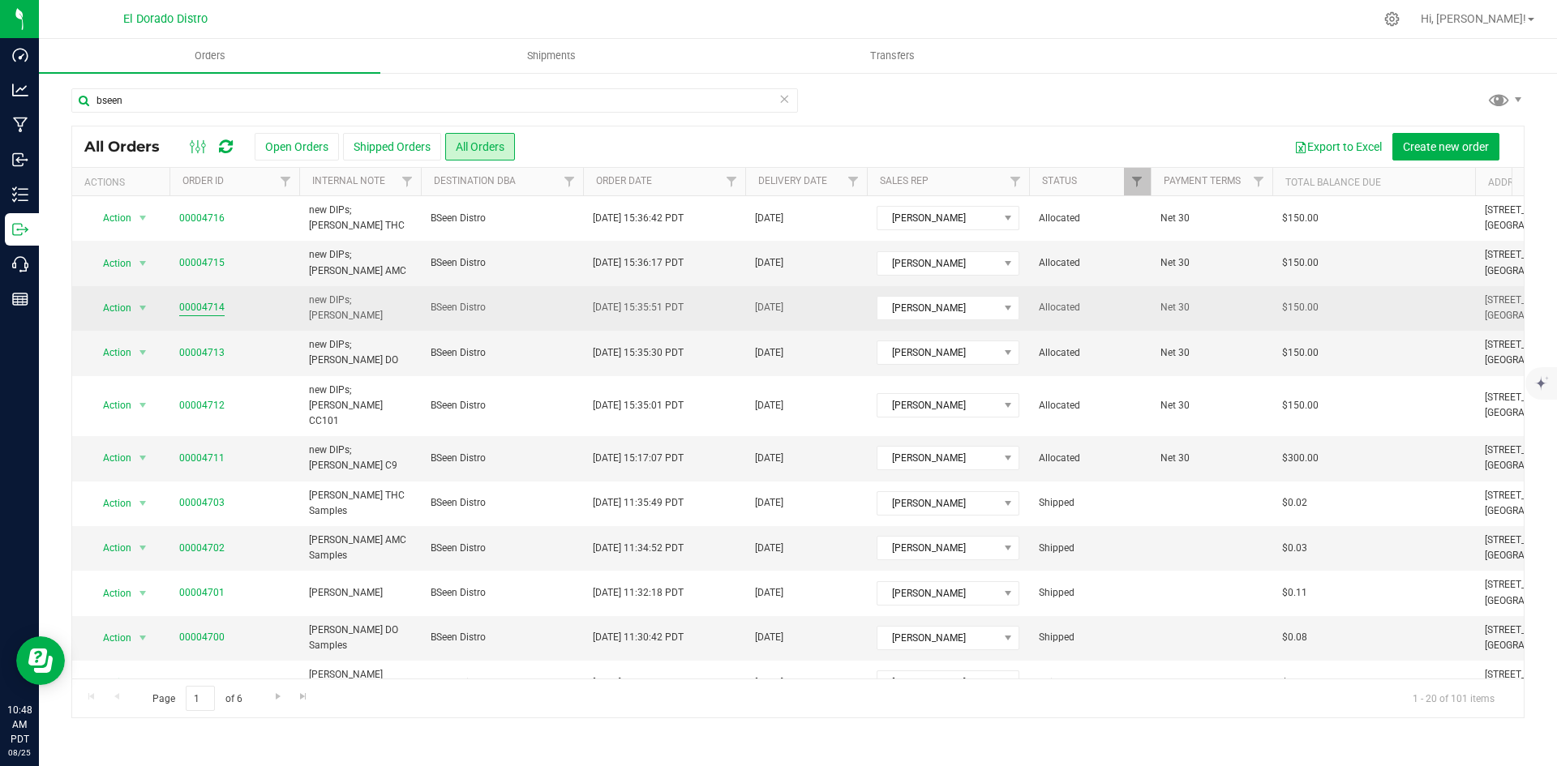
click at [195, 302] on link "00004714" at bounding box center [201, 307] width 45 height 15
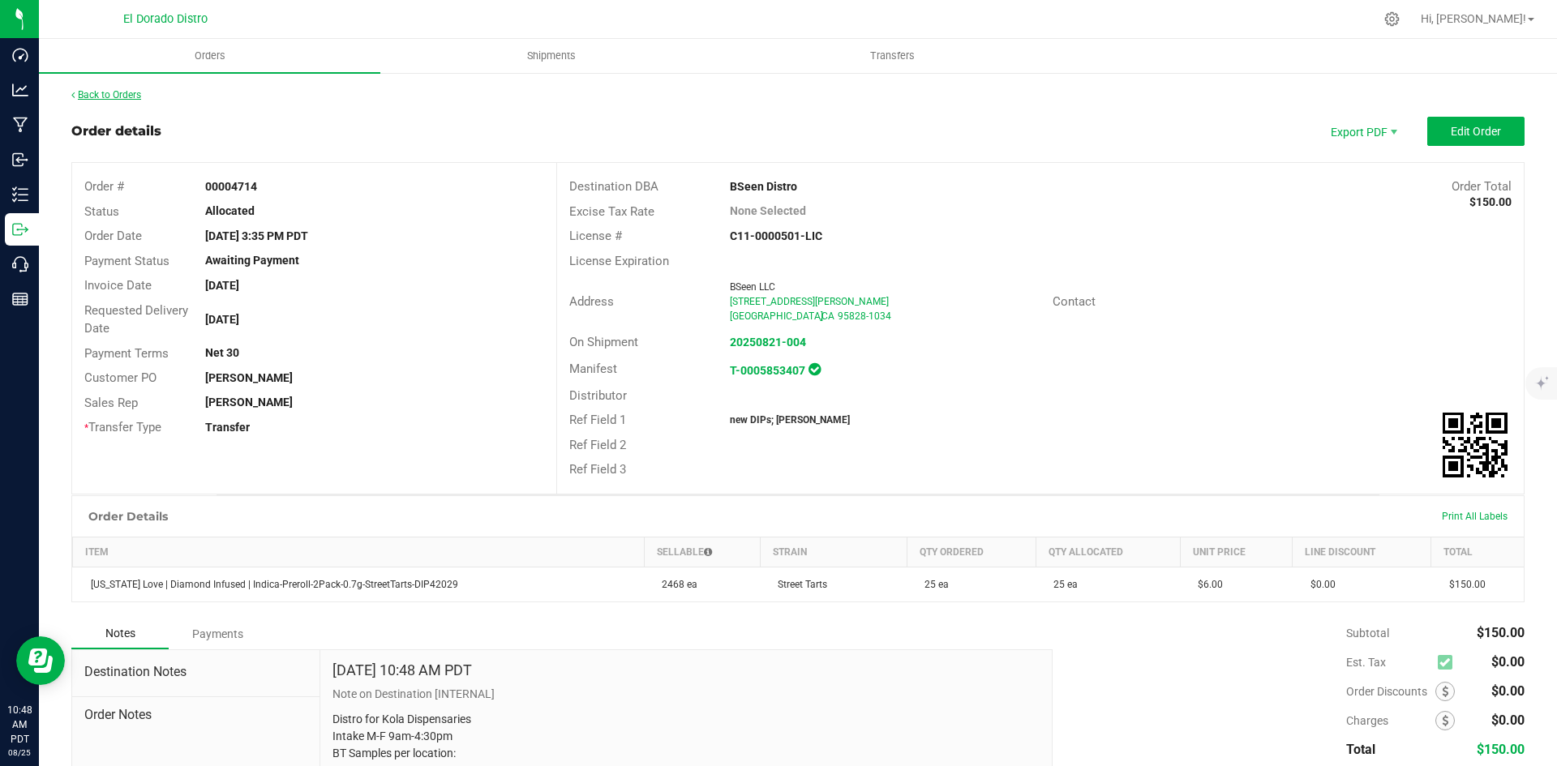
click at [122, 95] on link "Back to Orders" at bounding box center [106, 94] width 70 height 11
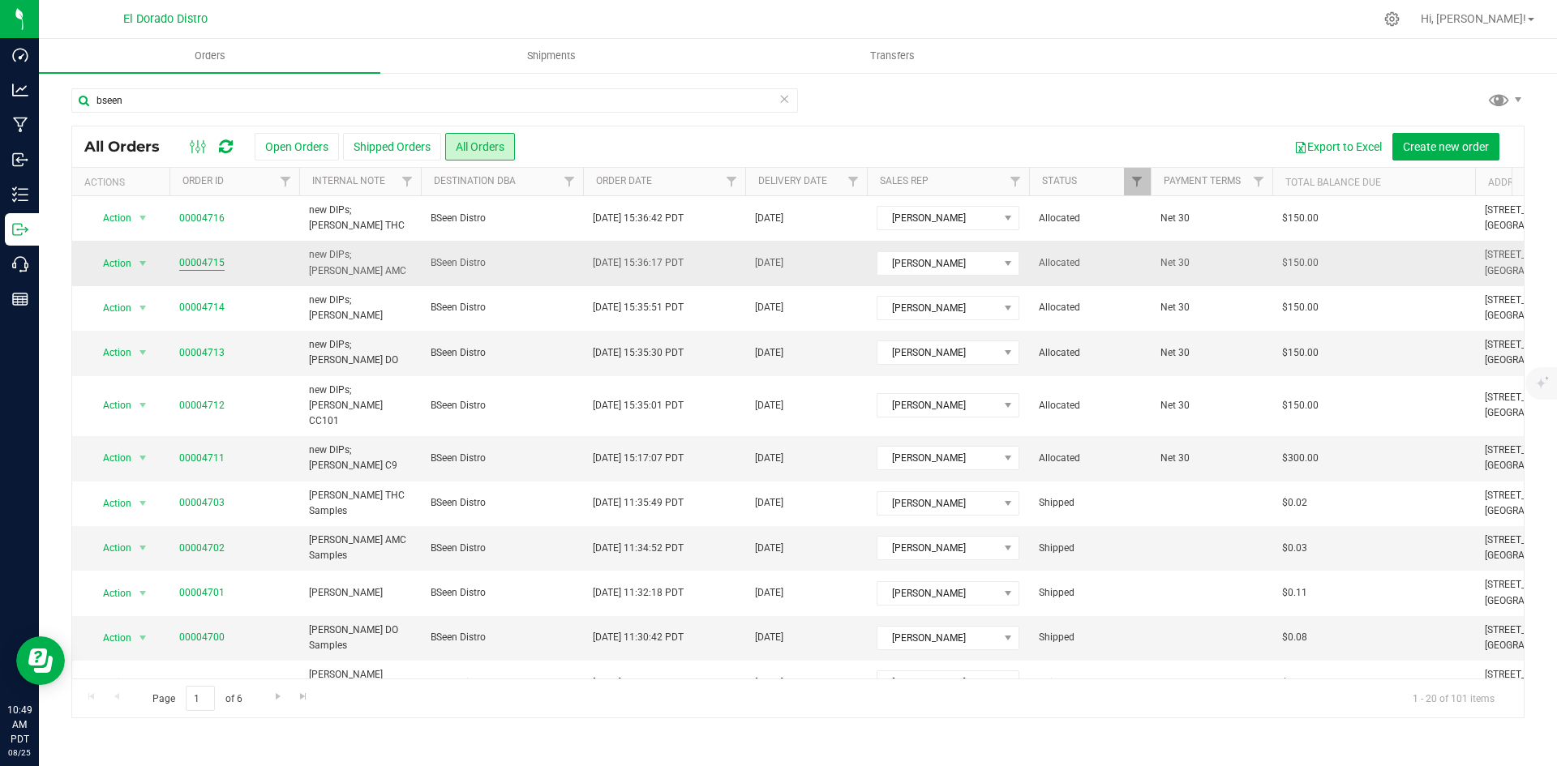
click at [209, 261] on link "00004715" at bounding box center [201, 262] width 45 height 15
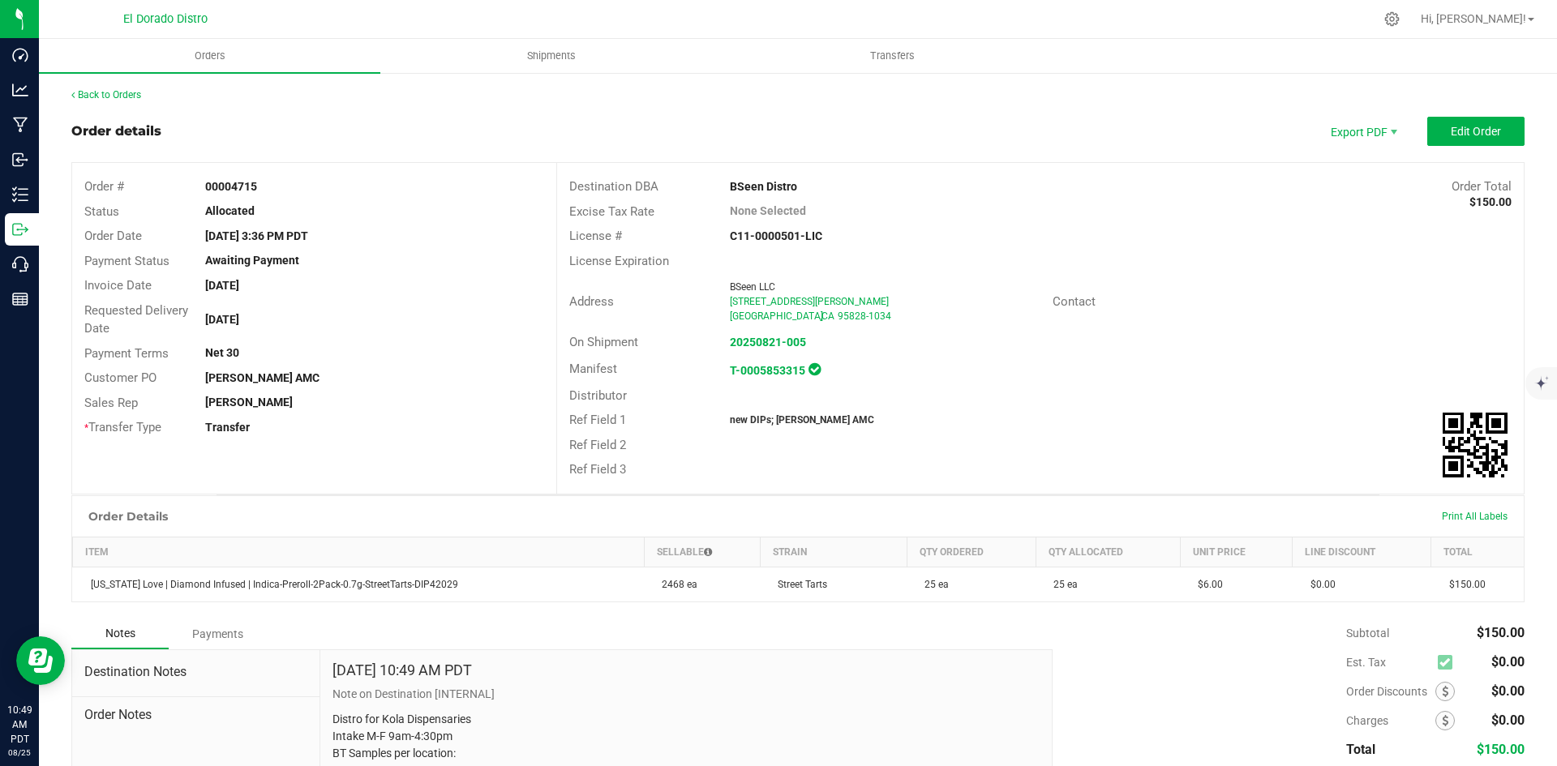
click at [121, 103] on div "Back to Orders Order details Export PDF Edit Order Order # 00004715 Status Allo…" at bounding box center [797, 483] width 1453 height 790
click at [122, 98] on link "Back to Orders" at bounding box center [106, 94] width 70 height 11
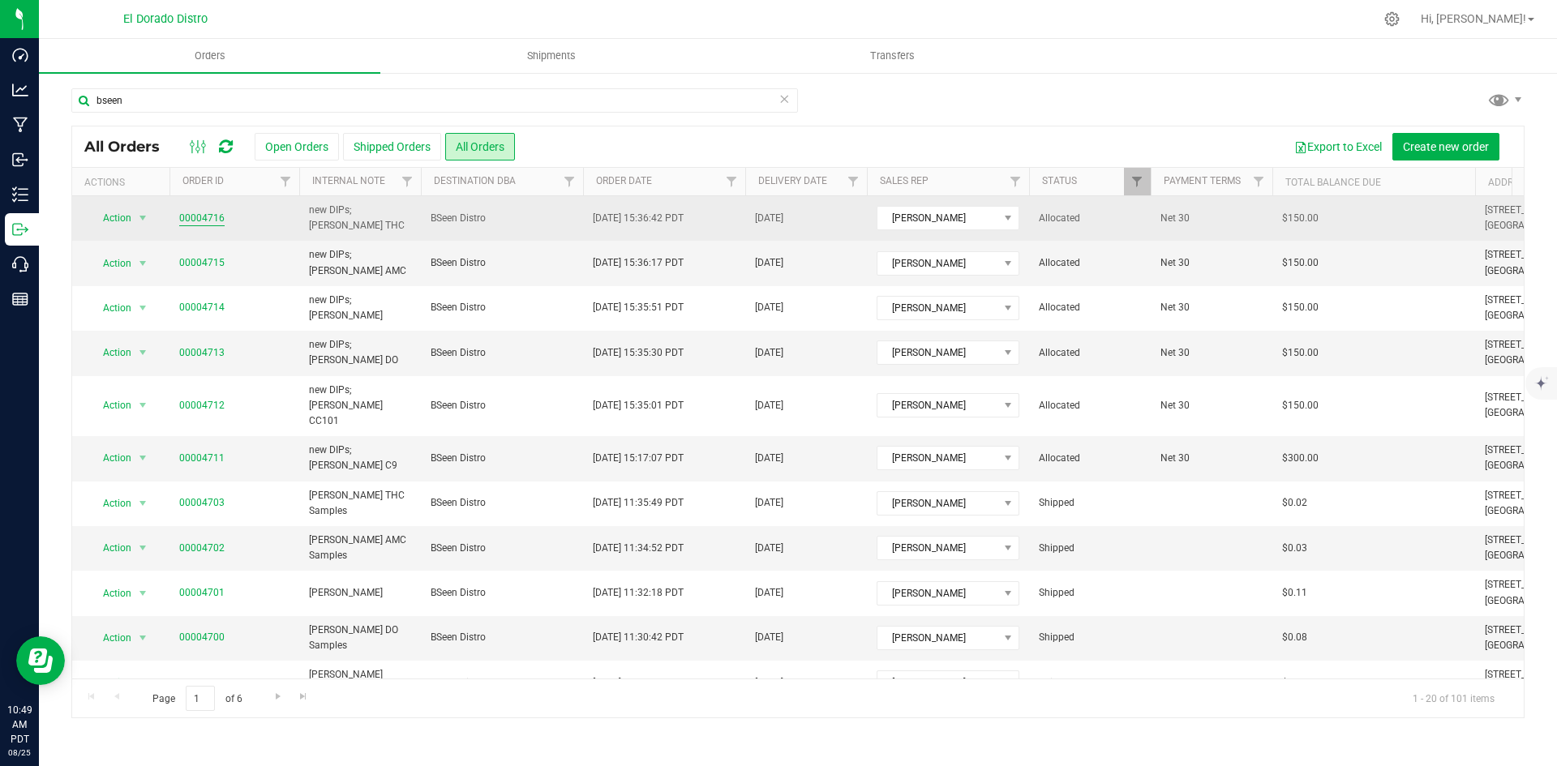
click at [196, 221] on link "00004716" at bounding box center [201, 218] width 45 height 15
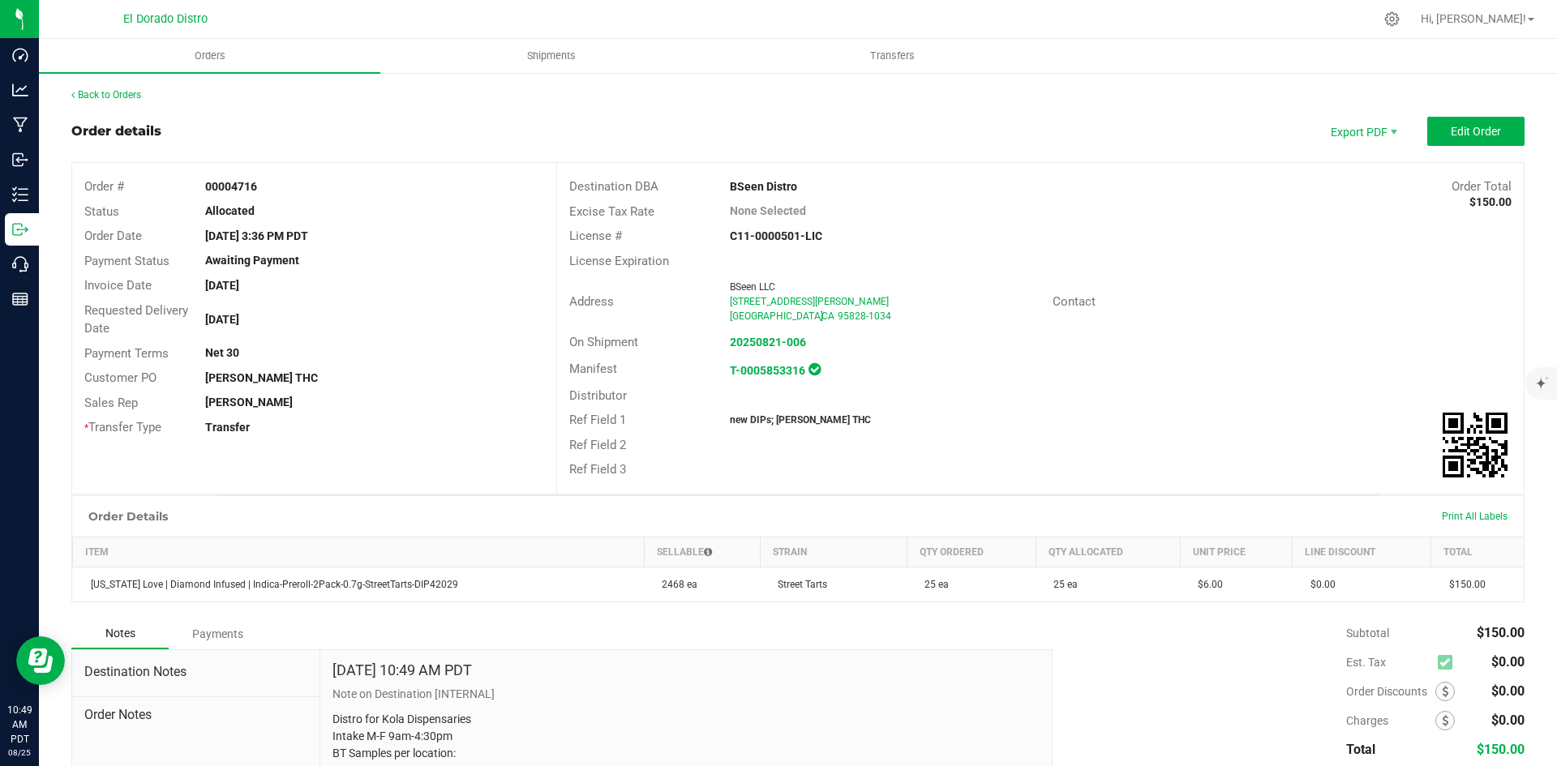
click at [1018, 235] on div "C11-0000501-LIC" at bounding box center [879, 236] width 322 height 17
click at [129, 88] on div "Back to Orders" at bounding box center [797, 95] width 1453 height 15
click at [130, 94] on link "Back to Orders" at bounding box center [106, 94] width 70 height 11
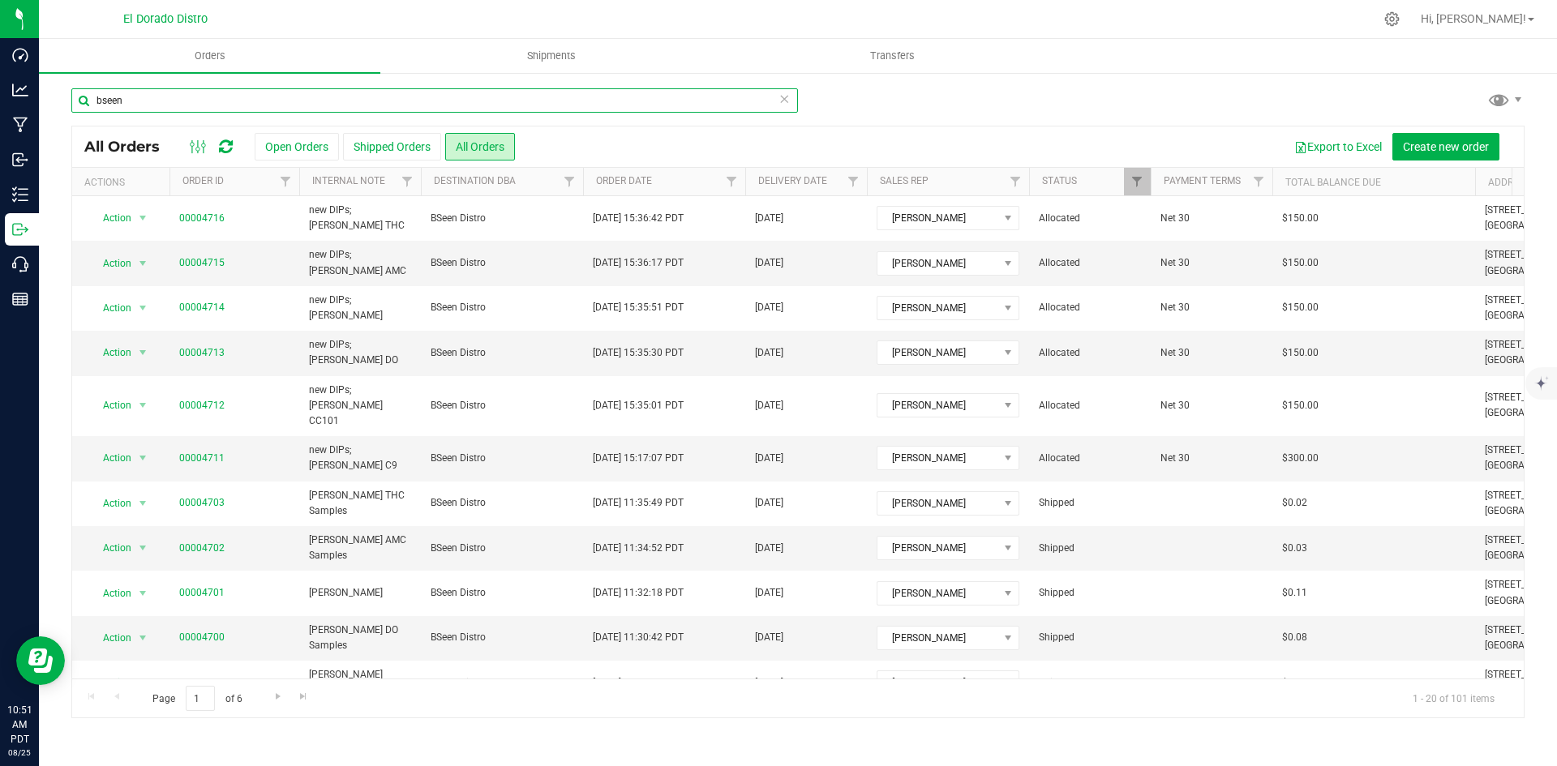
click at [264, 97] on input "bseen" at bounding box center [434, 100] width 727 height 24
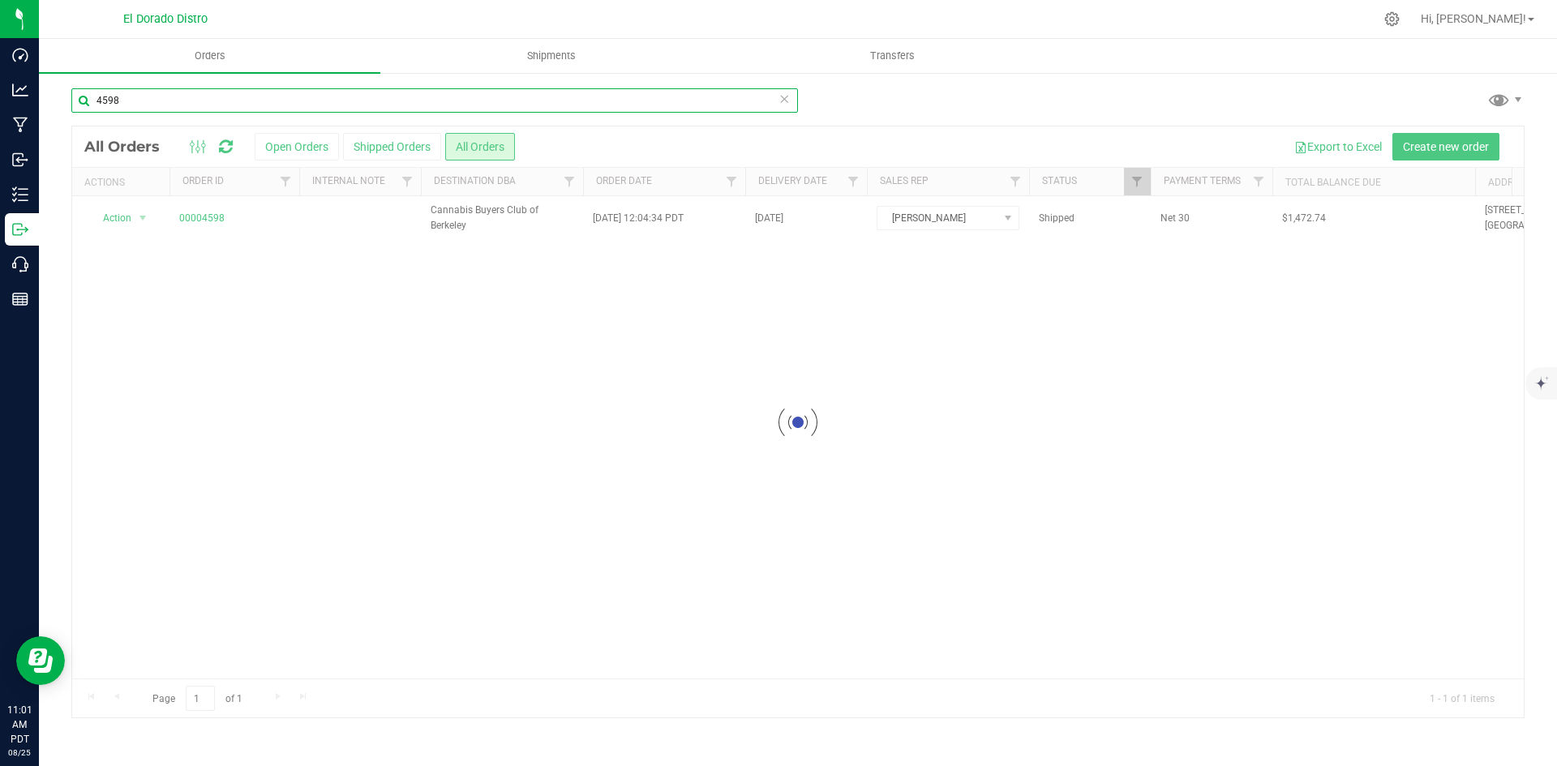
type input "4598"
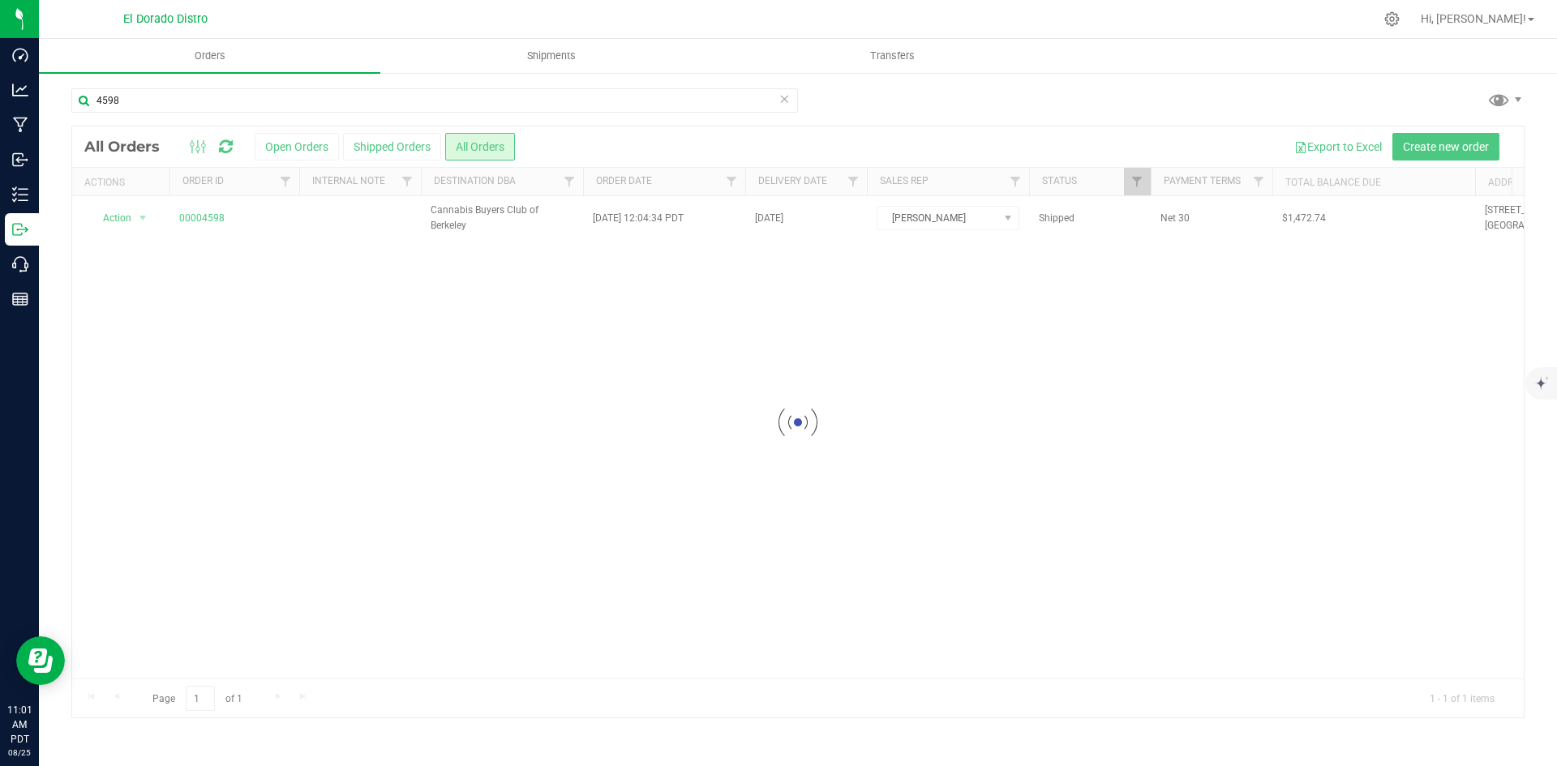
drag, startPoint x: 201, startPoint y: 221, endPoint x: 290, endPoint y: 221, distance: 89.2
click at [201, 221] on div at bounding box center [798, 422] width 1452 height 591
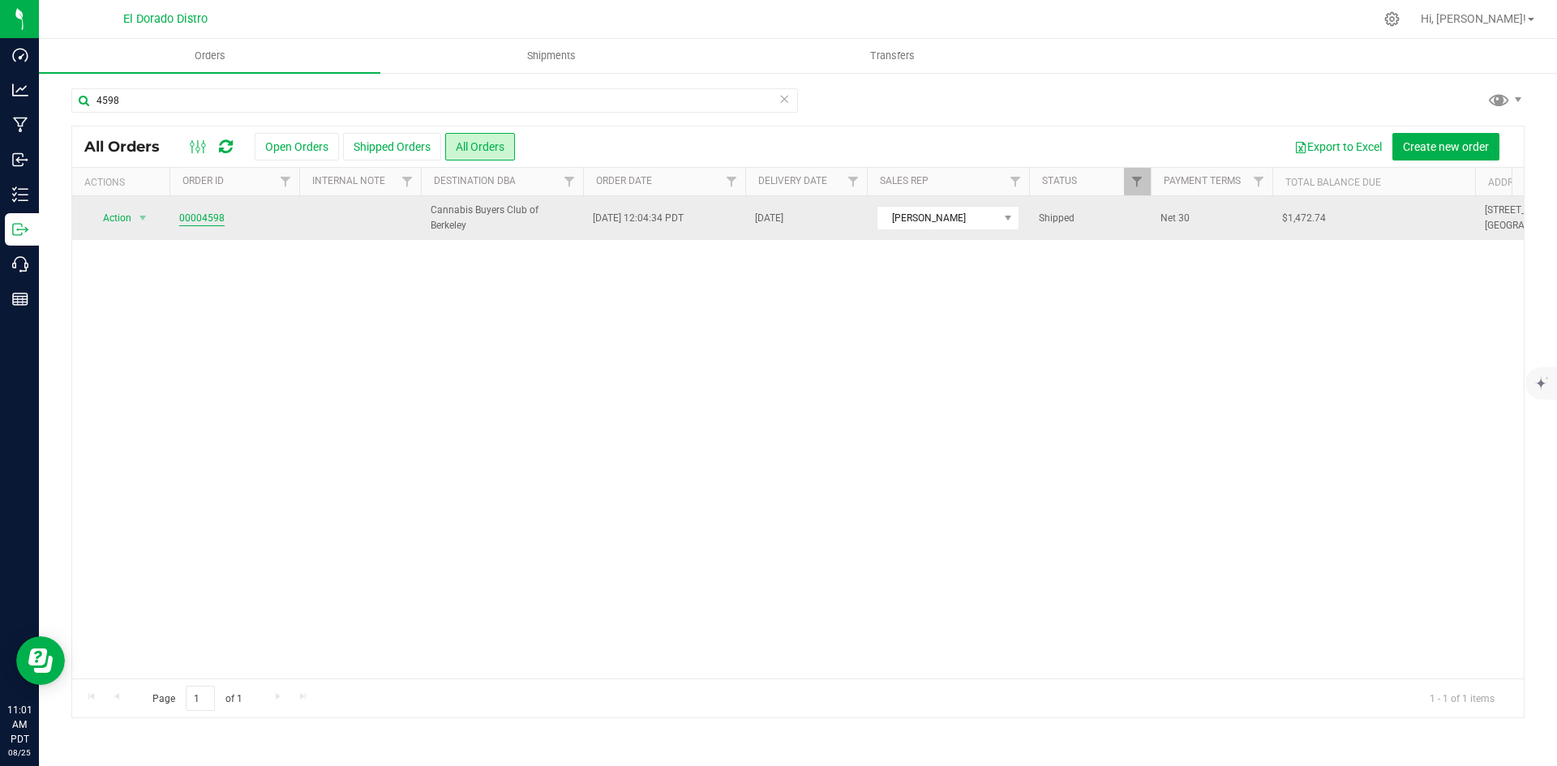
click at [204, 217] on link "00004598" at bounding box center [201, 218] width 45 height 15
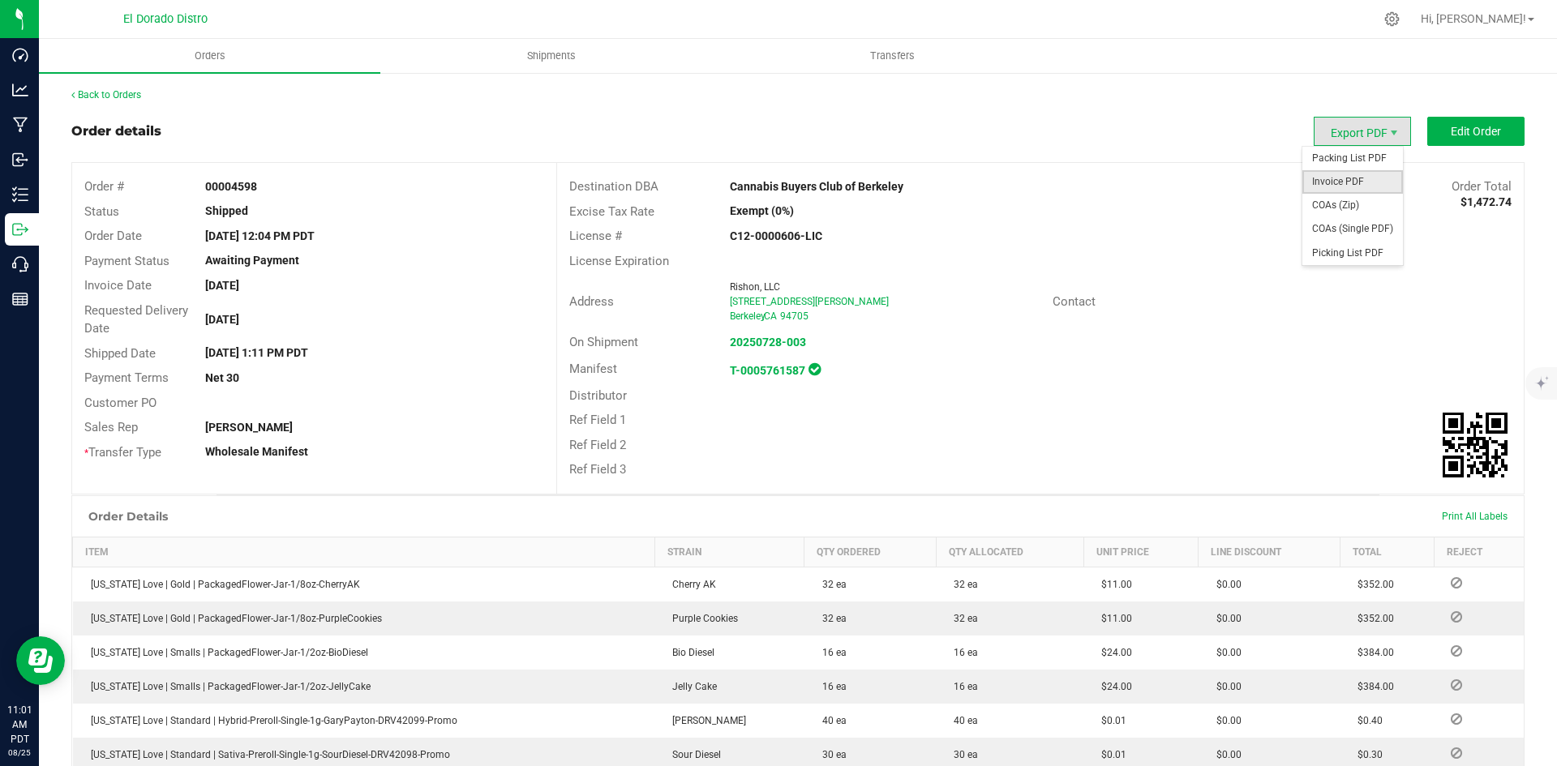
click at [1350, 183] on span "Invoice PDF" at bounding box center [1353, 182] width 101 height 24
click at [110, 101] on div "Back to Orders" at bounding box center [797, 95] width 1453 height 15
click at [118, 92] on link "Back to Orders" at bounding box center [106, 94] width 70 height 11
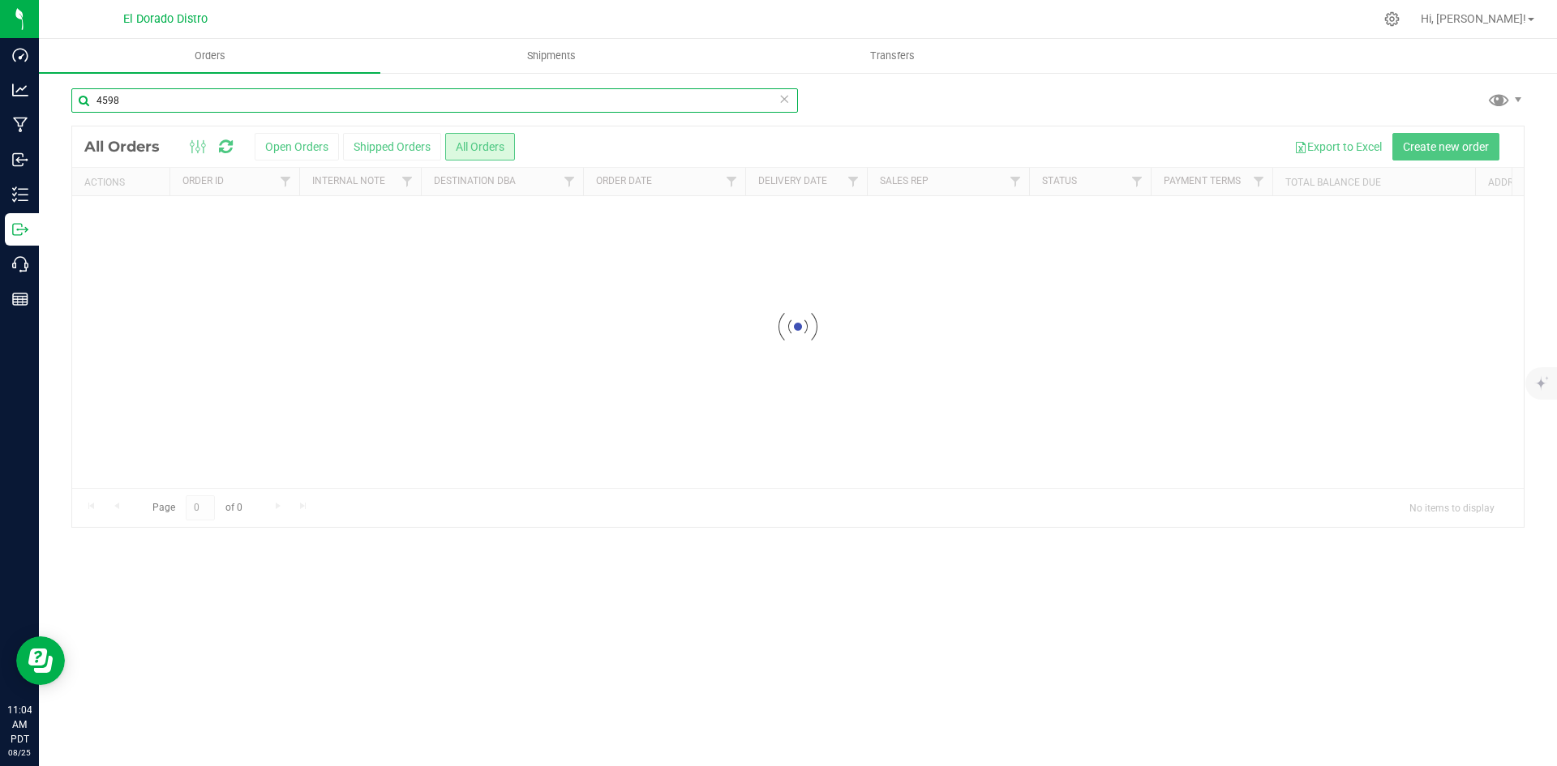
click at [172, 104] on input "4598" at bounding box center [434, 100] width 727 height 24
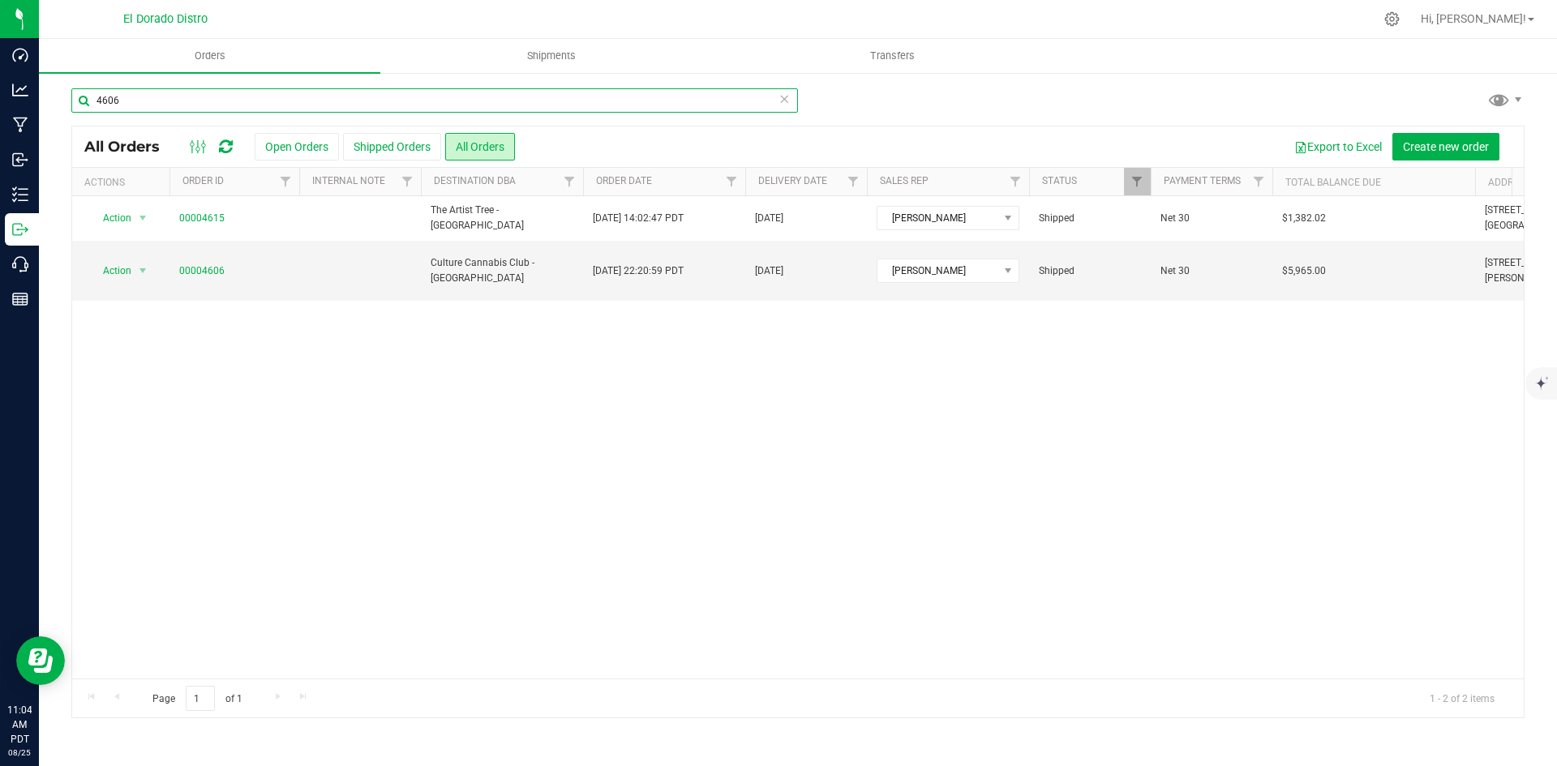
type input "4606"
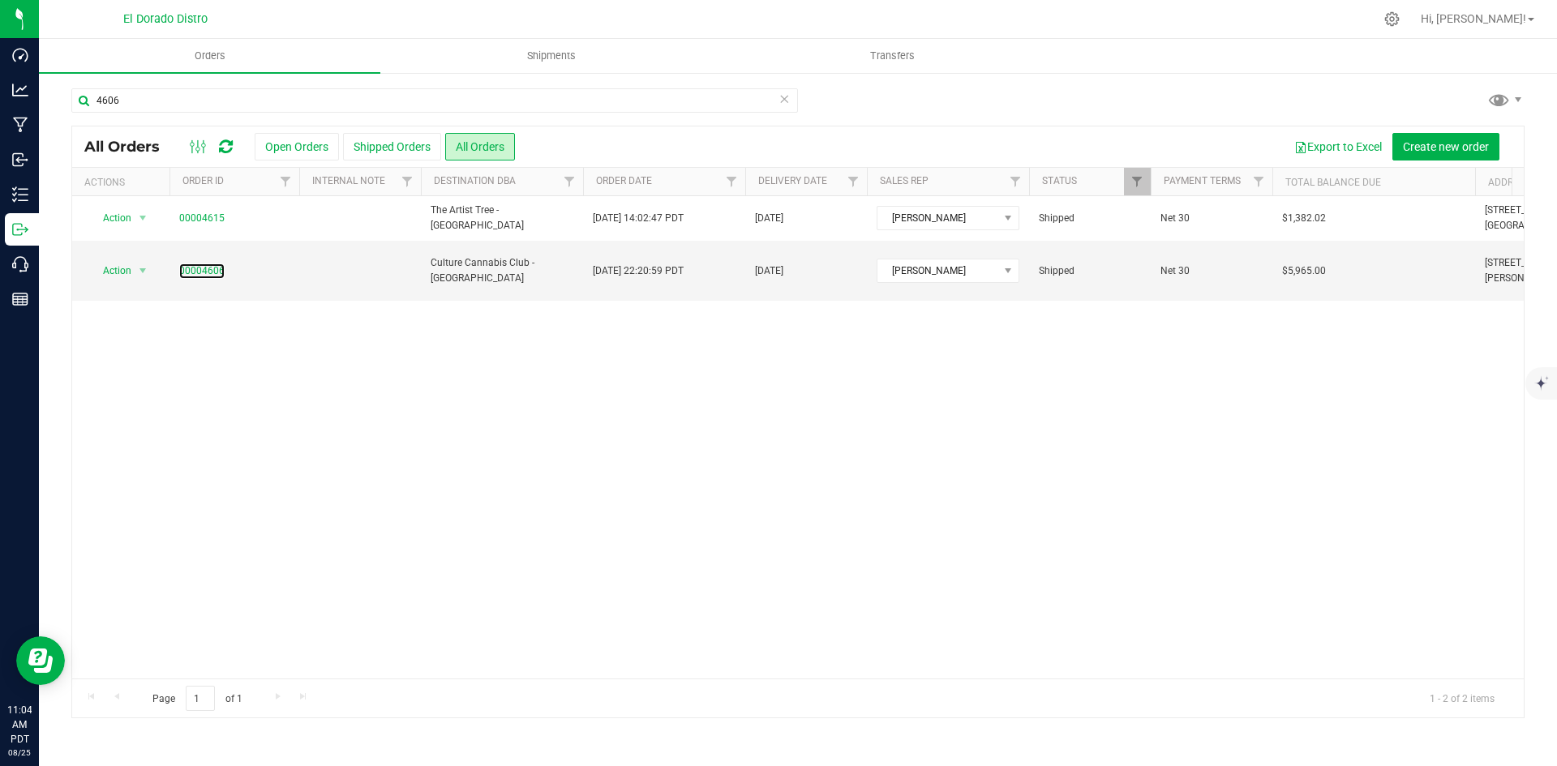
click at [189, 273] on link "00004606" at bounding box center [201, 271] width 45 height 15
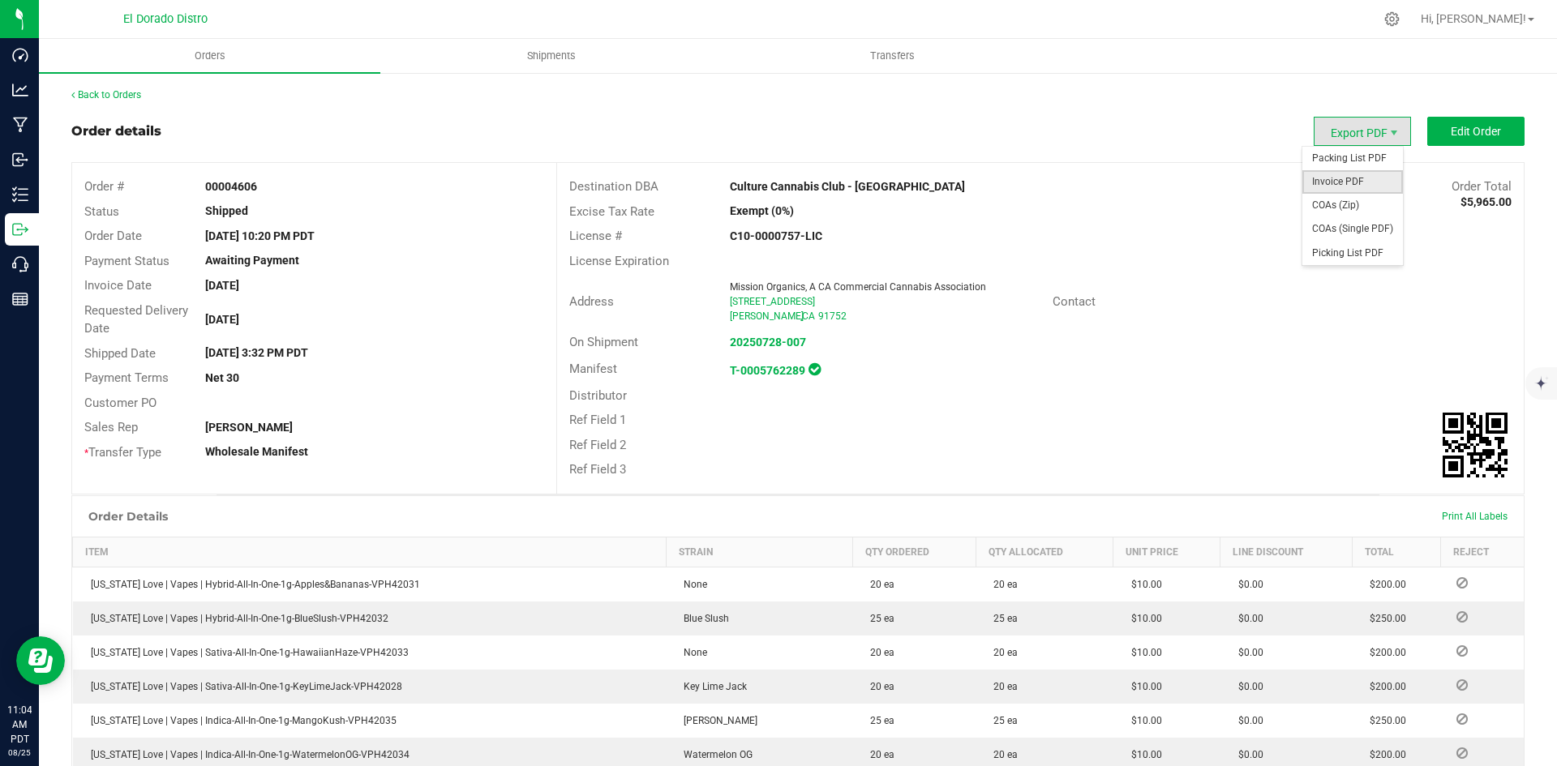
click at [1339, 174] on span "Invoice PDF" at bounding box center [1353, 182] width 101 height 24
click at [97, 96] on link "Back to Orders" at bounding box center [106, 94] width 70 height 11
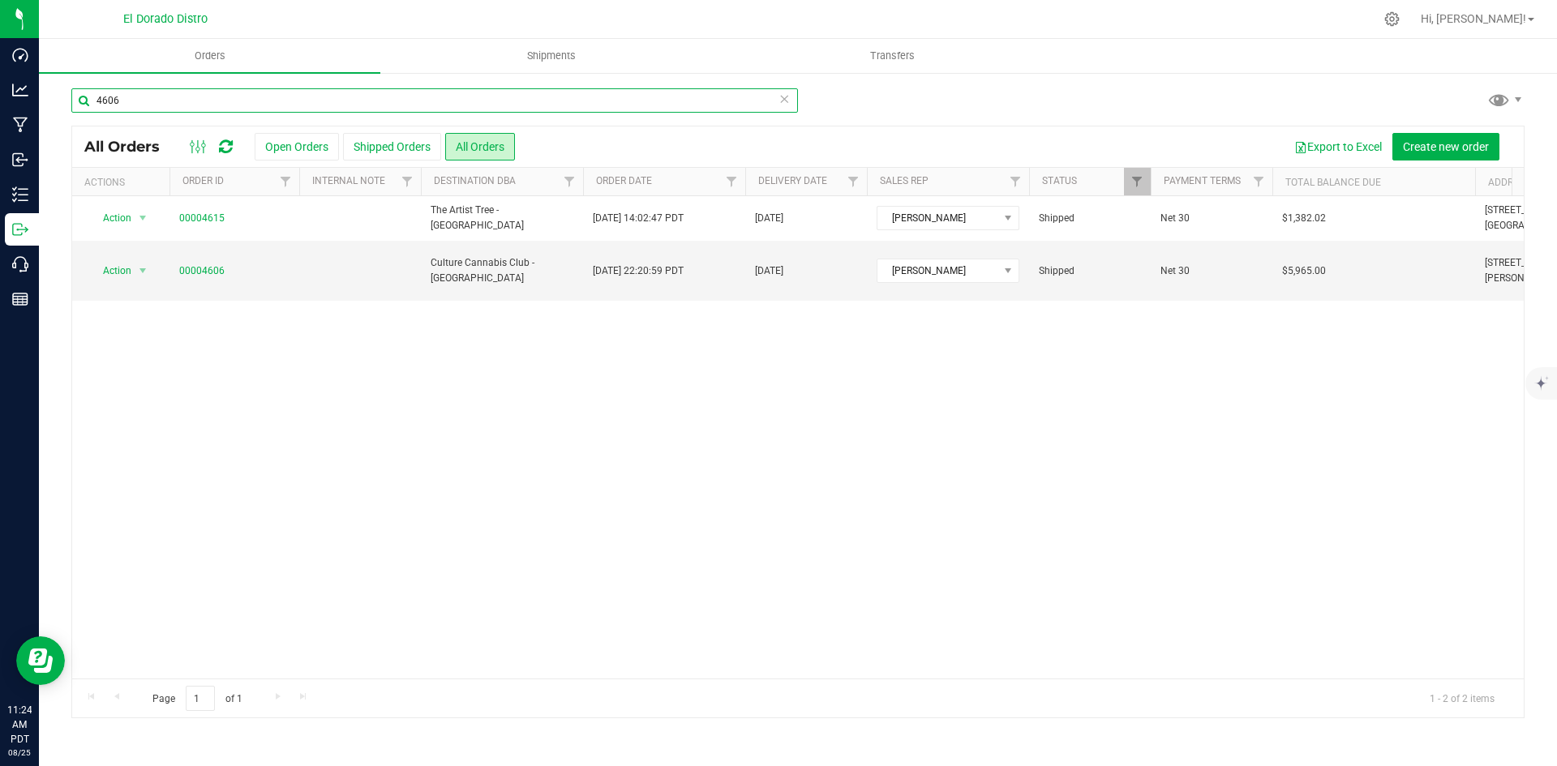
click at [240, 106] on input "4606" at bounding box center [434, 100] width 727 height 24
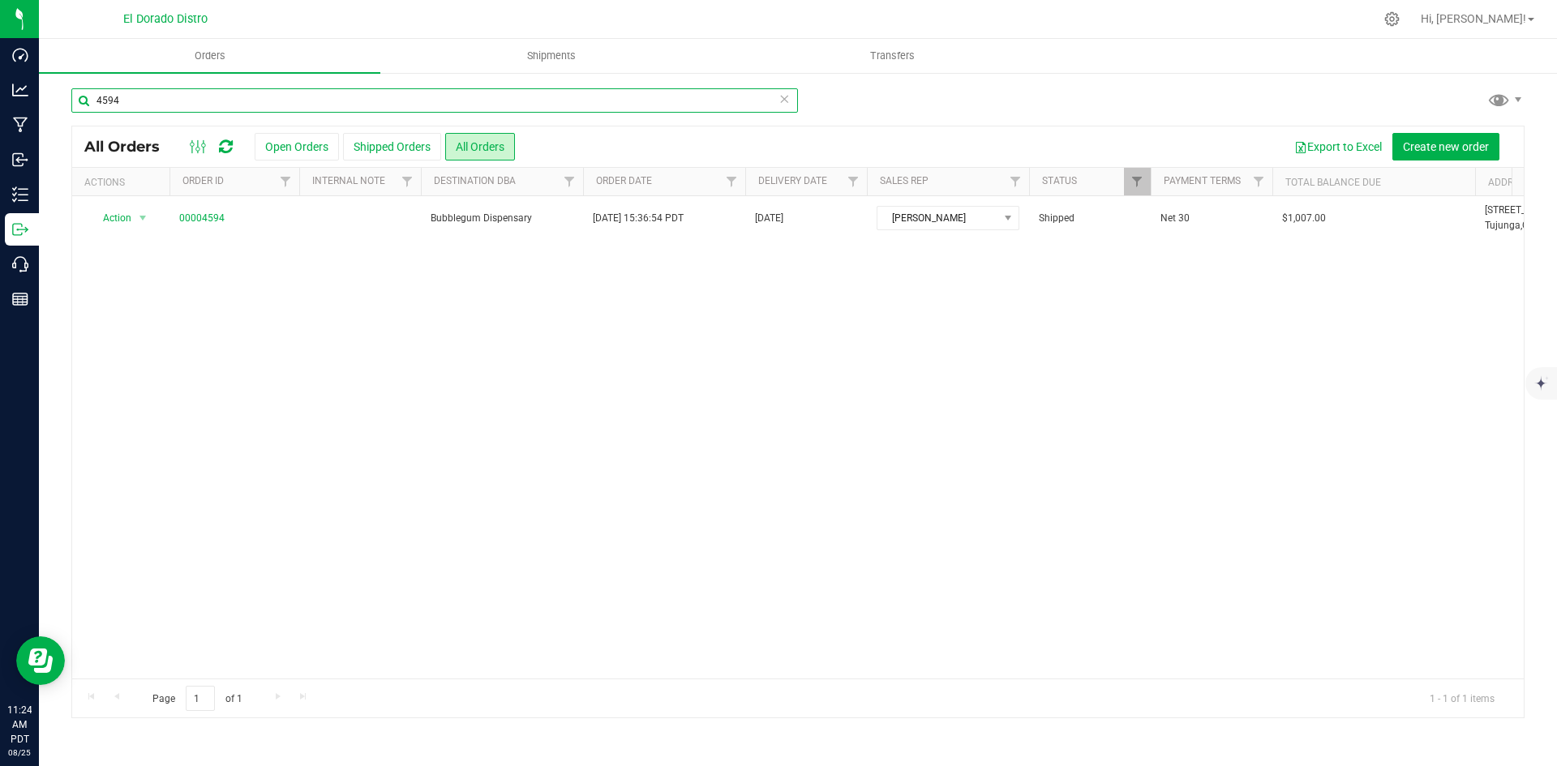
type input "4594"
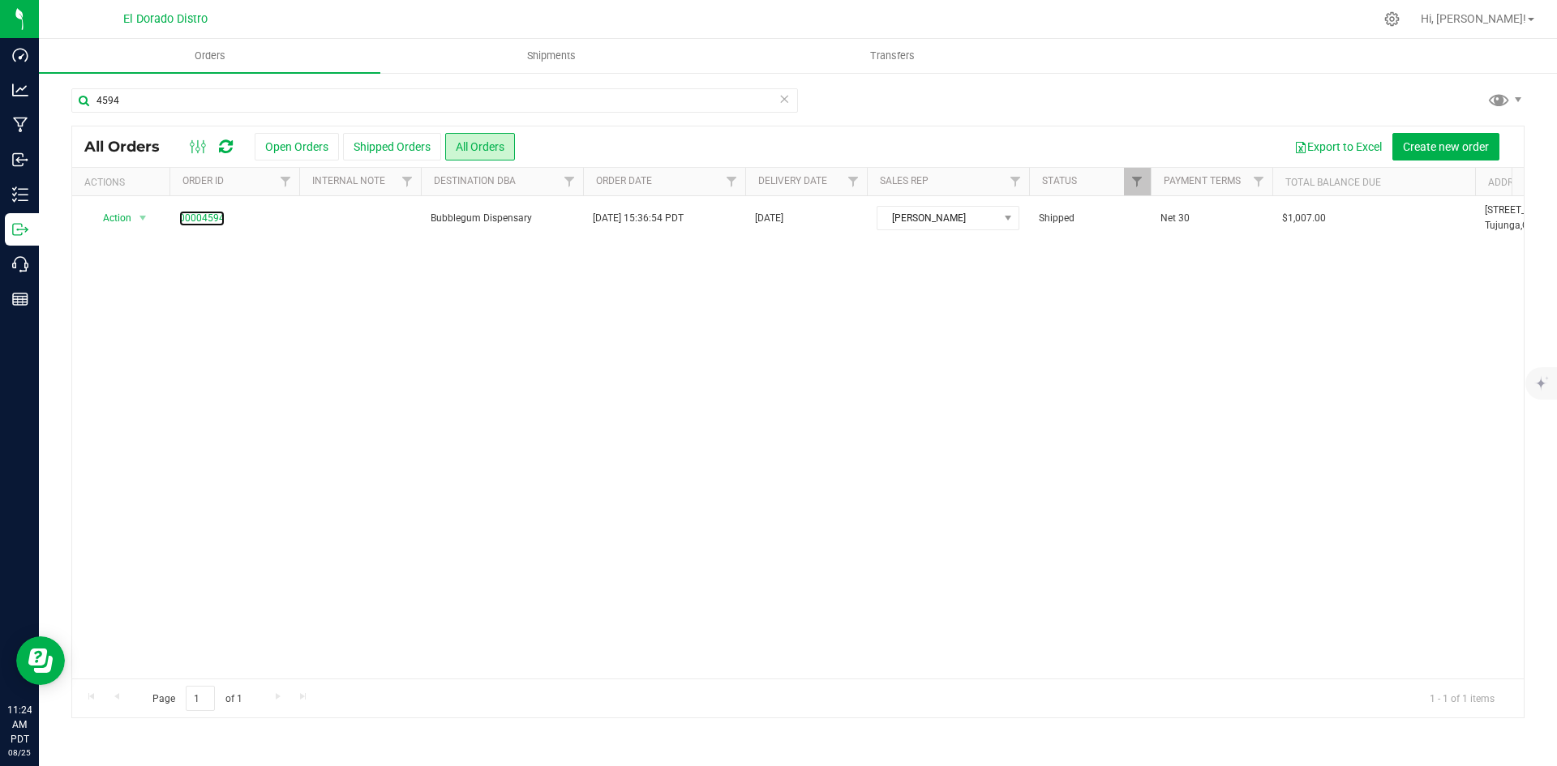
click at [194, 216] on link "00004594" at bounding box center [201, 218] width 45 height 15
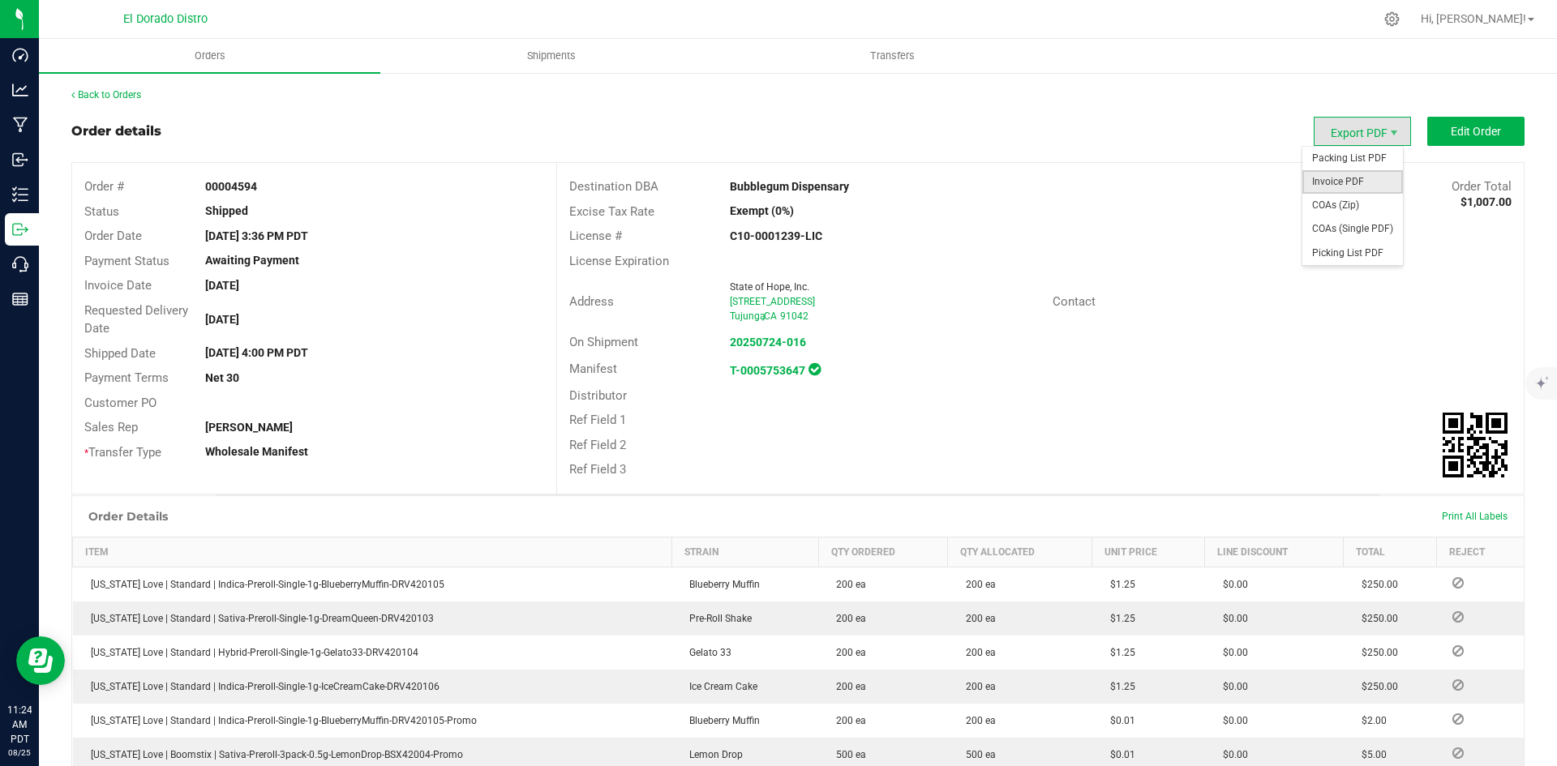
click at [1352, 176] on span "Invoice PDF" at bounding box center [1353, 182] width 101 height 24
